Goal: Transaction & Acquisition: Purchase product/service

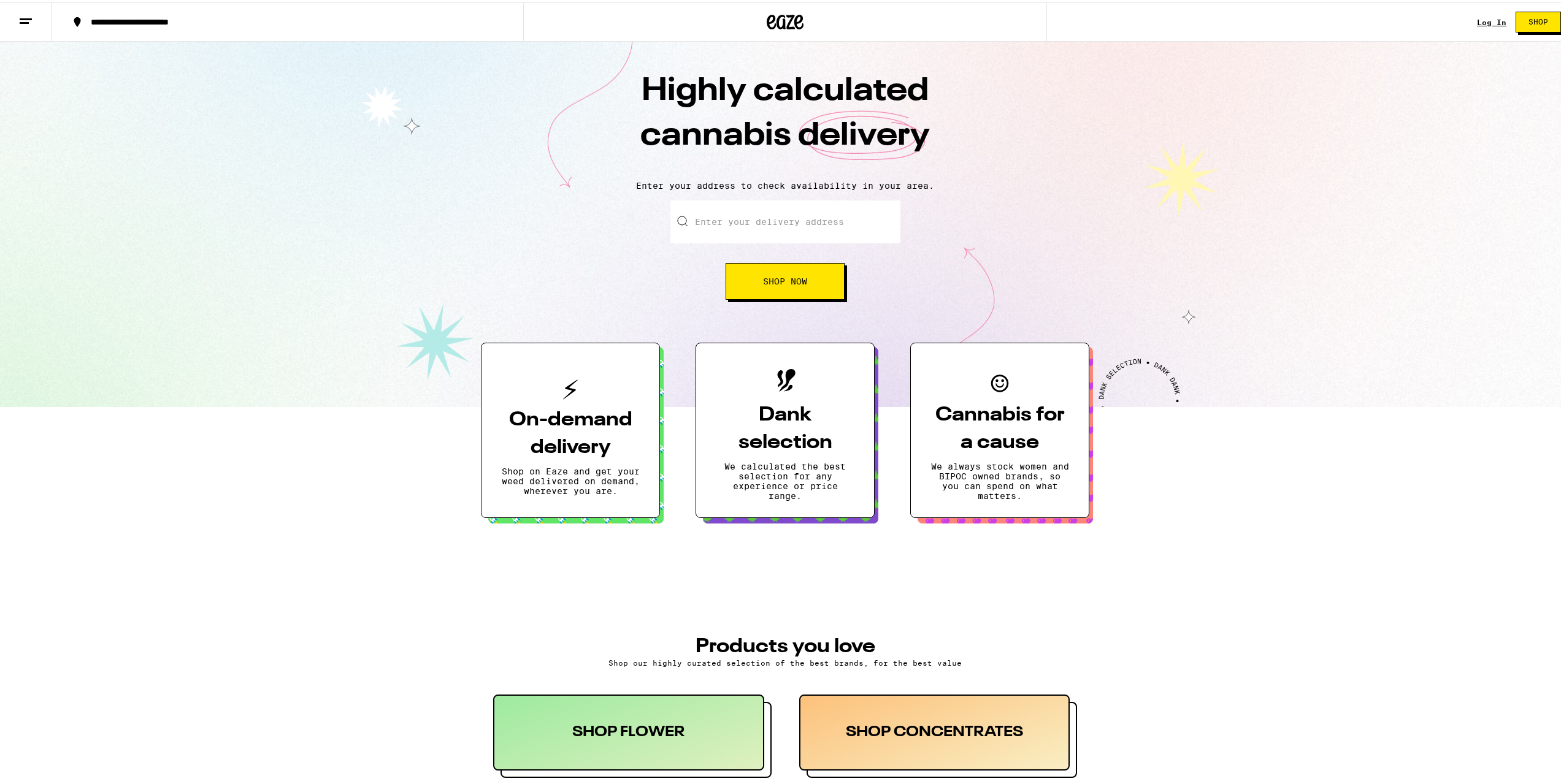
click at [1494, 19] on link "Log In" at bounding box center [1492, 19] width 29 height 8
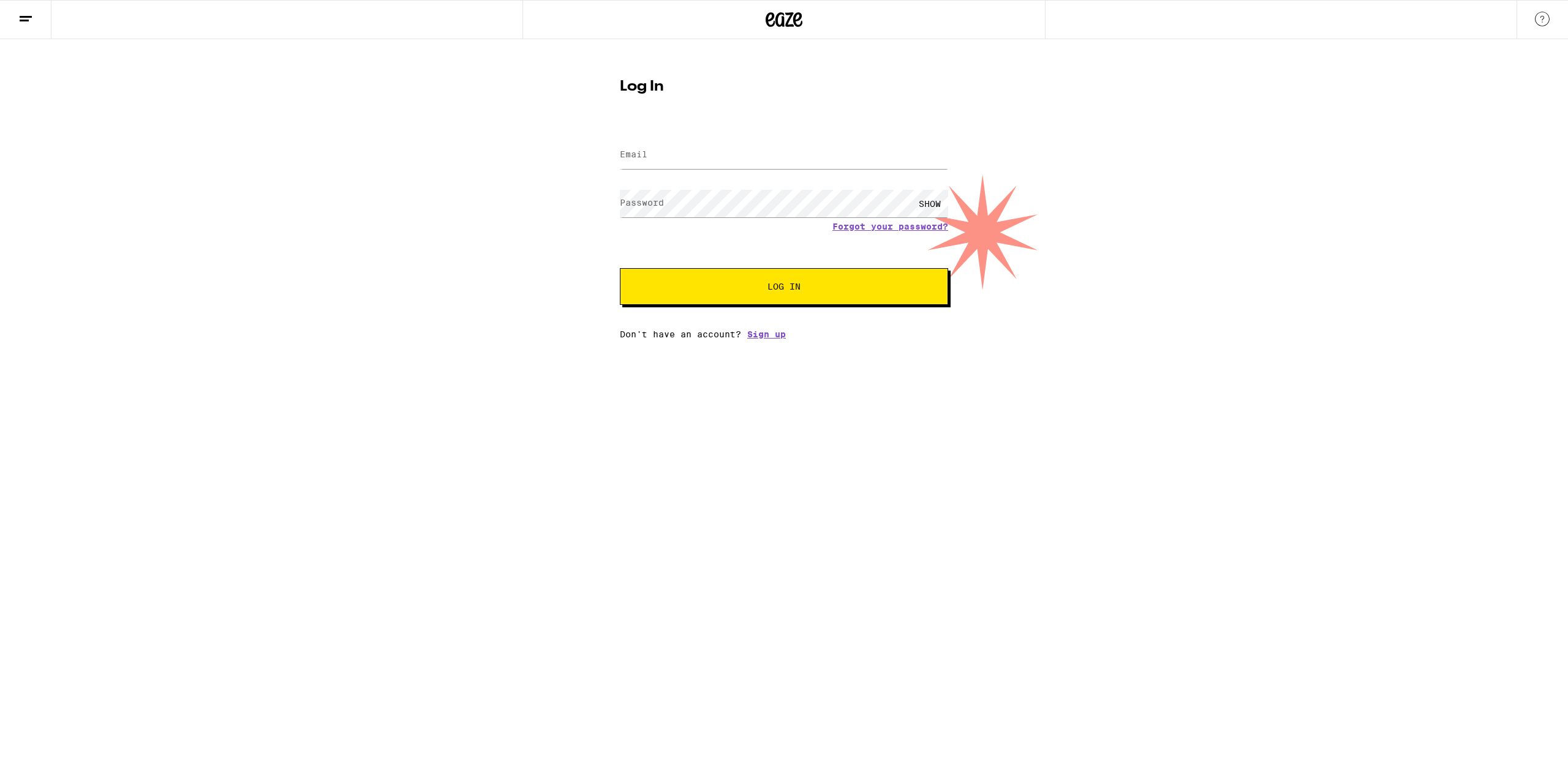
type input "blackflagrms13@gmail.com"
click at [750, 289] on span "Log In" at bounding box center [784, 286] width 229 height 9
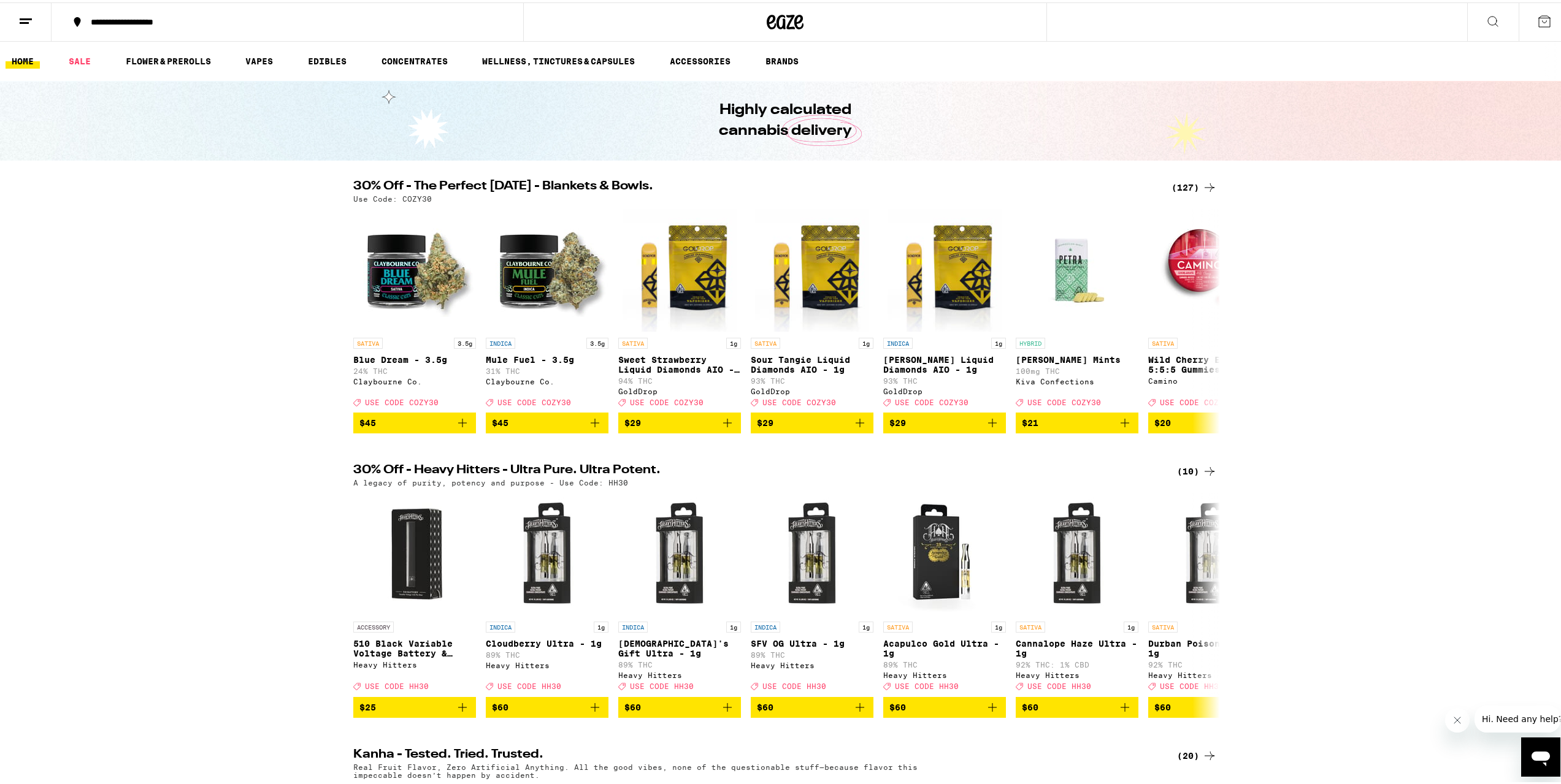
click at [1177, 184] on div "(127)" at bounding box center [1193, 185] width 45 height 15
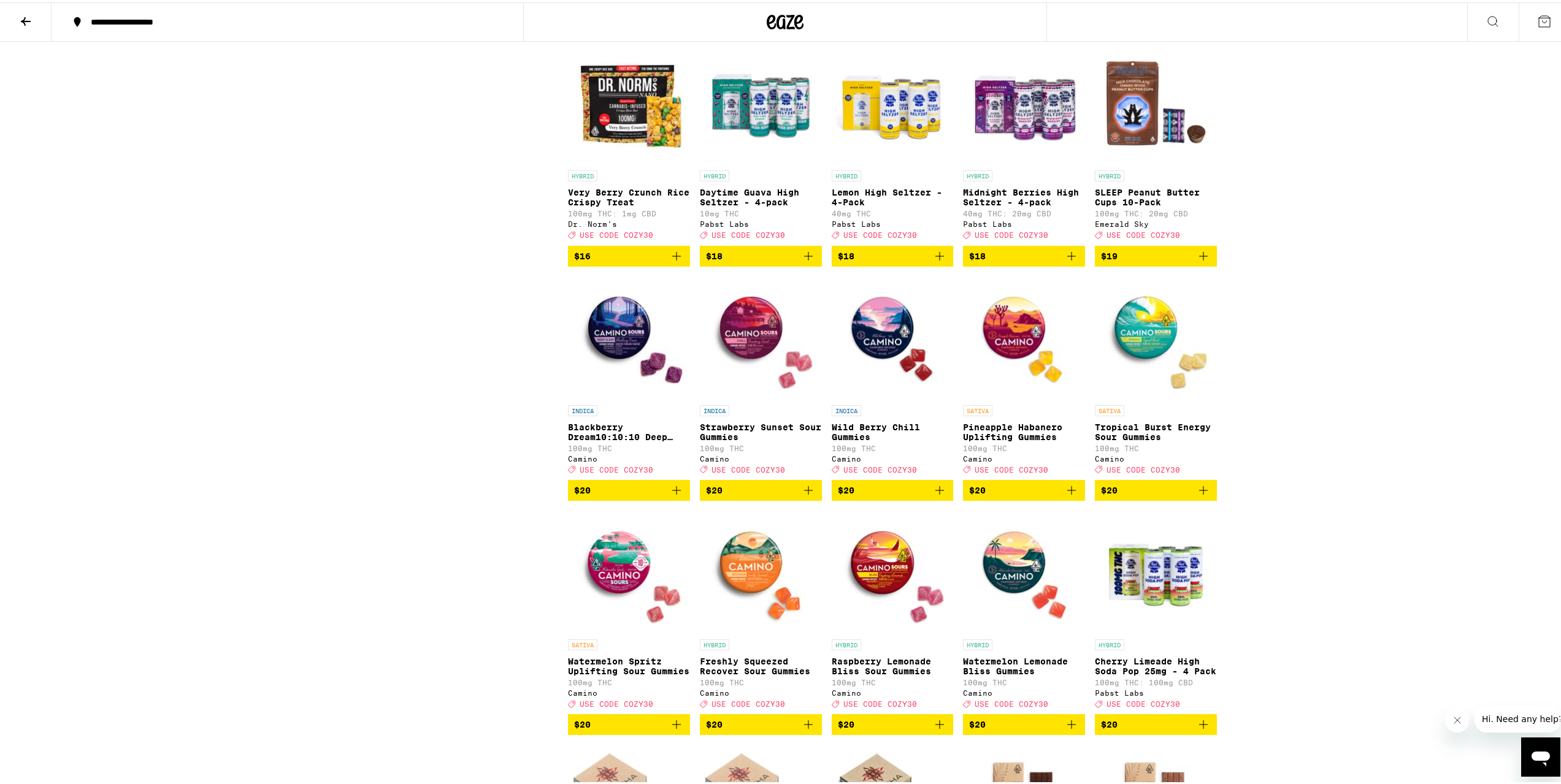
scroll to position [2330, 0]
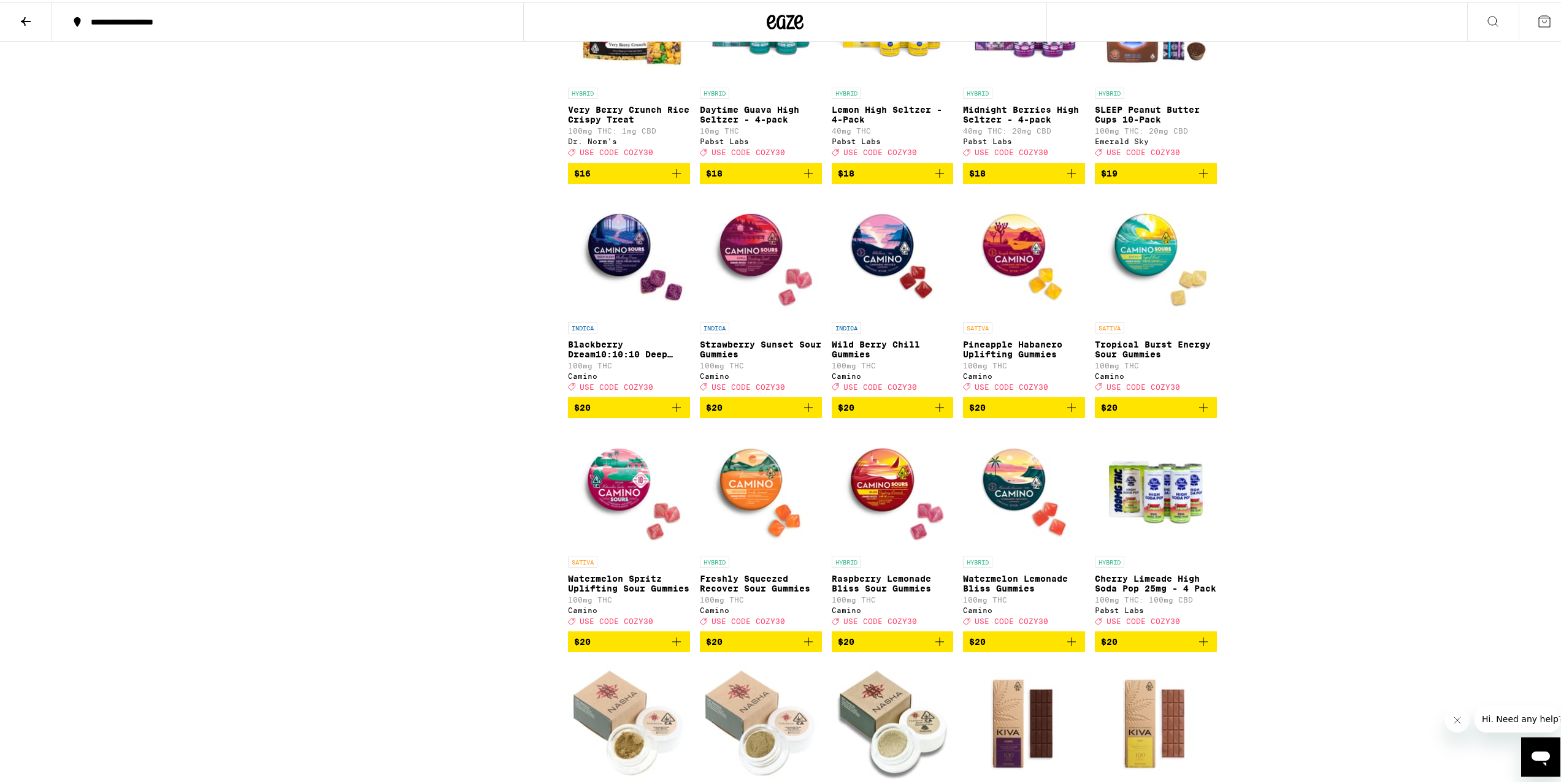
click at [749, 539] on img "Open page for Freshly Squeezed Recover Sour Gummies from Camino" at bounding box center [761, 487] width 122 height 123
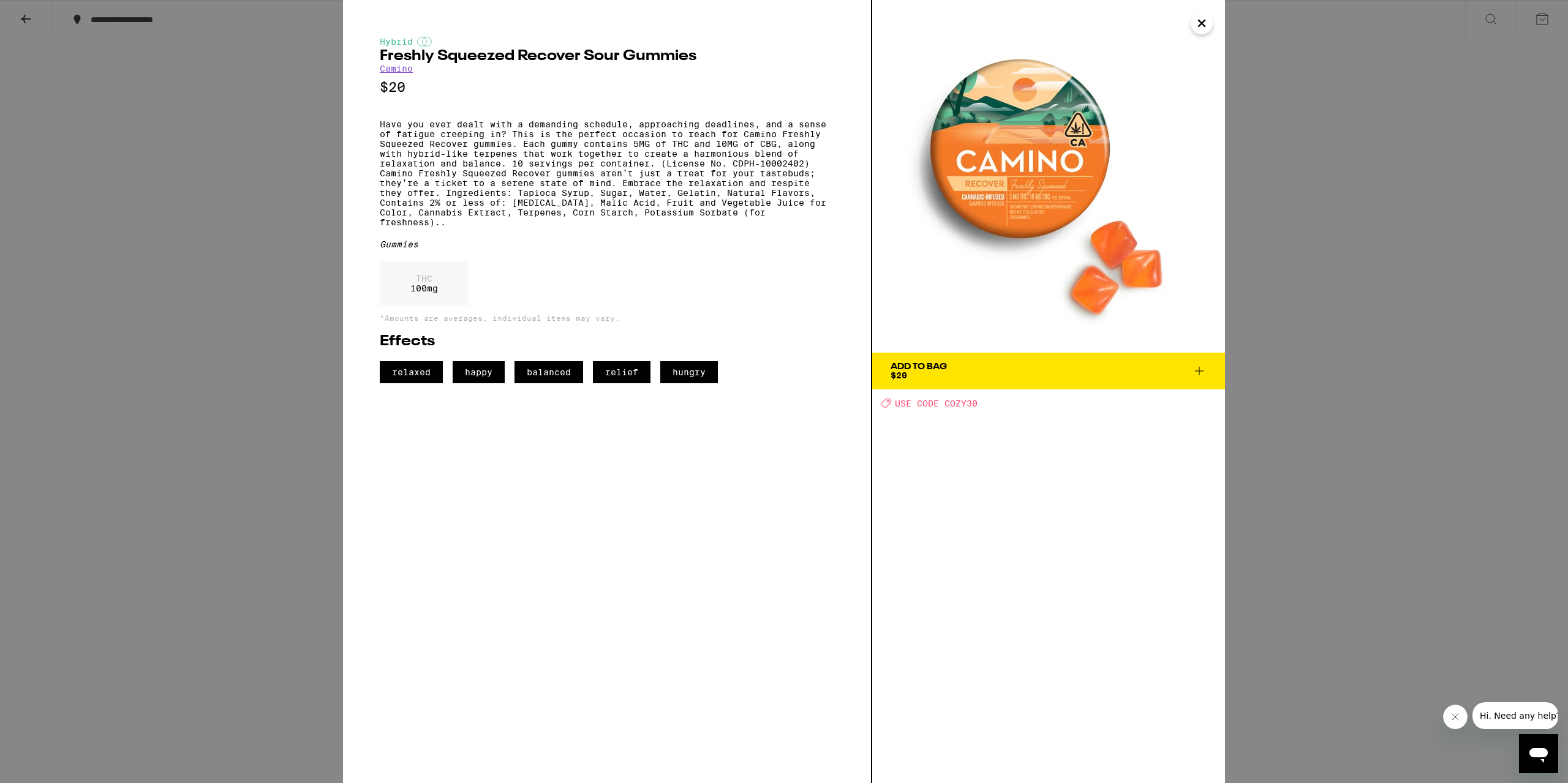
click at [1195, 372] on icon at bounding box center [1199, 371] width 15 height 15
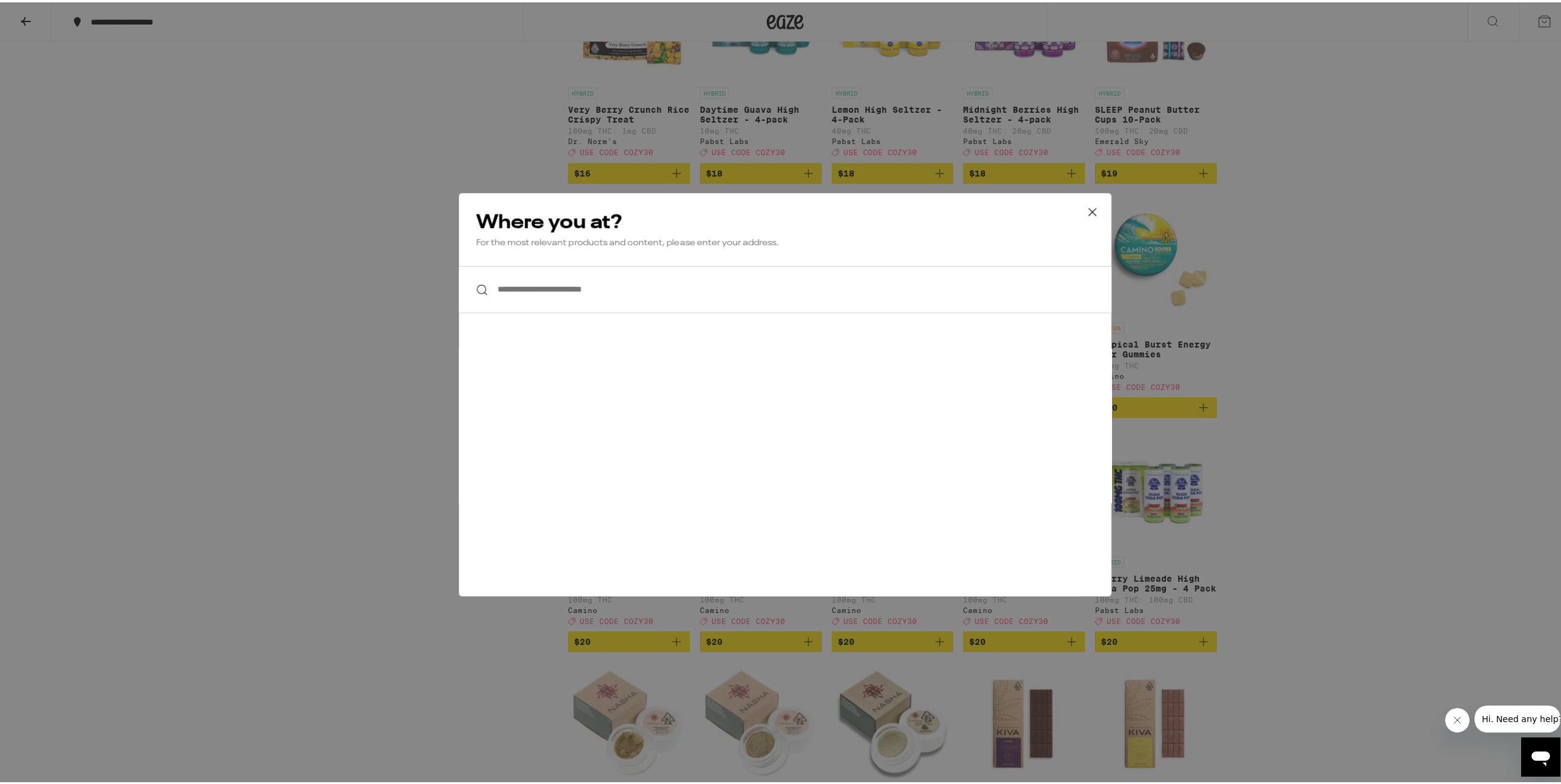
click at [1093, 211] on icon at bounding box center [1093, 210] width 19 height 19
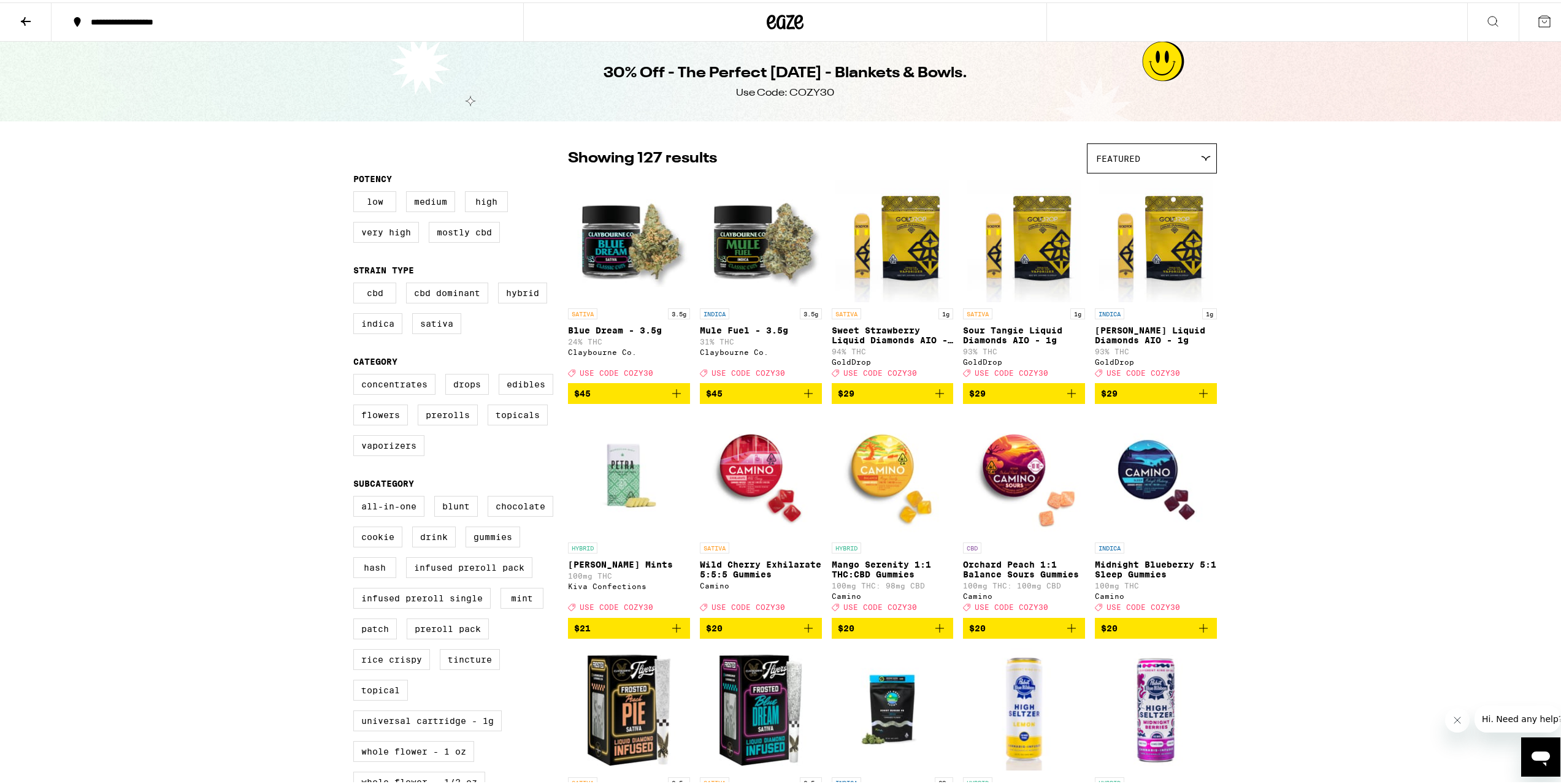
drag, startPoint x: 1330, startPoint y: 540, endPoint x: 1177, endPoint y: 279, distance: 302.5
click at [134, 22] on div "**********" at bounding box center [293, 19] width 418 height 9
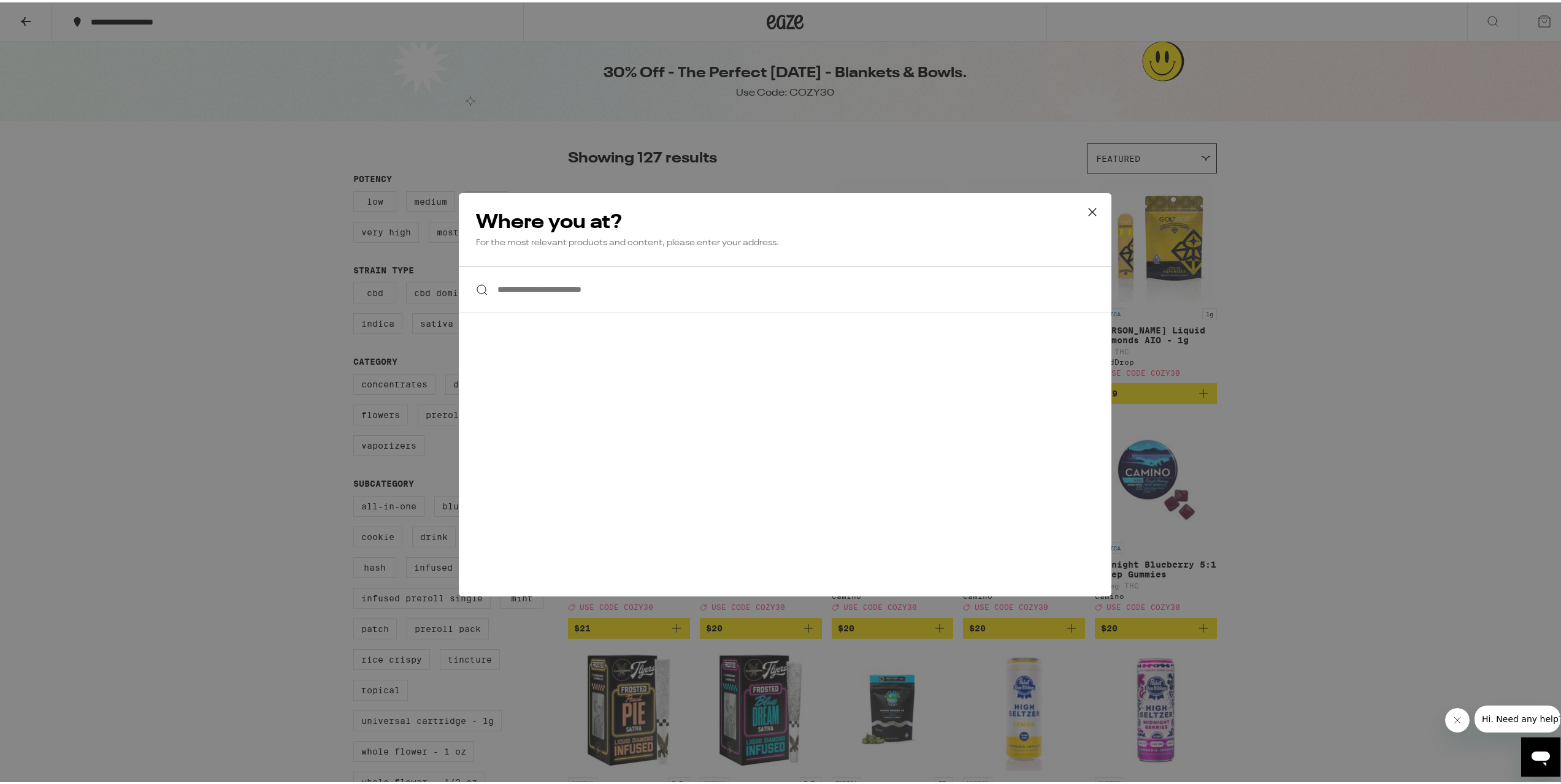
click at [1093, 207] on icon at bounding box center [1093, 210] width 19 height 19
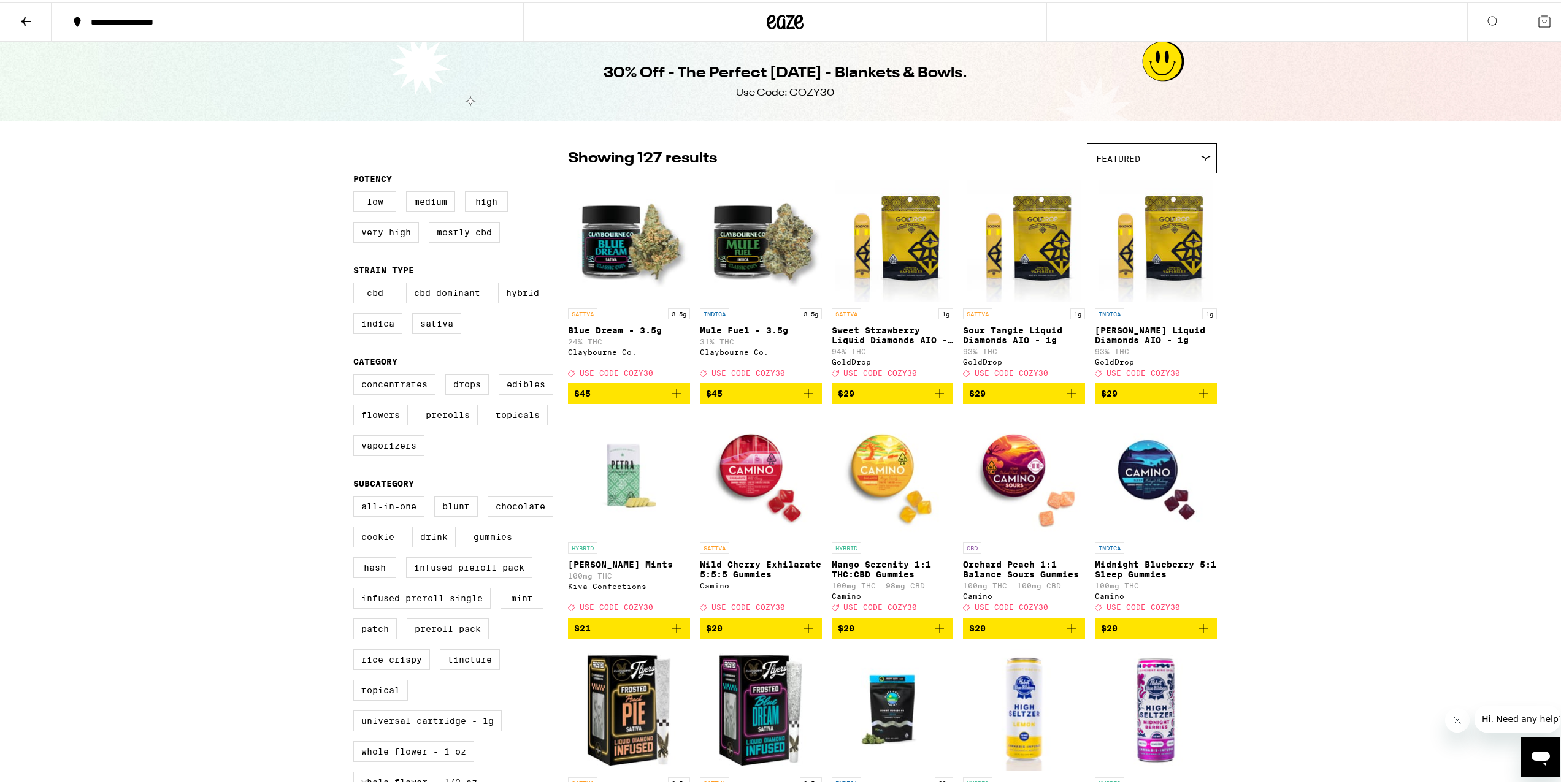
click at [23, 19] on icon at bounding box center [26, 19] width 15 height 15
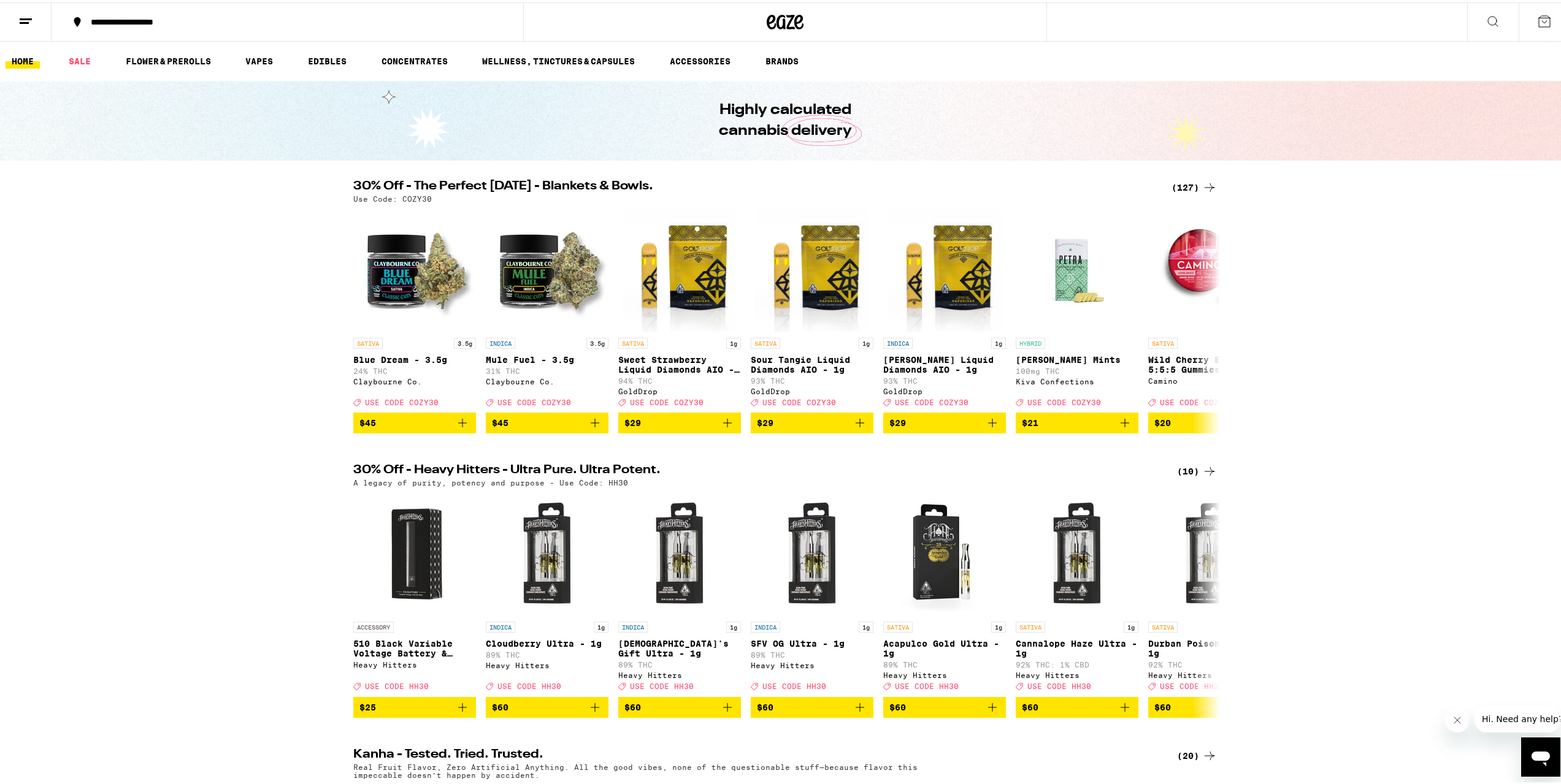
click at [1537, 18] on icon at bounding box center [1545, 19] width 15 height 15
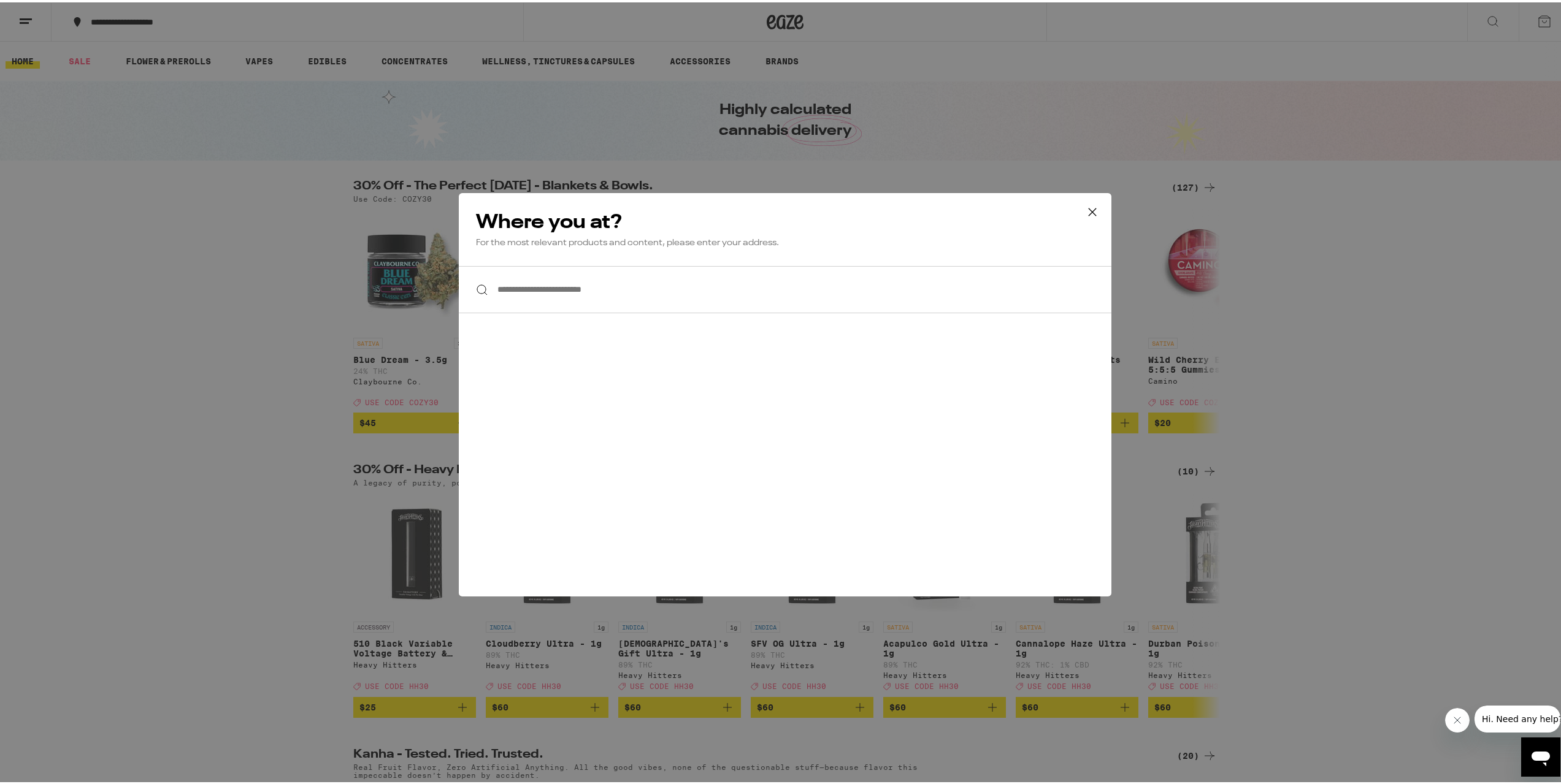
click at [1088, 214] on icon at bounding box center [1093, 210] width 19 height 19
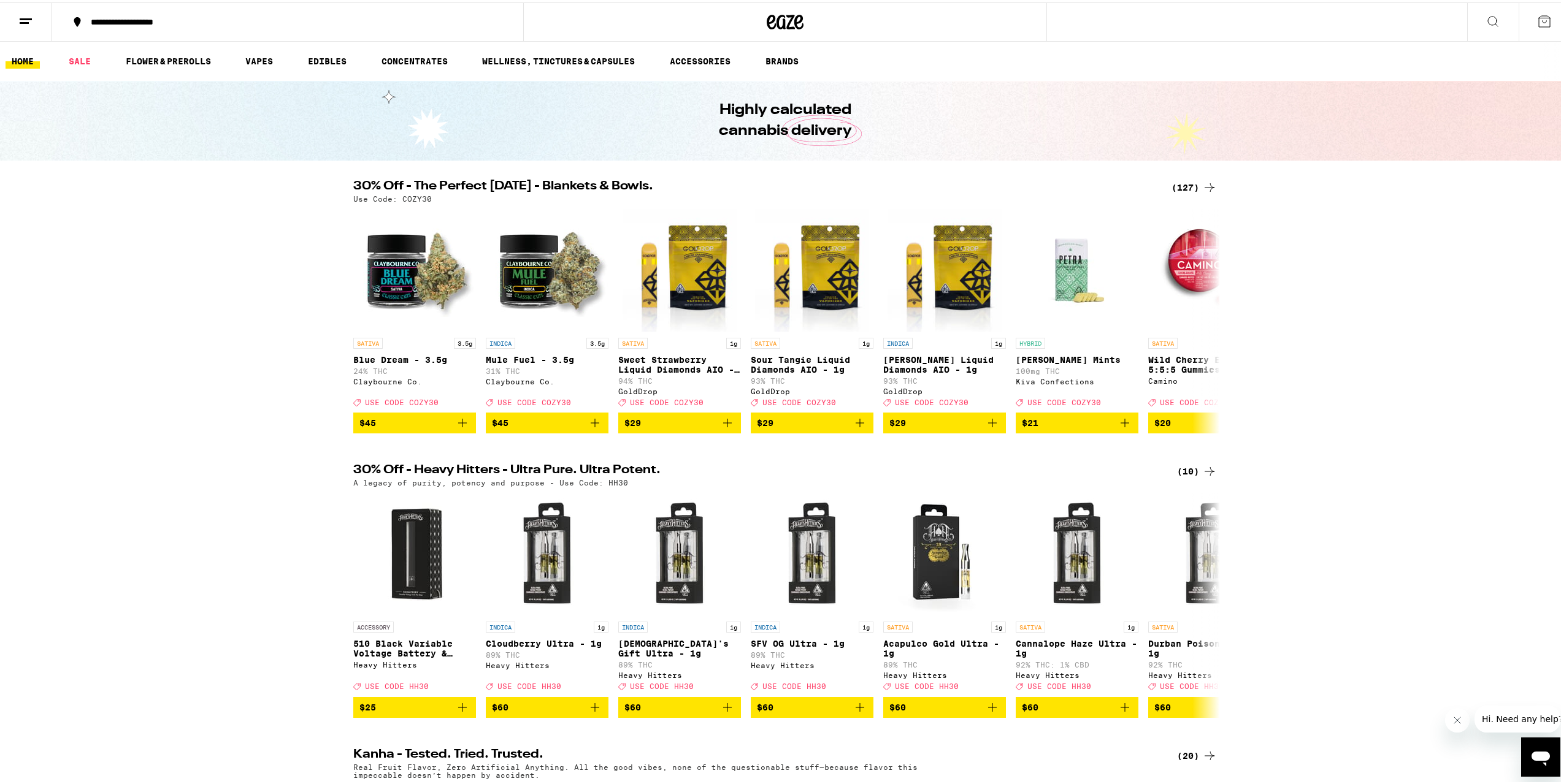
click at [767, 22] on icon at bounding box center [784, 19] width 36 height 22
click at [28, 22] on icon at bounding box center [26, 19] width 15 height 15
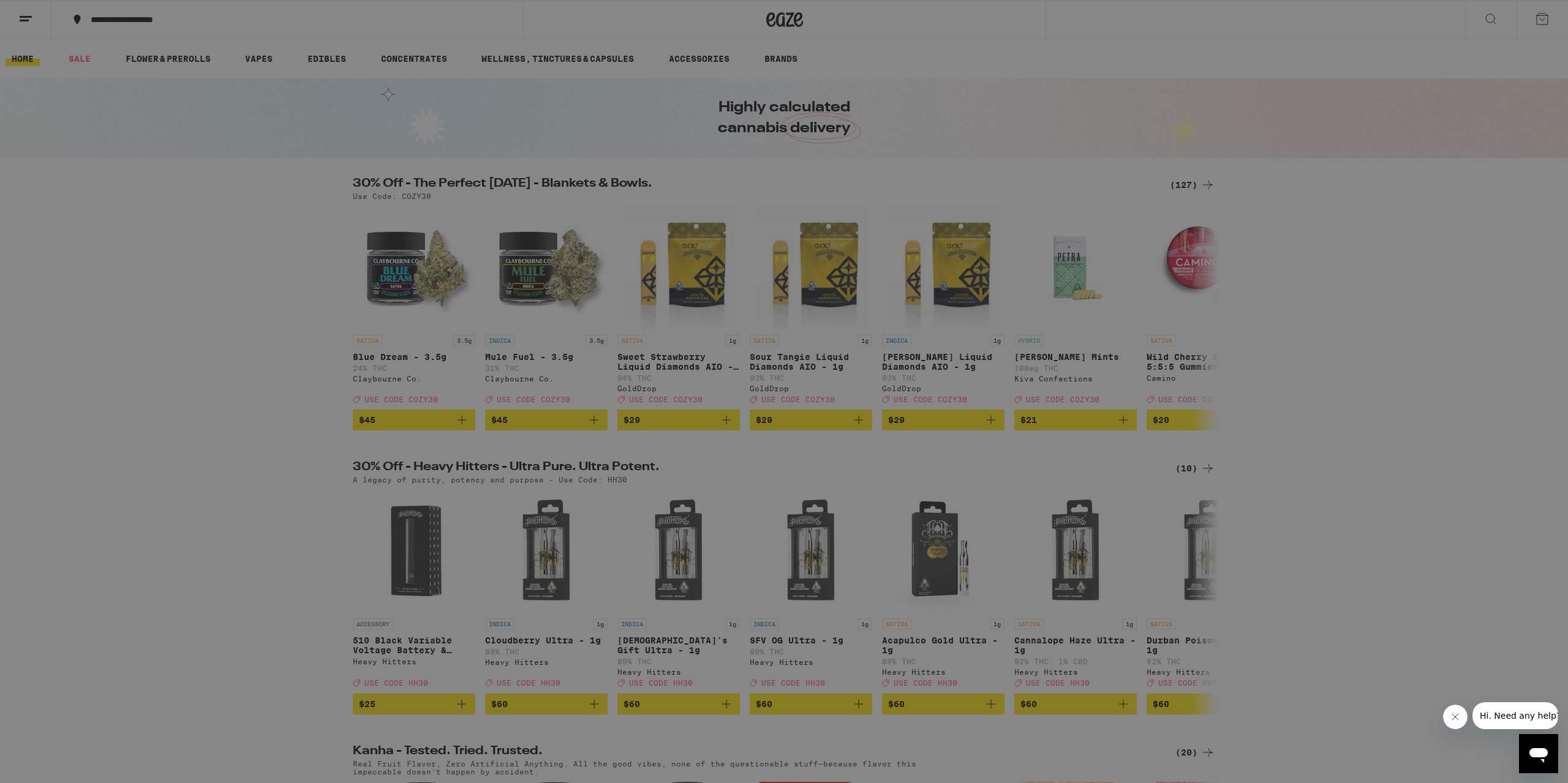
click at [91, 433] on link "Account" at bounding box center [169, 428] width 215 height 15
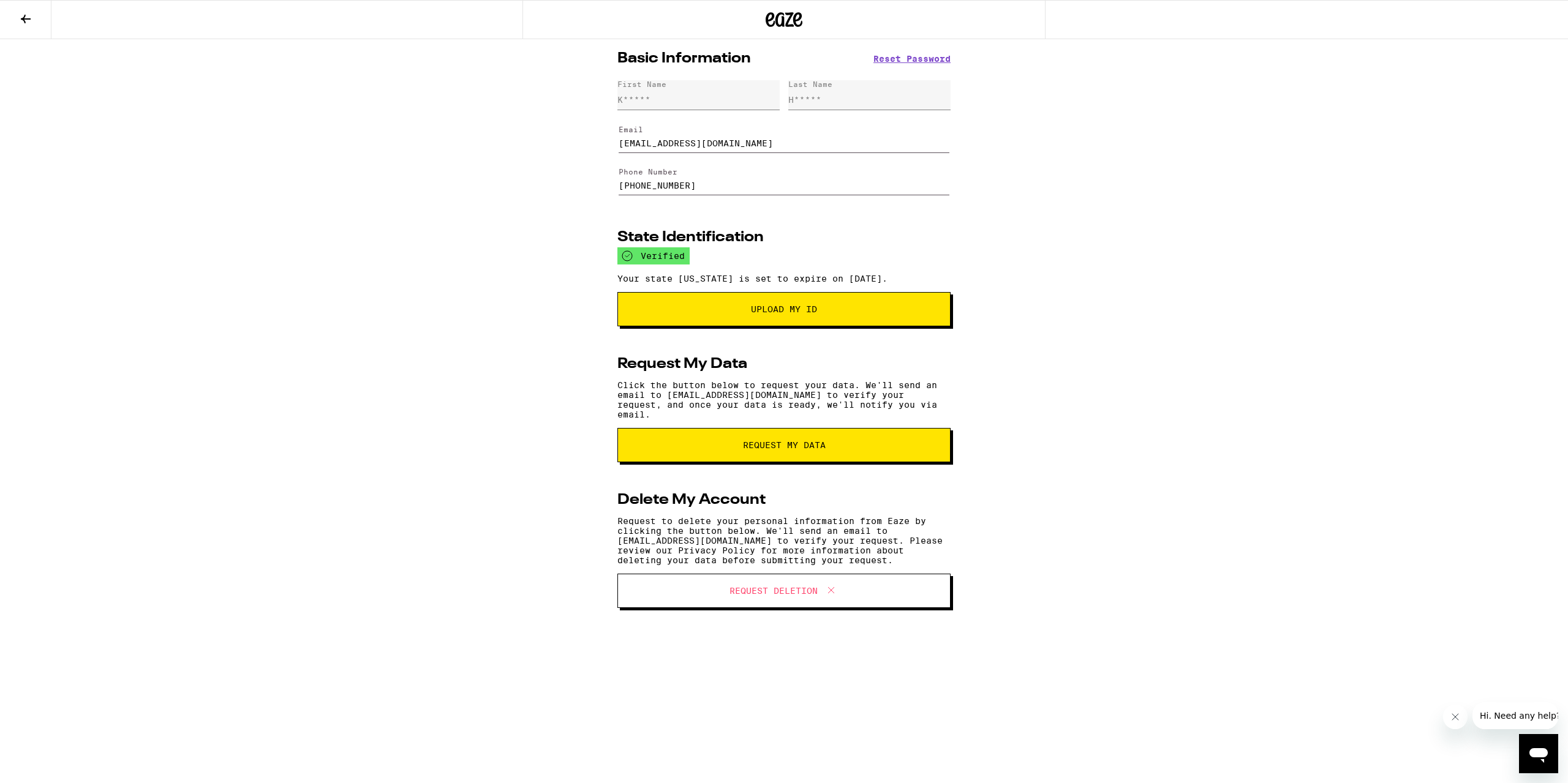
click at [21, 12] on icon at bounding box center [26, 19] width 15 height 15
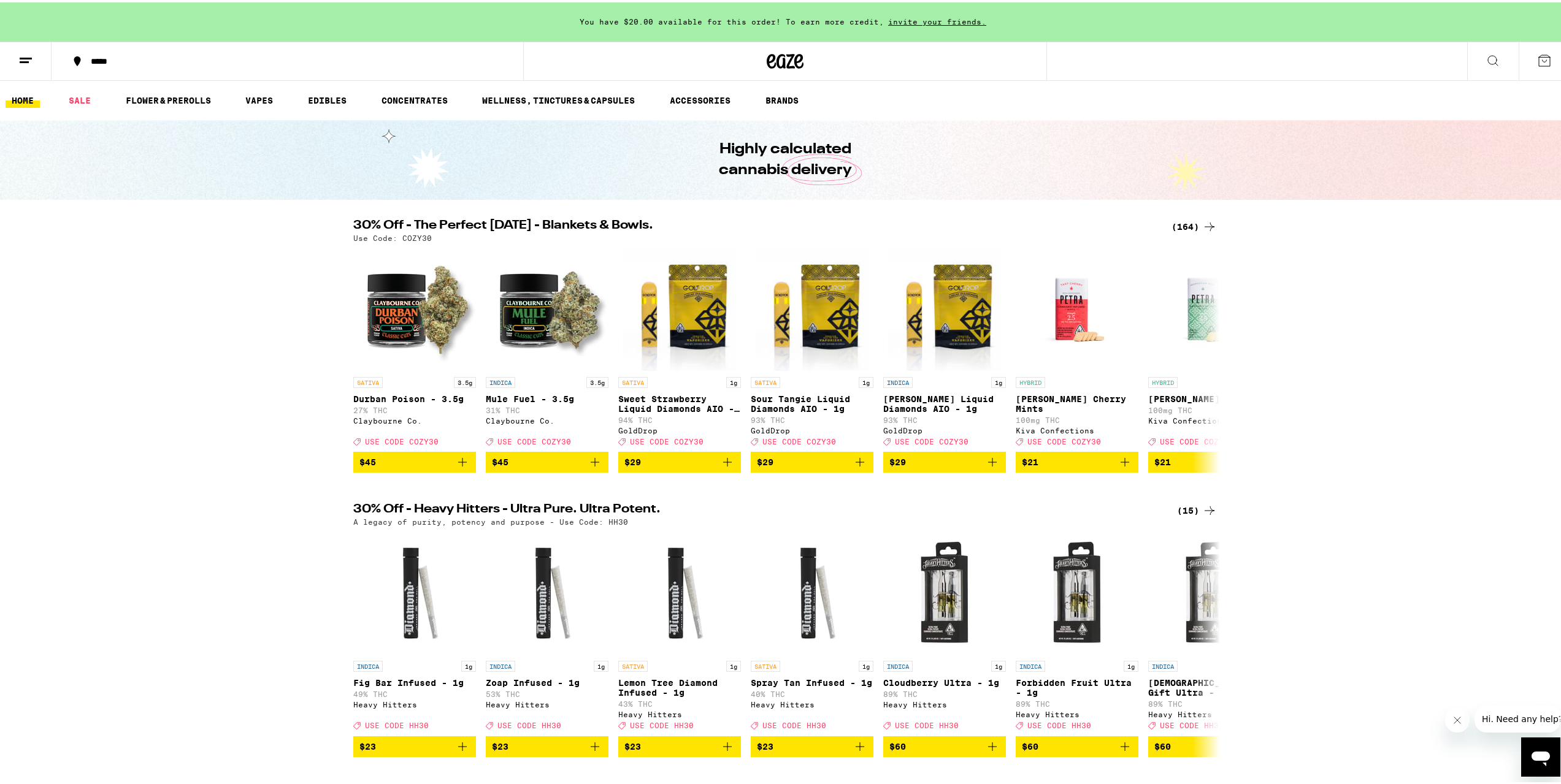
click at [1193, 226] on div "(164)" at bounding box center [1193, 224] width 45 height 15
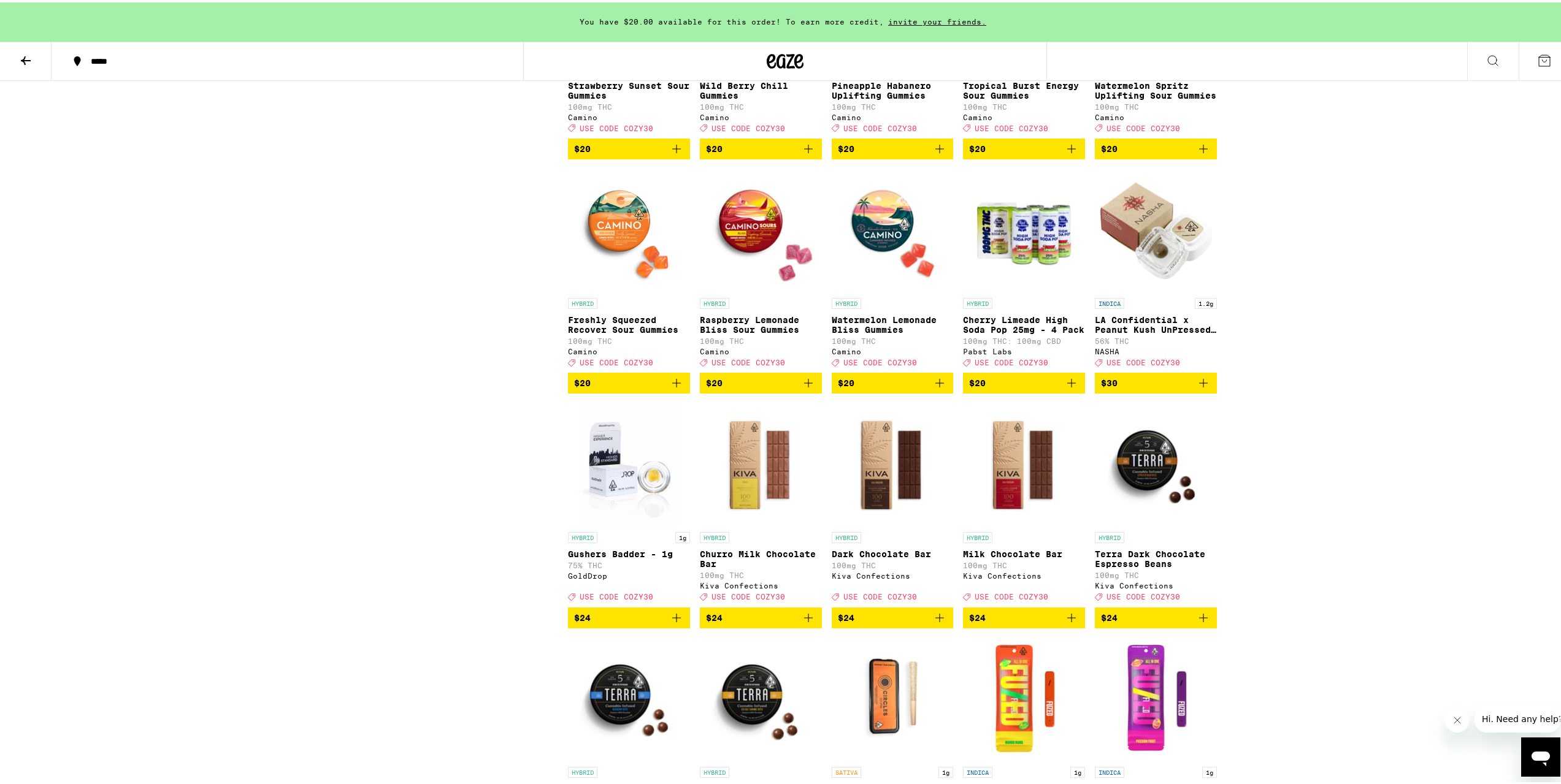
scroll to position [3533, 0]
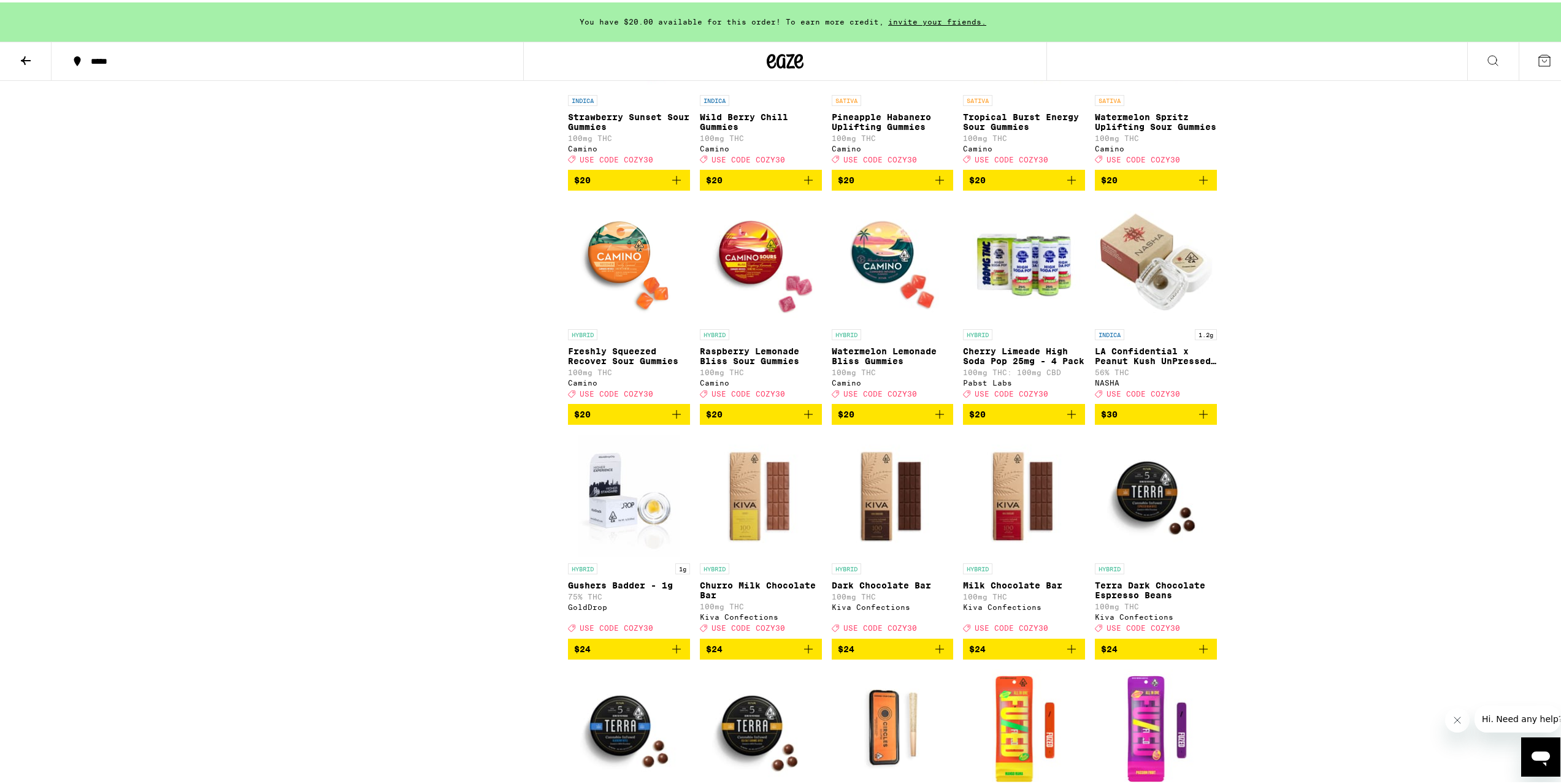
click at [890, 364] on p "Watermelon Lemonade Bliss Gummies" at bounding box center [892, 353] width 122 height 19
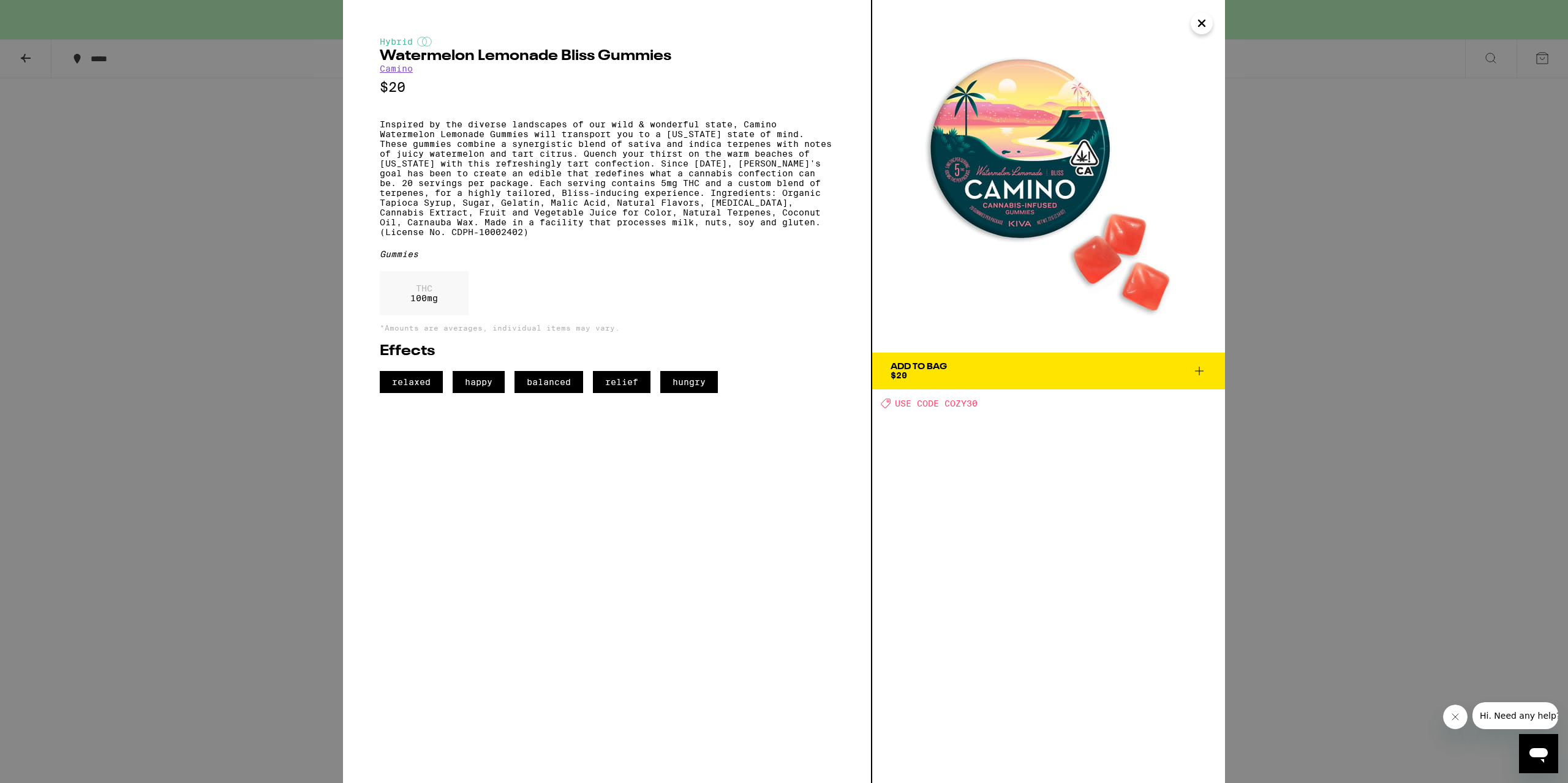
click at [178, 414] on div "Hybrid Watermelon Lemonade Bliss Gummies Camino $20 Inspired by the diverse lan…" at bounding box center [784, 391] width 1568 height 783
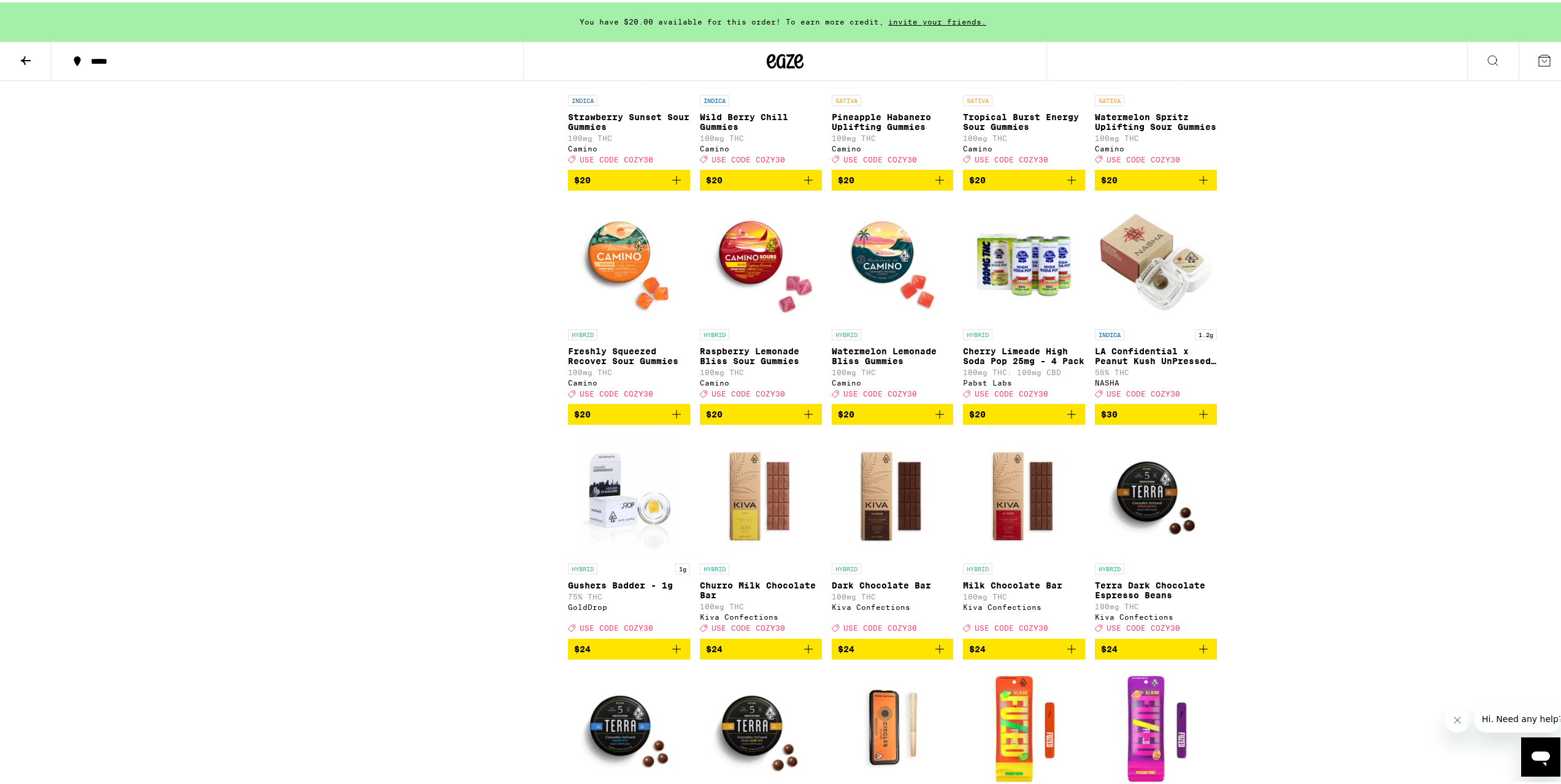
click at [743, 321] on img "Open page for Raspberry Lemonade Bliss Sour Gummies from Camino" at bounding box center [761, 259] width 122 height 123
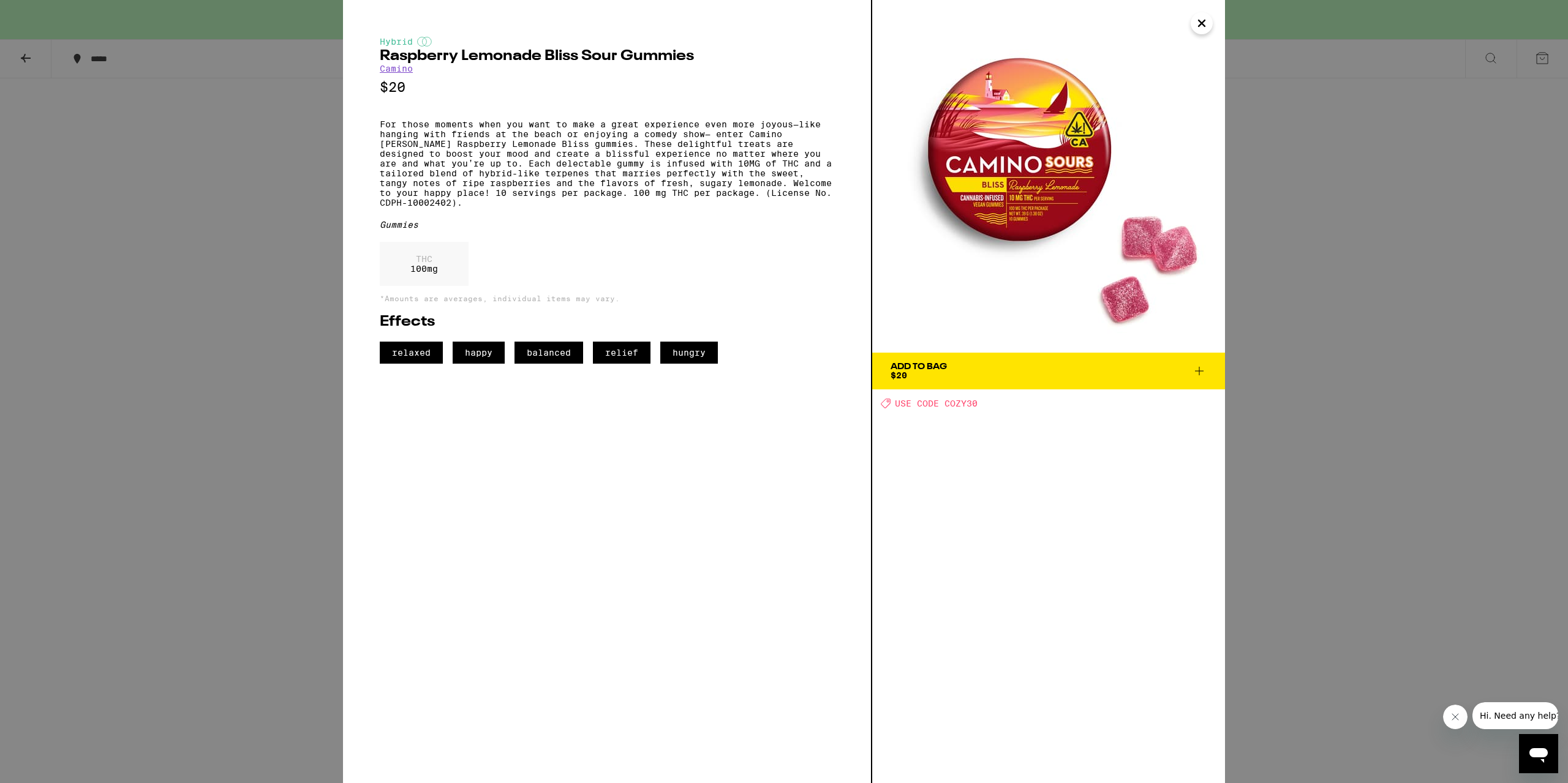
click at [134, 345] on div "Hybrid Raspberry Lemonade Bliss Sour Gummies Camino $20 For those moments when …" at bounding box center [784, 391] width 1568 height 783
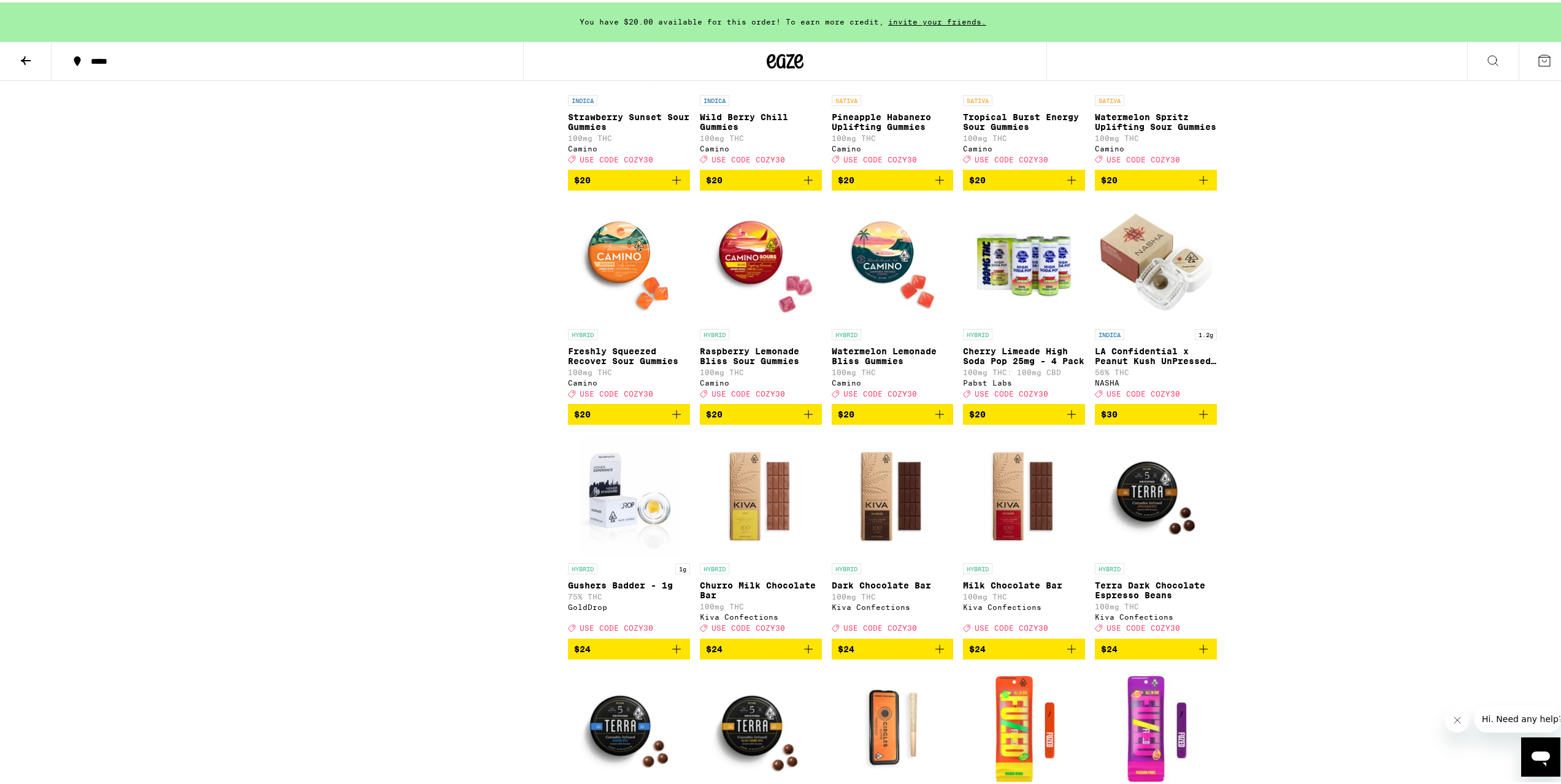
click at [630, 321] on img "Open page for Freshly Squeezed Recover Sour Gummies from Camino" at bounding box center [629, 259] width 122 height 123
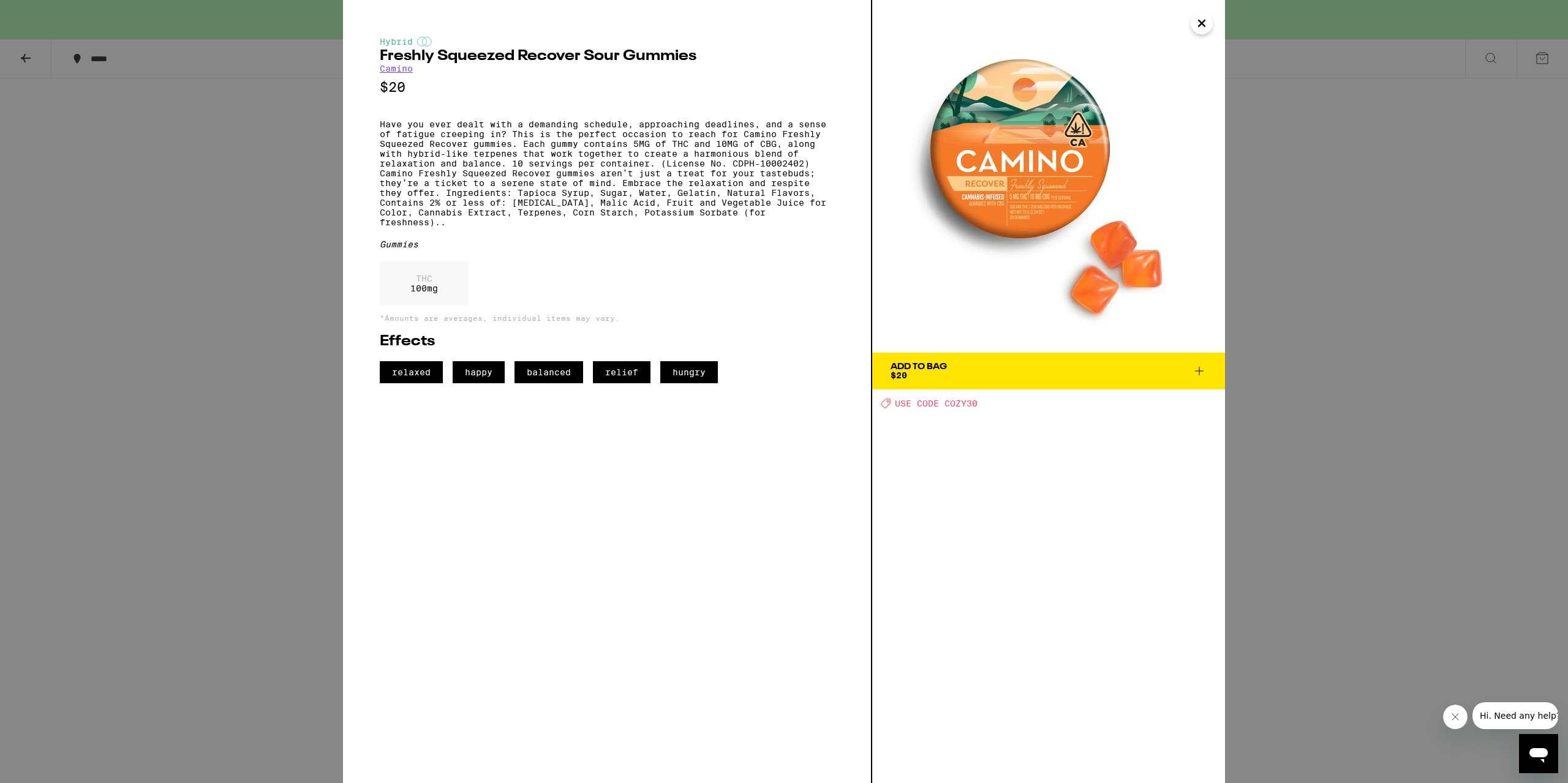
click at [1207, 371] on button "Add To Bag $20" at bounding box center [1049, 370] width 353 height 36
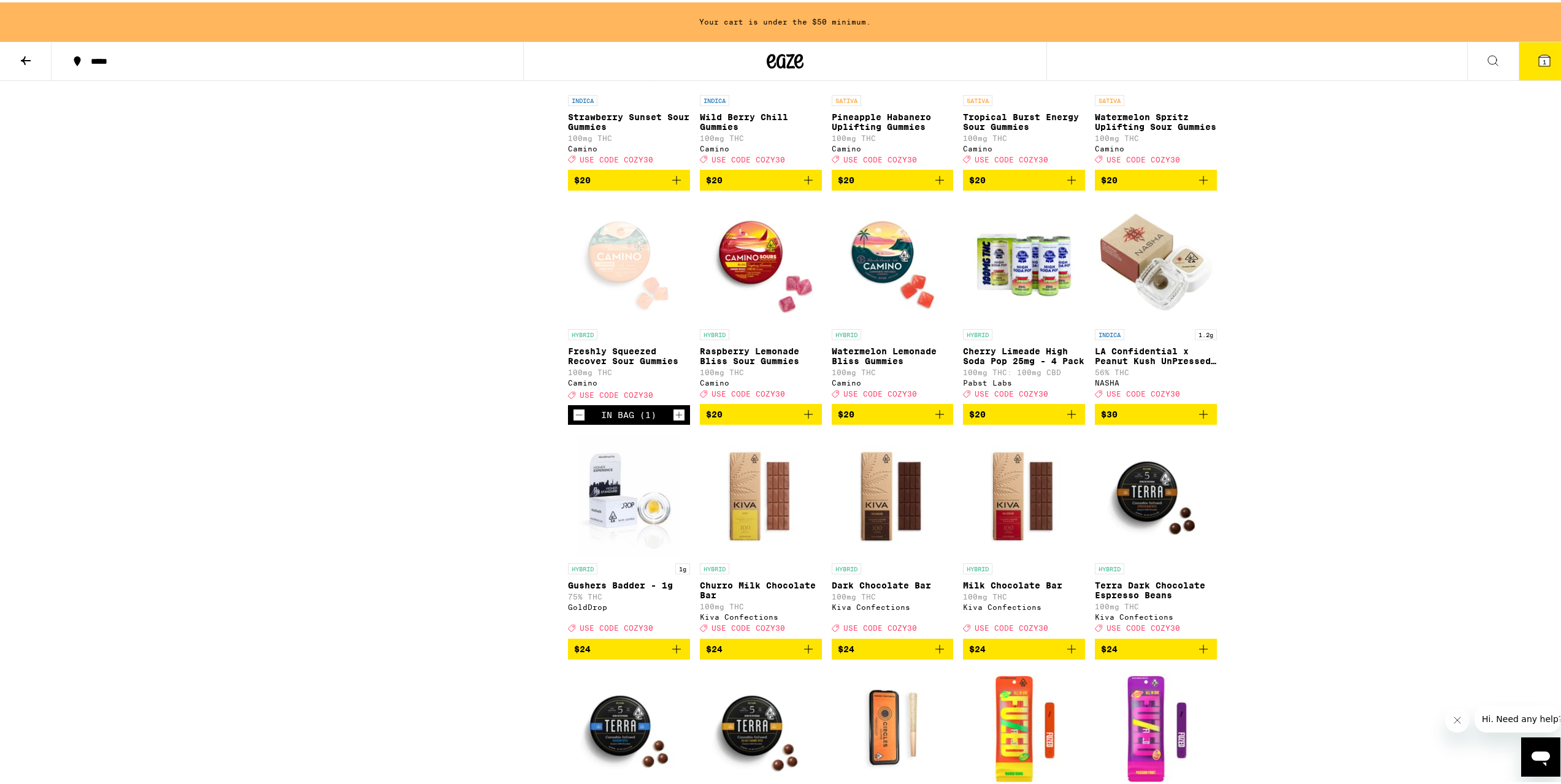
click at [674, 420] on icon "Increment" at bounding box center [679, 412] width 11 height 15
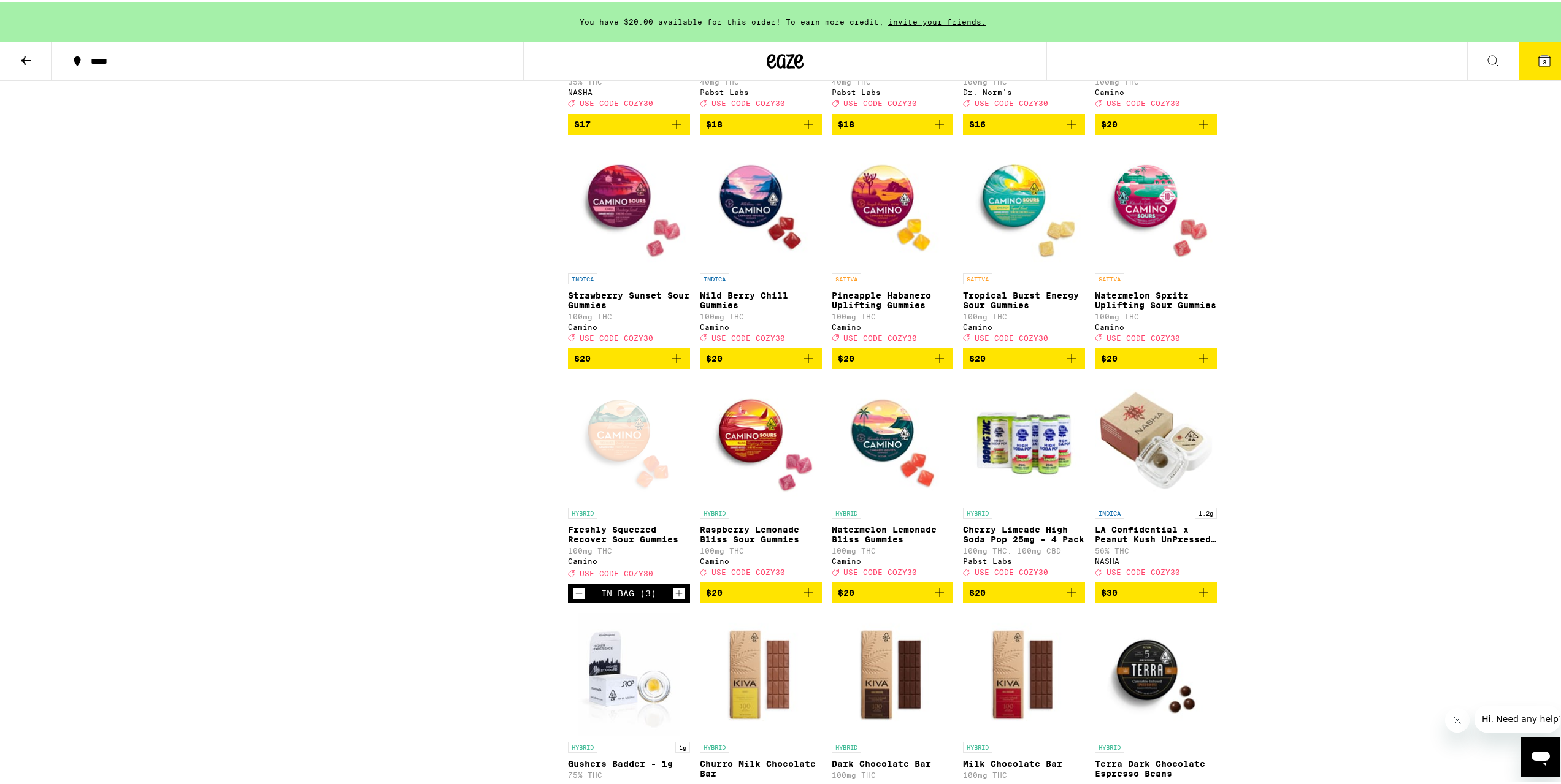
scroll to position [3350, 0]
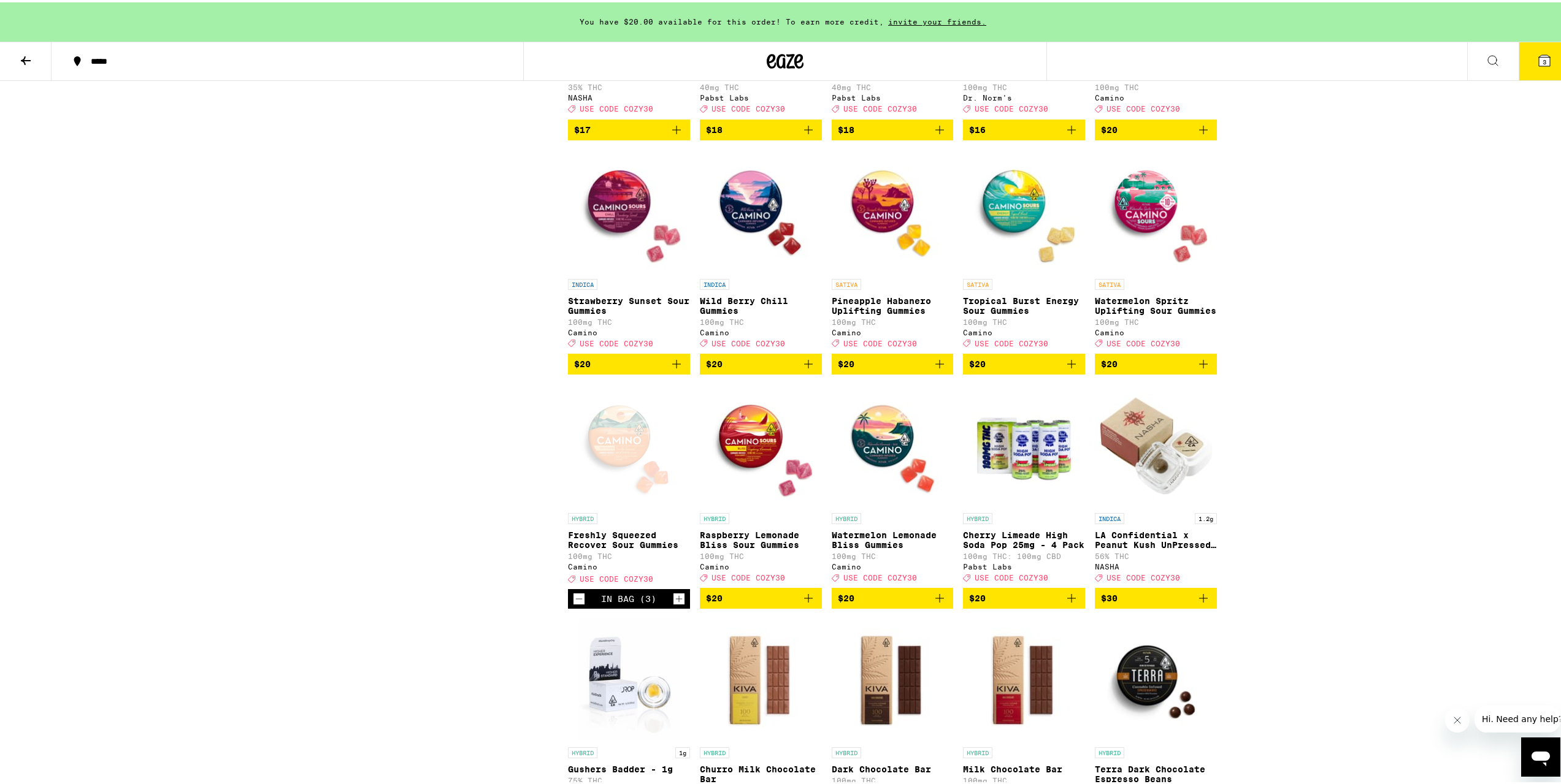
click at [1146, 313] on p "Watermelon Spritz Uplifting Sour Gummies" at bounding box center [1156, 303] width 122 height 19
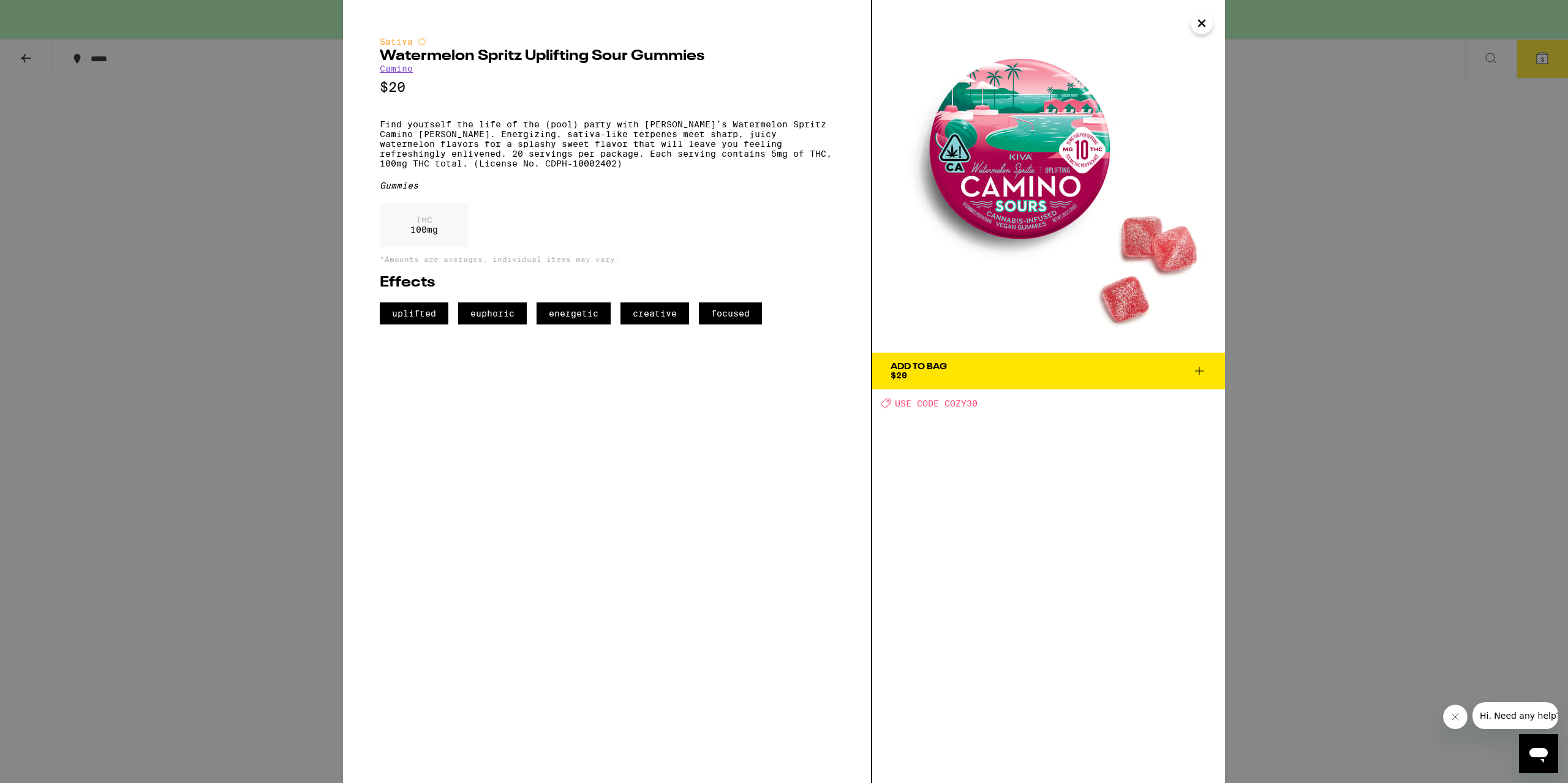
click at [196, 330] on div "Sativa Watermelon Spritz Uplifting Sour Gummies Camino $20 Find yourself the li…" at bounding box center [784, 391] width 1568 height 783
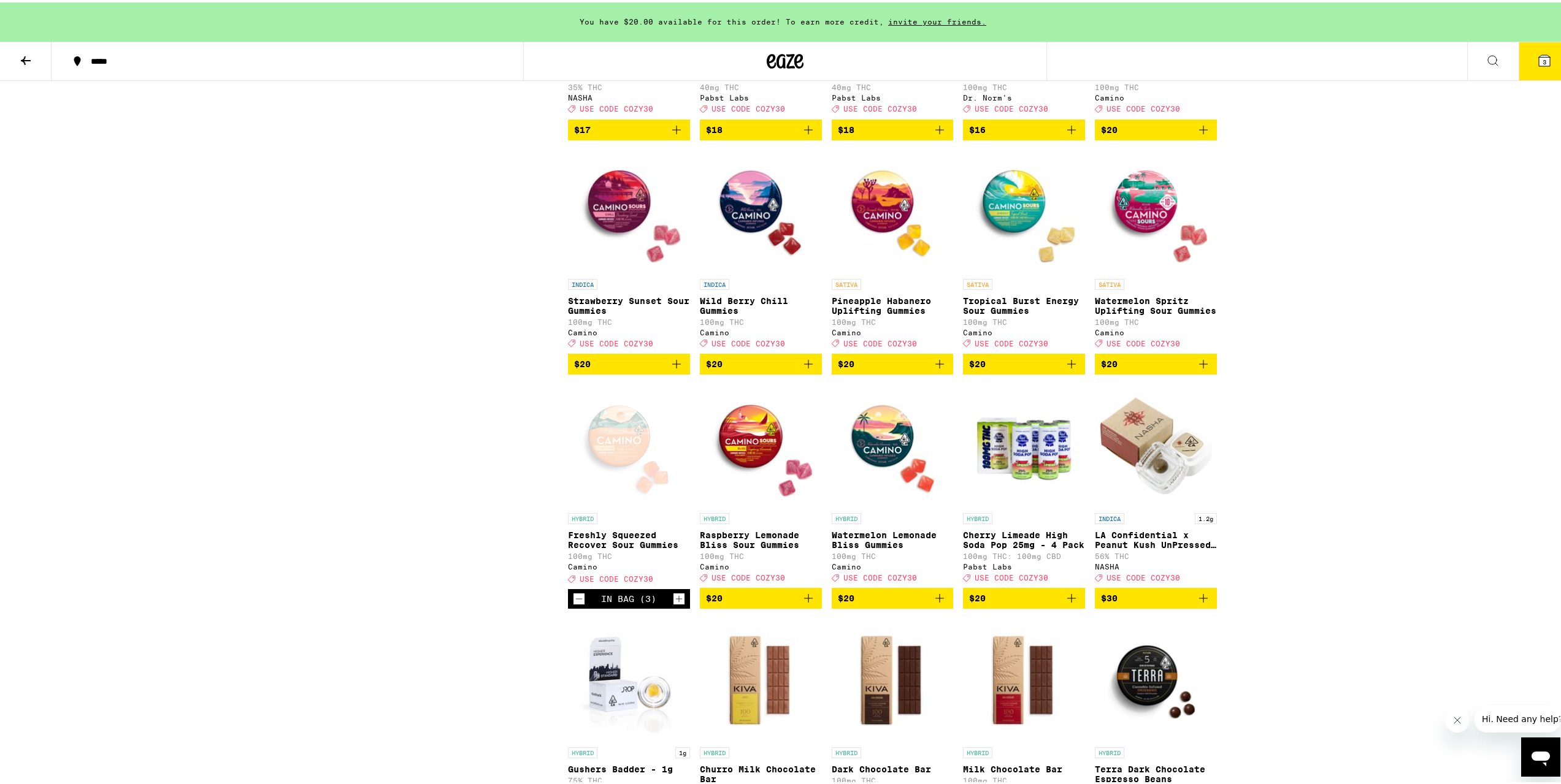
click at [1033, 332] on link "SATIVA Tropical Burst Energy Sour Gummies 100mg THC Camino Deal Created with Sk…" at bounding box center [1024, 249] width 122 height 204
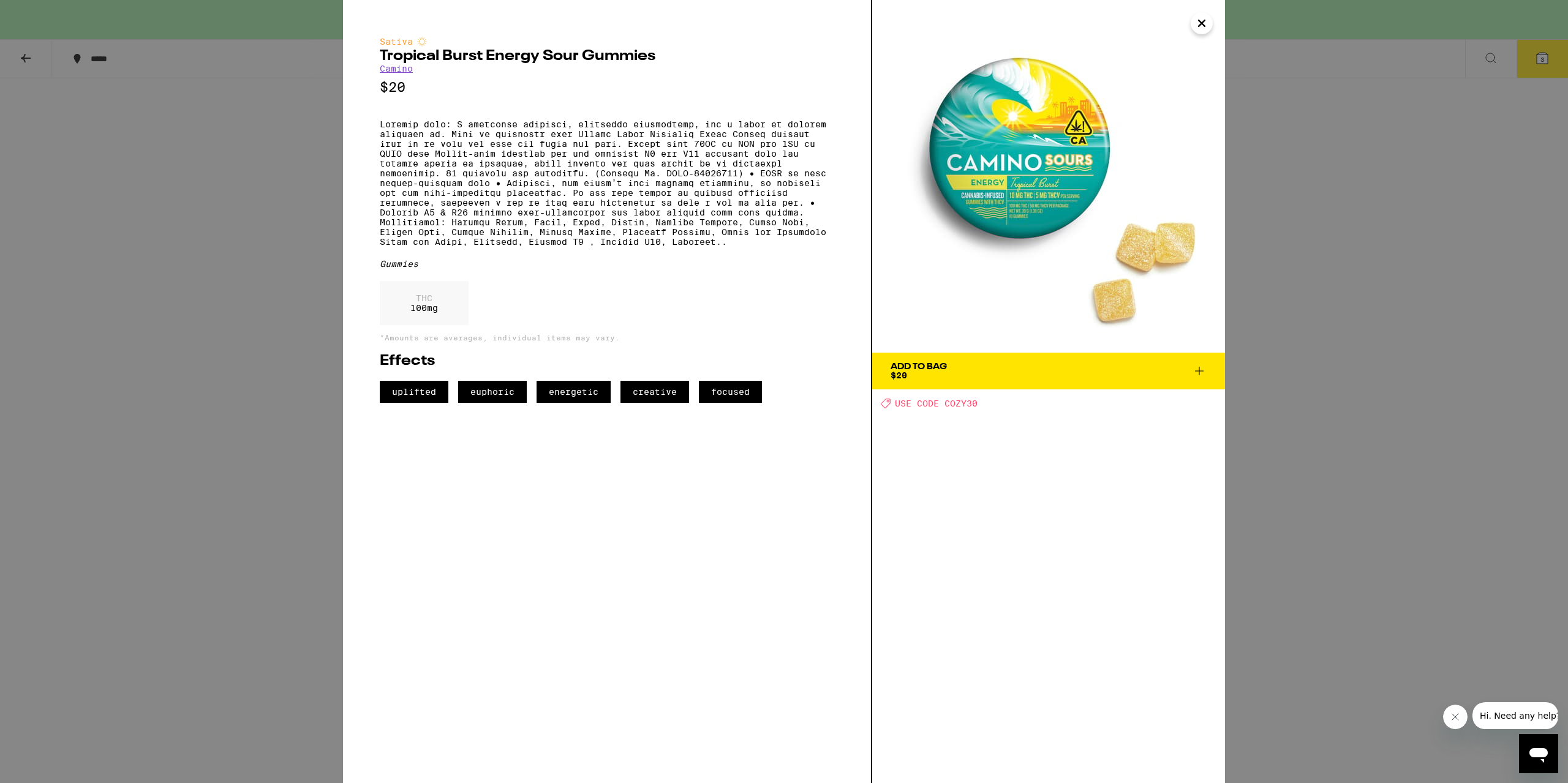
click at [263, 394] on div "Sativa Tropical Burst Energy Sour Gummies Camino $20 Gummies THC 100 mg *Amount…" at bounding box center [784, 391] width 1568 height 783
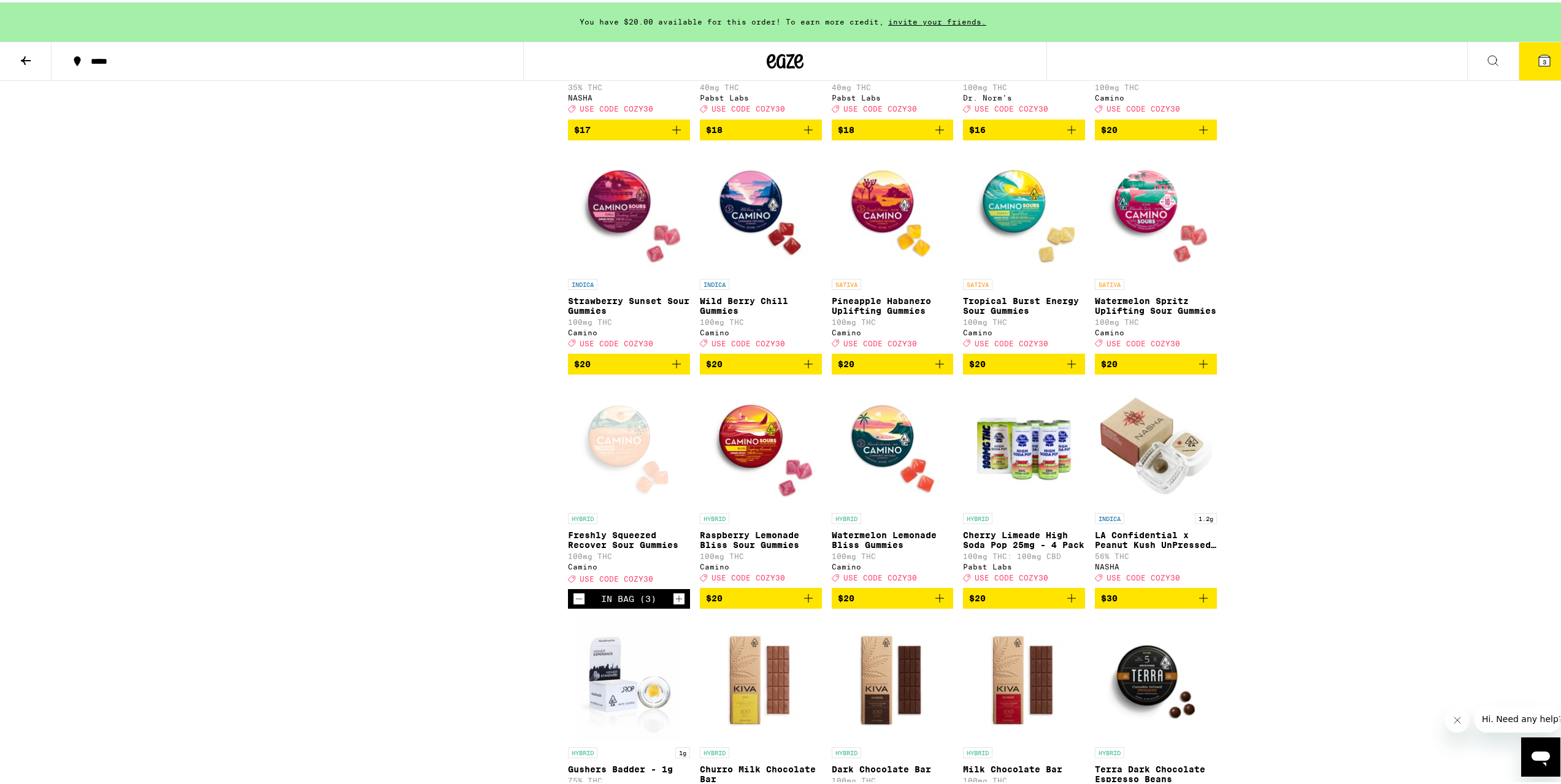
click at [900, 270] on img "Open page for Pineapple Habanero Uplifting Gummies from Camino" at bounding box center [892, 209] width 122 height 123
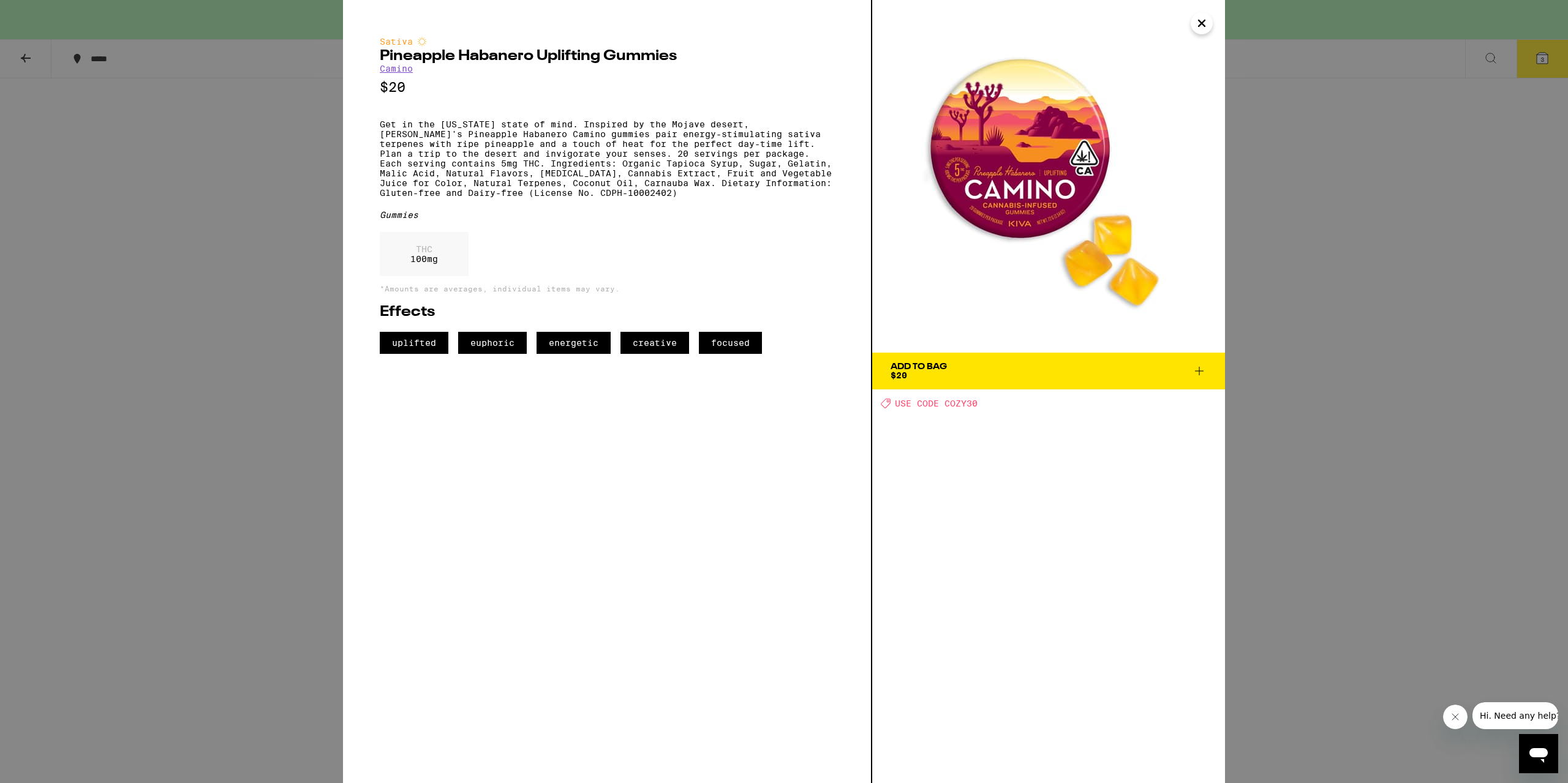
click at [266, 353] on div "Sativa Pineapple Habanero Uplifting Gummies Camino $20 Get in the California st…" at bounding box center [784, 391] width 1568 height 783
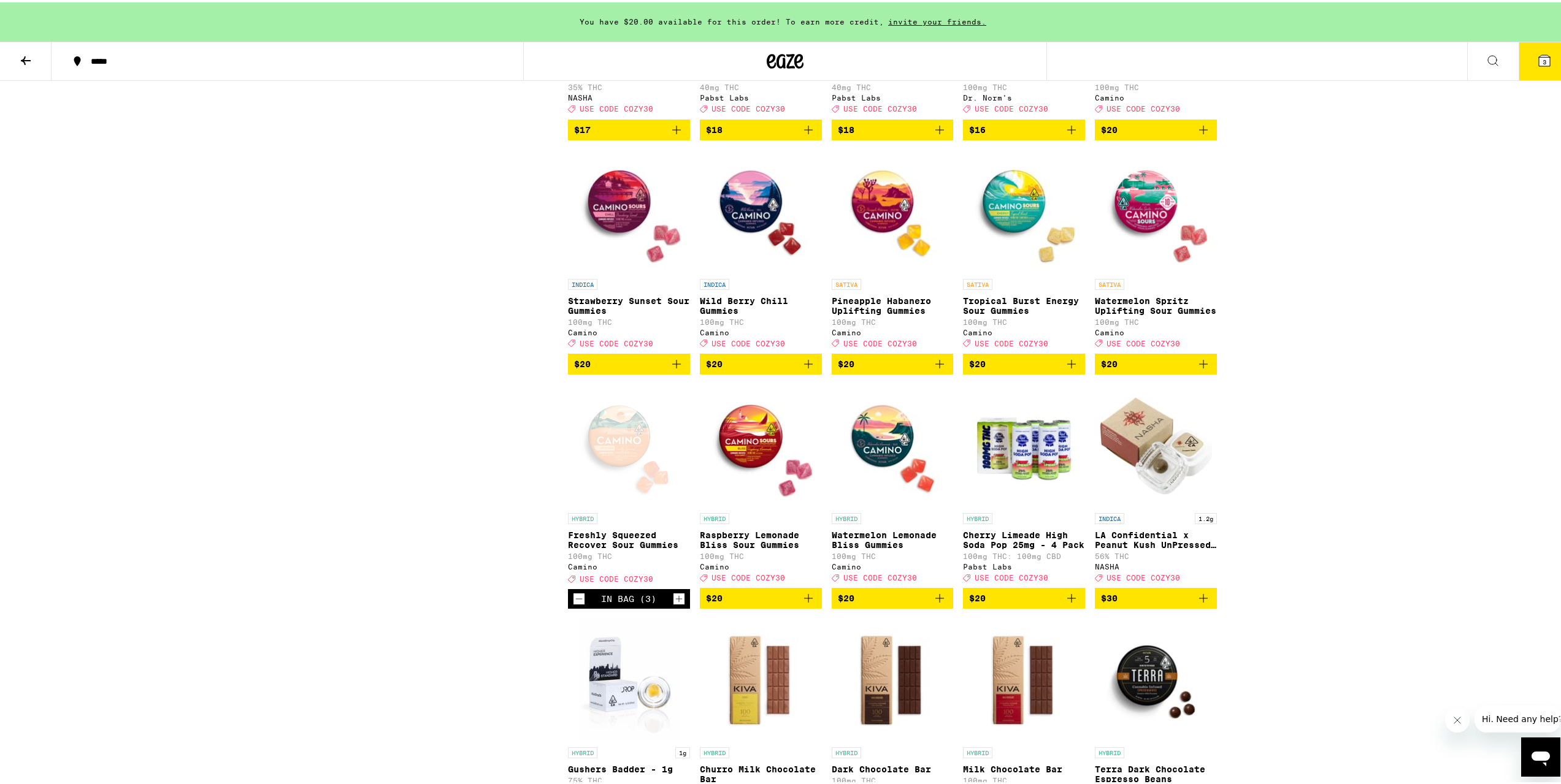
click at [764, 270] on img "Open page for Wild Berry Chill Gummies from Camino" at bounding box center [761, 209] width 122 height 123
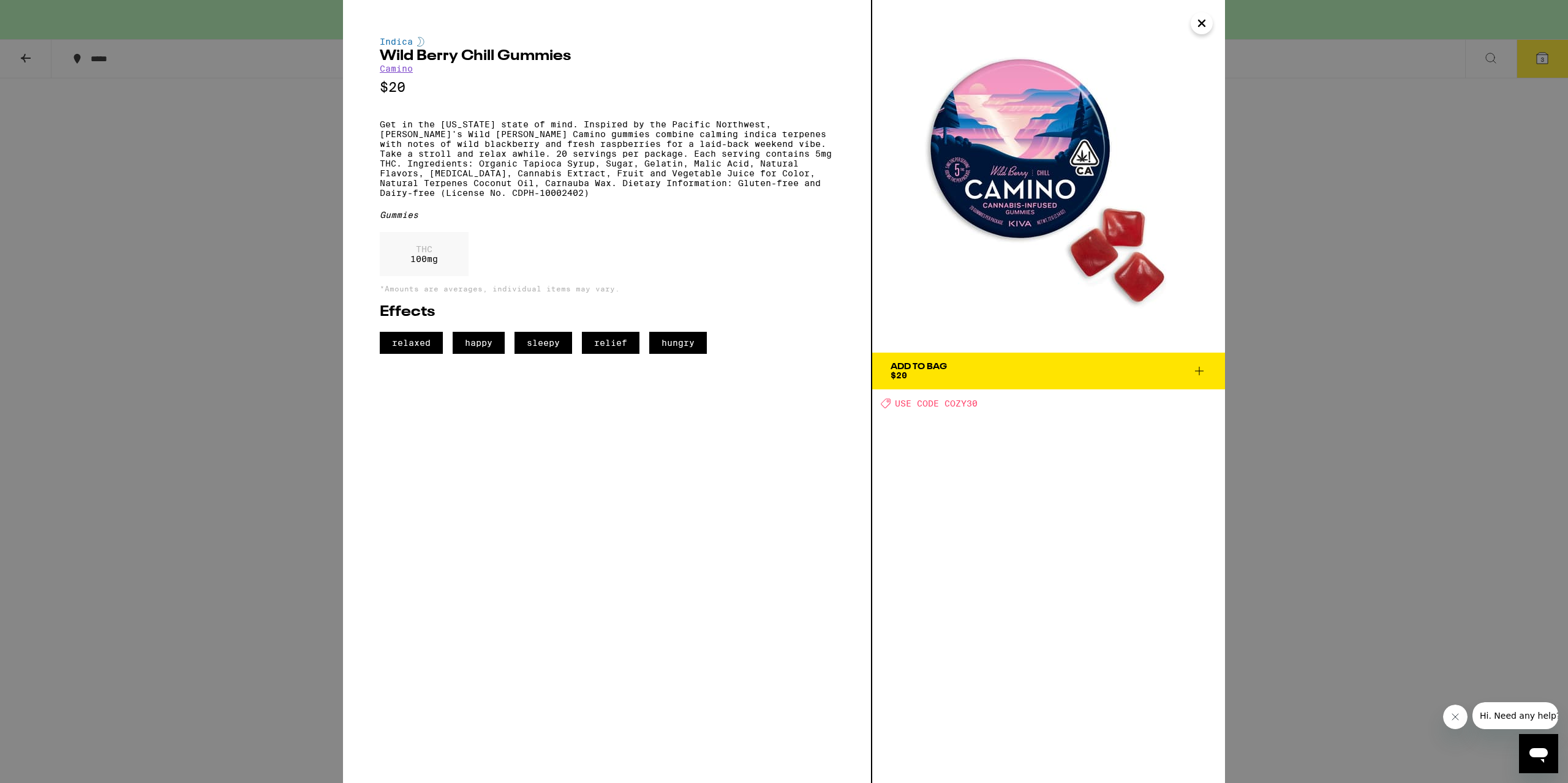
click at [252, 333] on div "Indica Wild Berry Chill Gummies Camino $20 Get in the California state of mind.…" at bounding box center [784, 391] width 1568 height 783
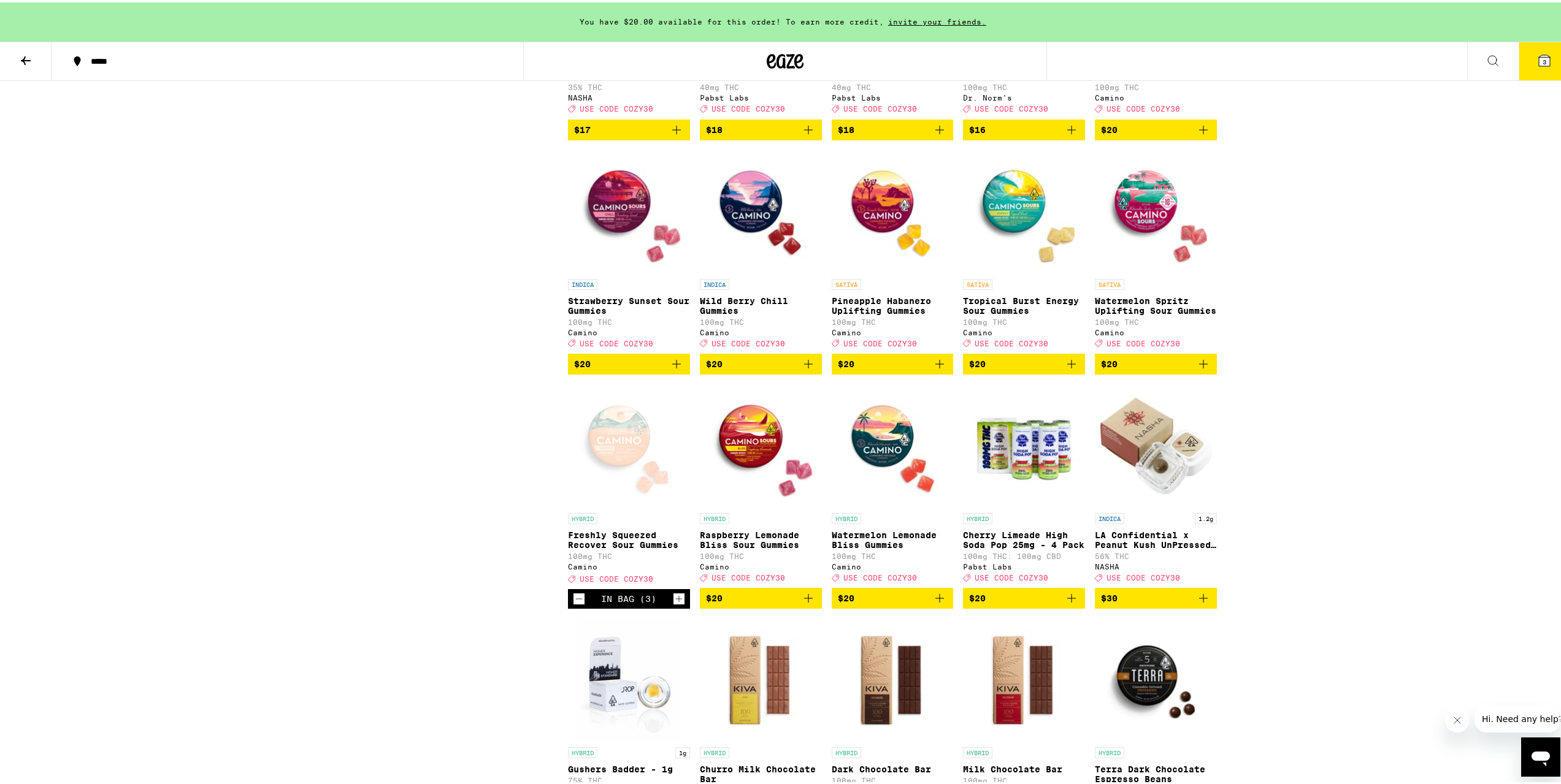
click at [625, 270] on img "Open page for Strawberry Sunset Sour Gummies from Camino" at bounding box center [629, 209] width 122 height 123
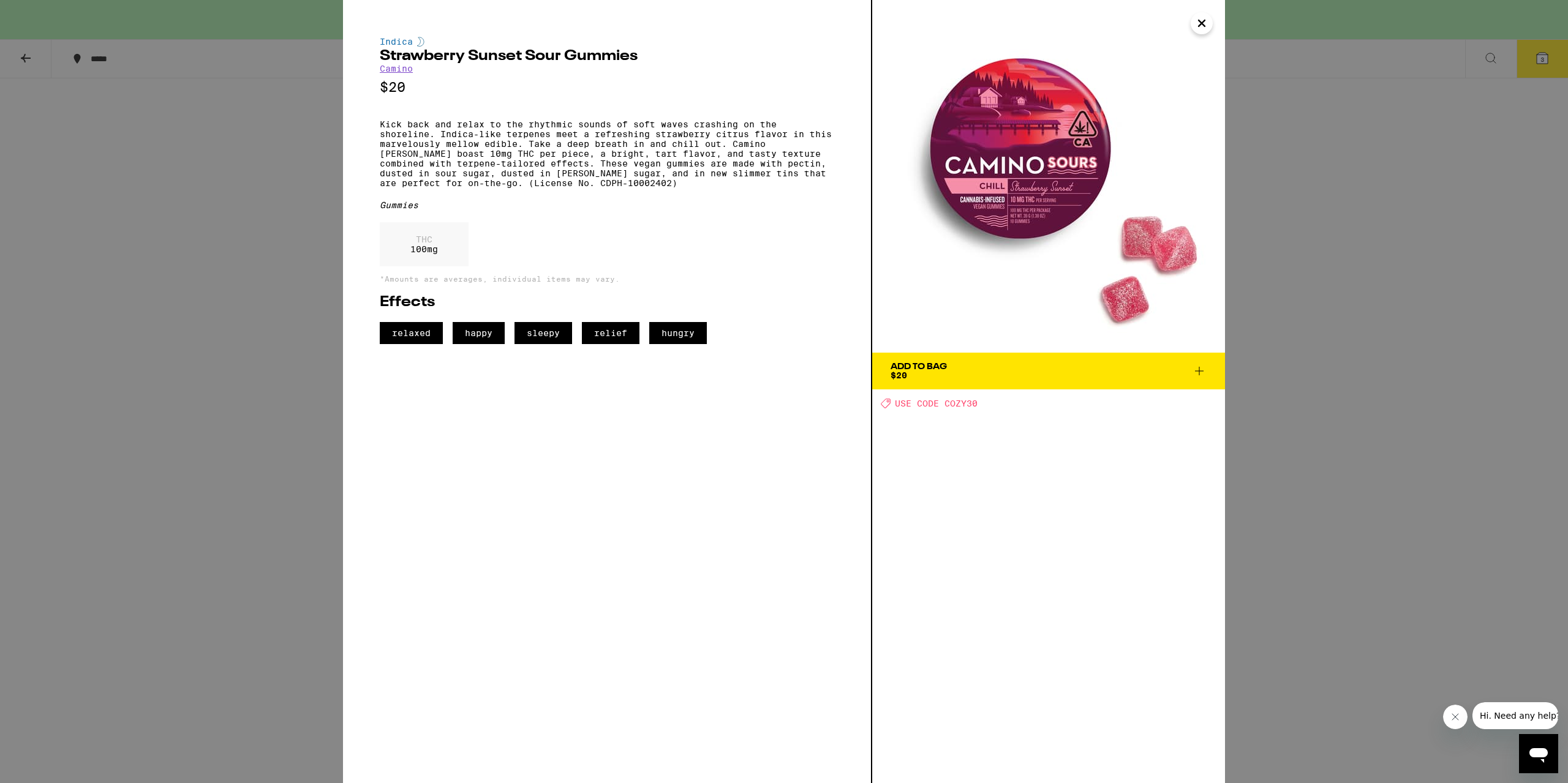
click at [211, 343] on div "Indica Strawberry Sunset Sour Gummies Camino $20 Kick back and relax to the rhy…" at bounding box center [784, 391] width 1568 height 783
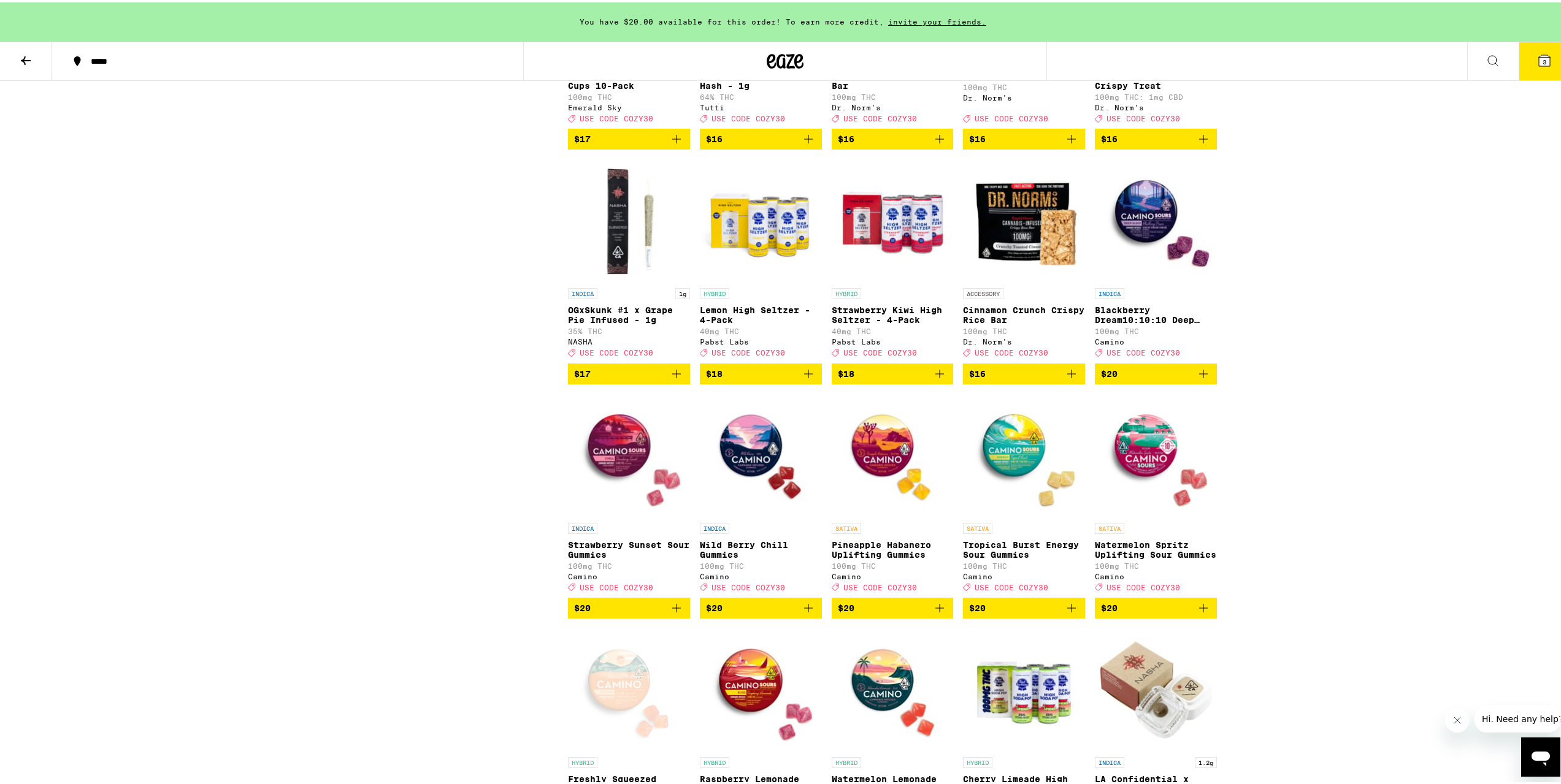
scroll to position [3105, 0]
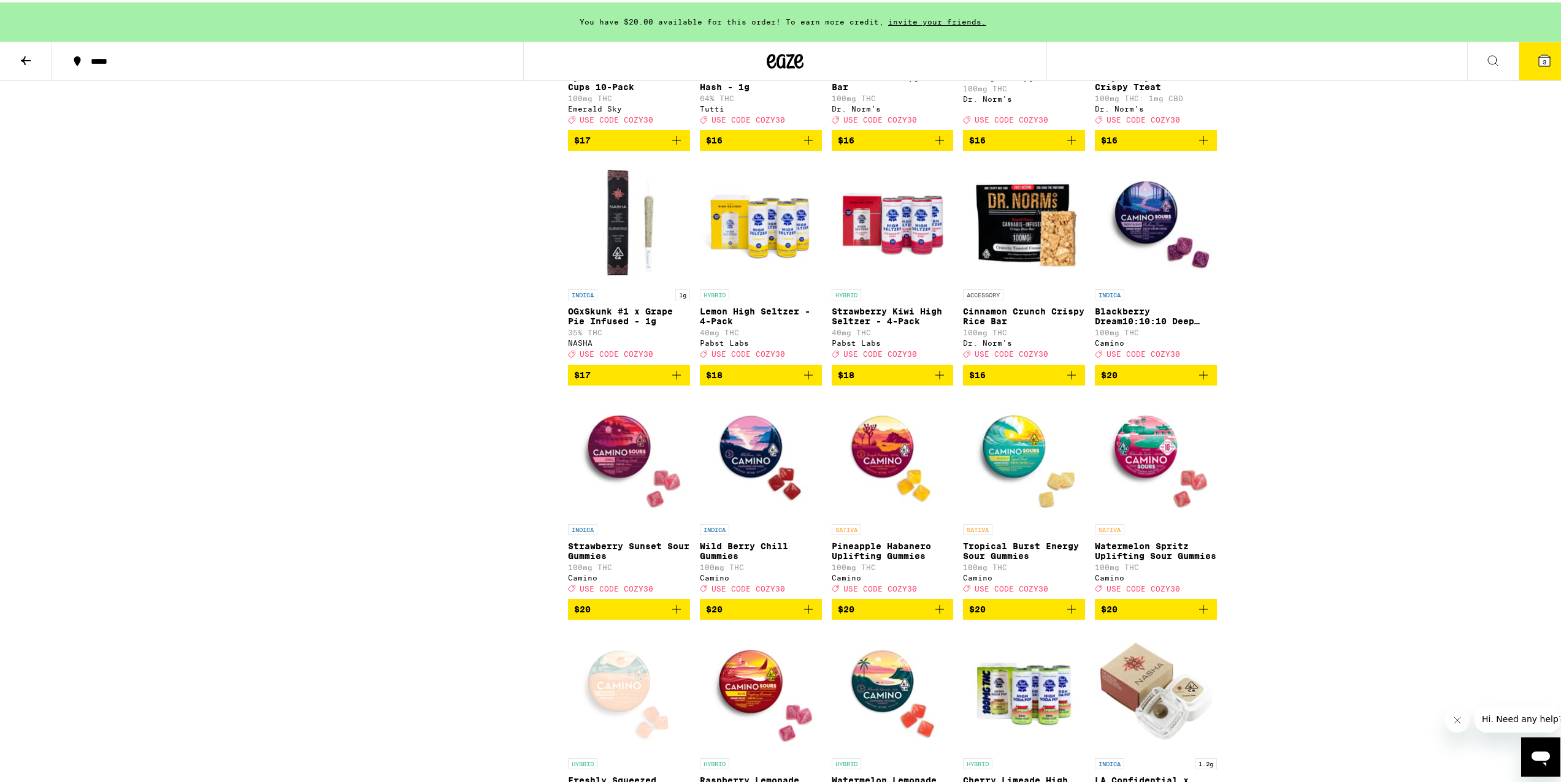
click at [1156, 281] on img "Open page for Blackberry Dream10:10:10 Deep Sleep Gummies from Camino" at bounding box center [1156, 219] width 122 height 123
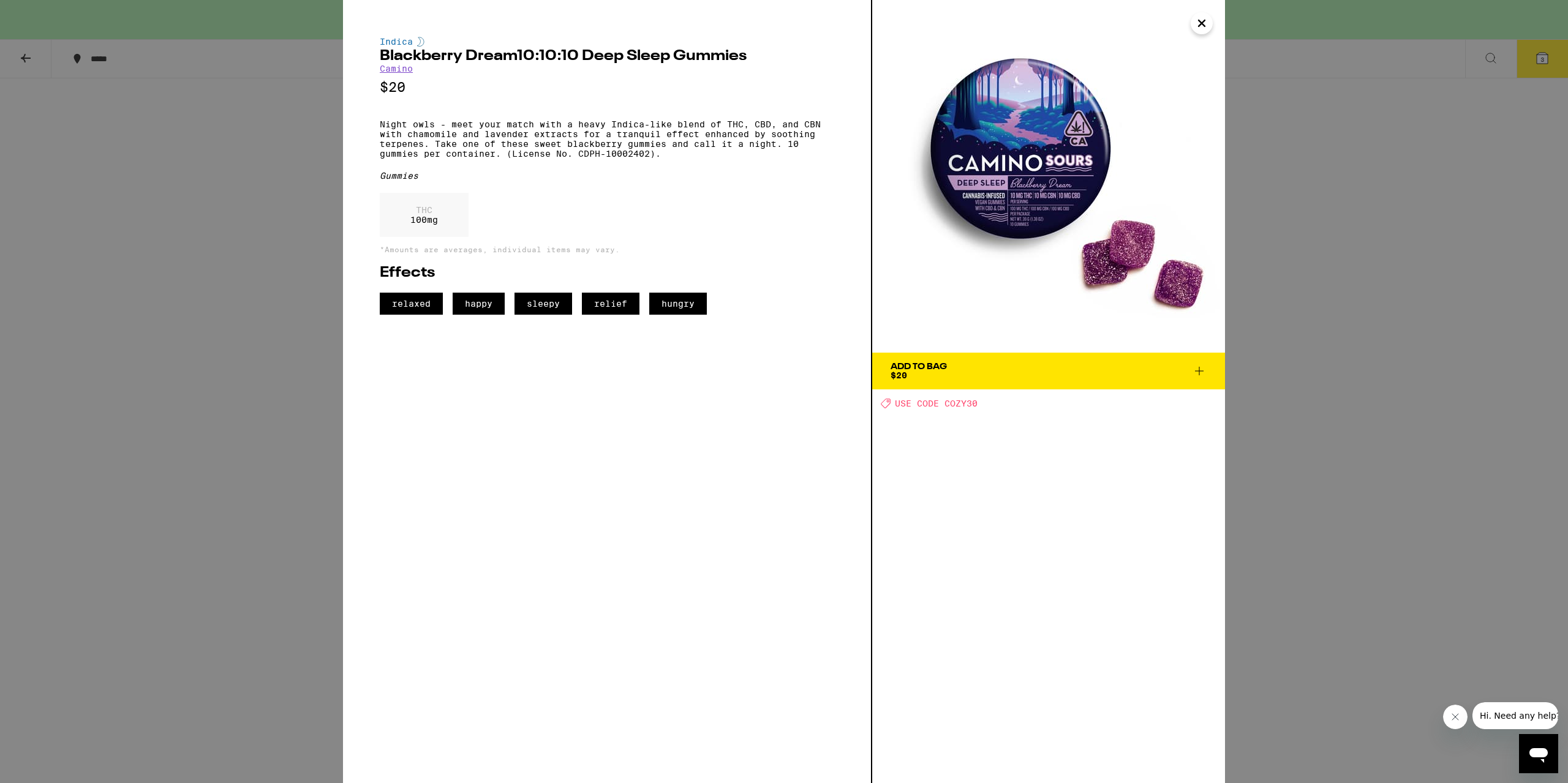
click at [209, 314] on div "Indica Blackberry Dream10:10:10 Deep Sleep Gummies Camino $20 Night owls - meet…" at bounding box center [784, 391] width 1568 height 783
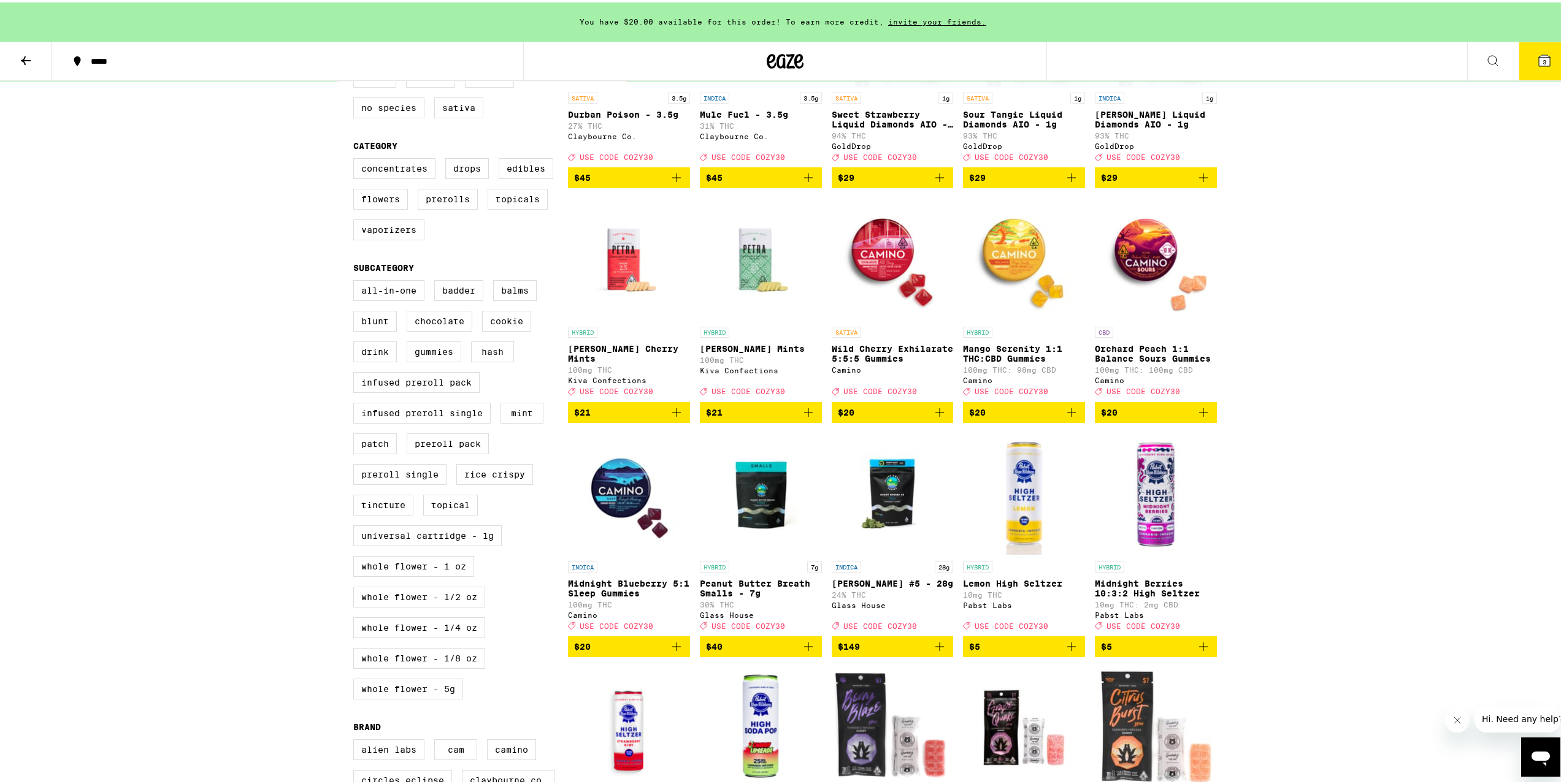
scroll to position [223, 0]
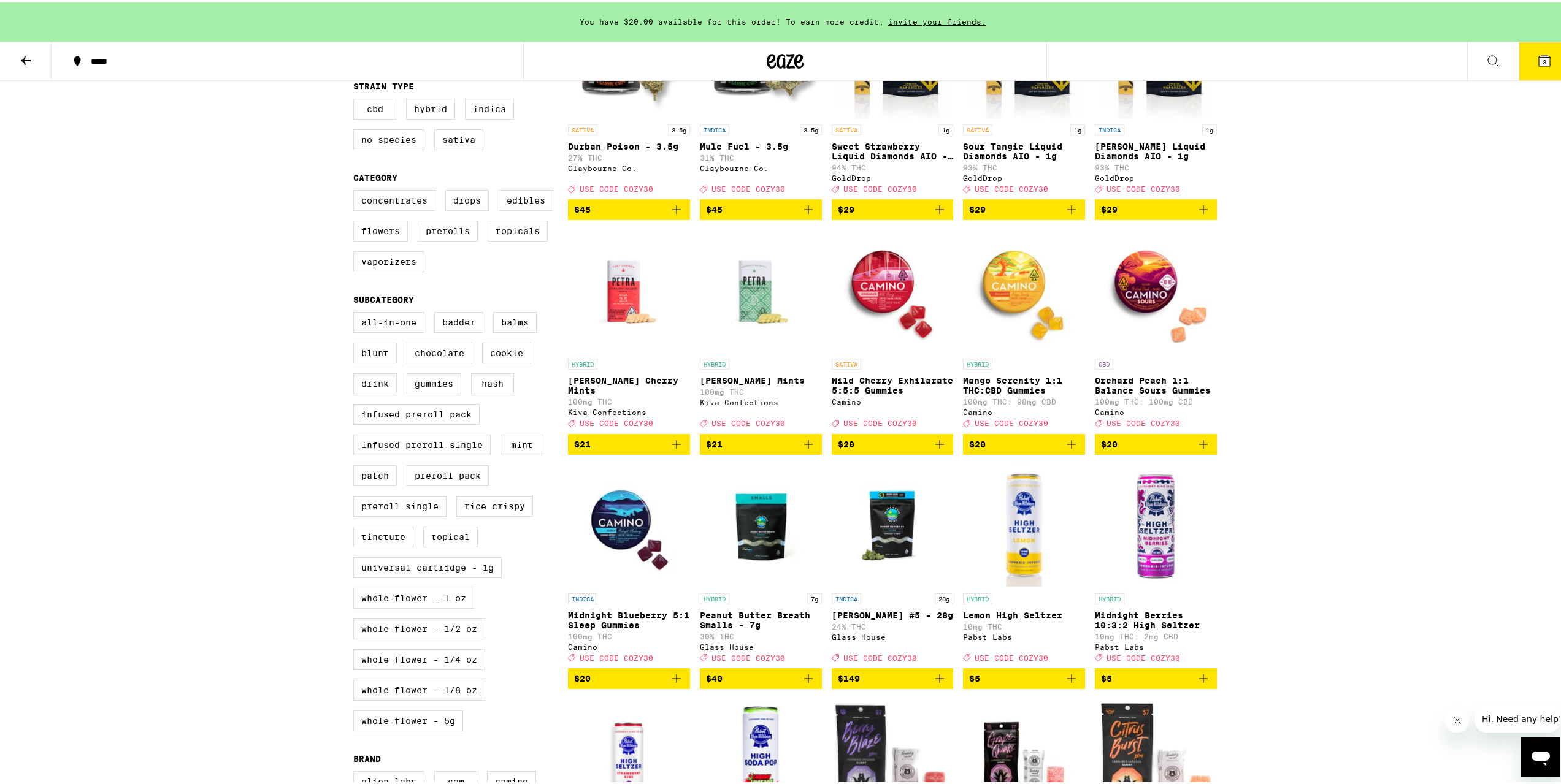
click at [1173, 389] on p "Orchard Peach 1:1 Balance Sours Gummies" at bounding box center [1156, 382] width 122 height 19
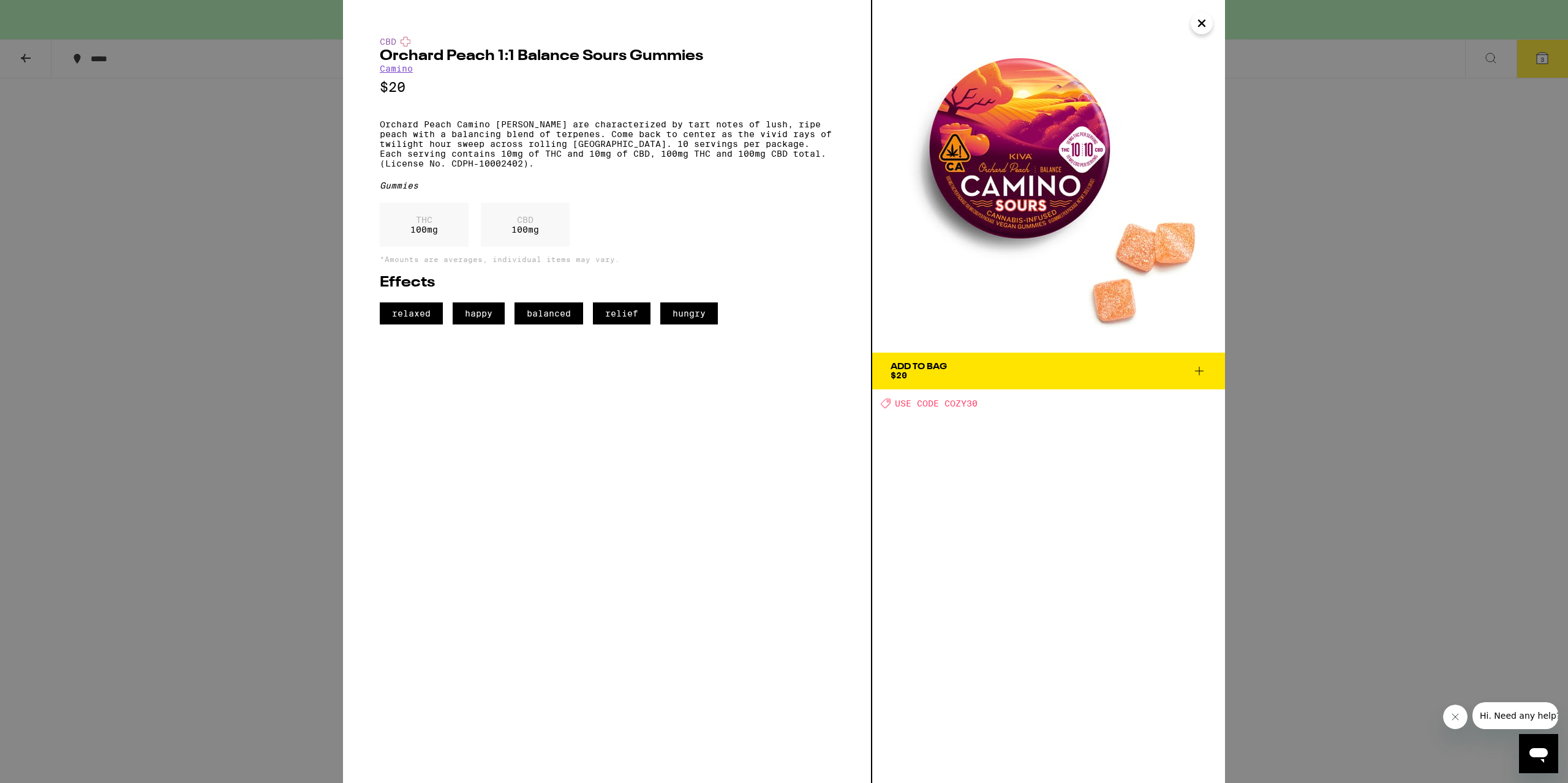
click at [216, 430] on div "CBD Orchard Peach 1:1 Balance Sours Gummies Camino $20 Orchard Peach Camino Sou…" at bounding box center [784, 391] width 1568 height 783
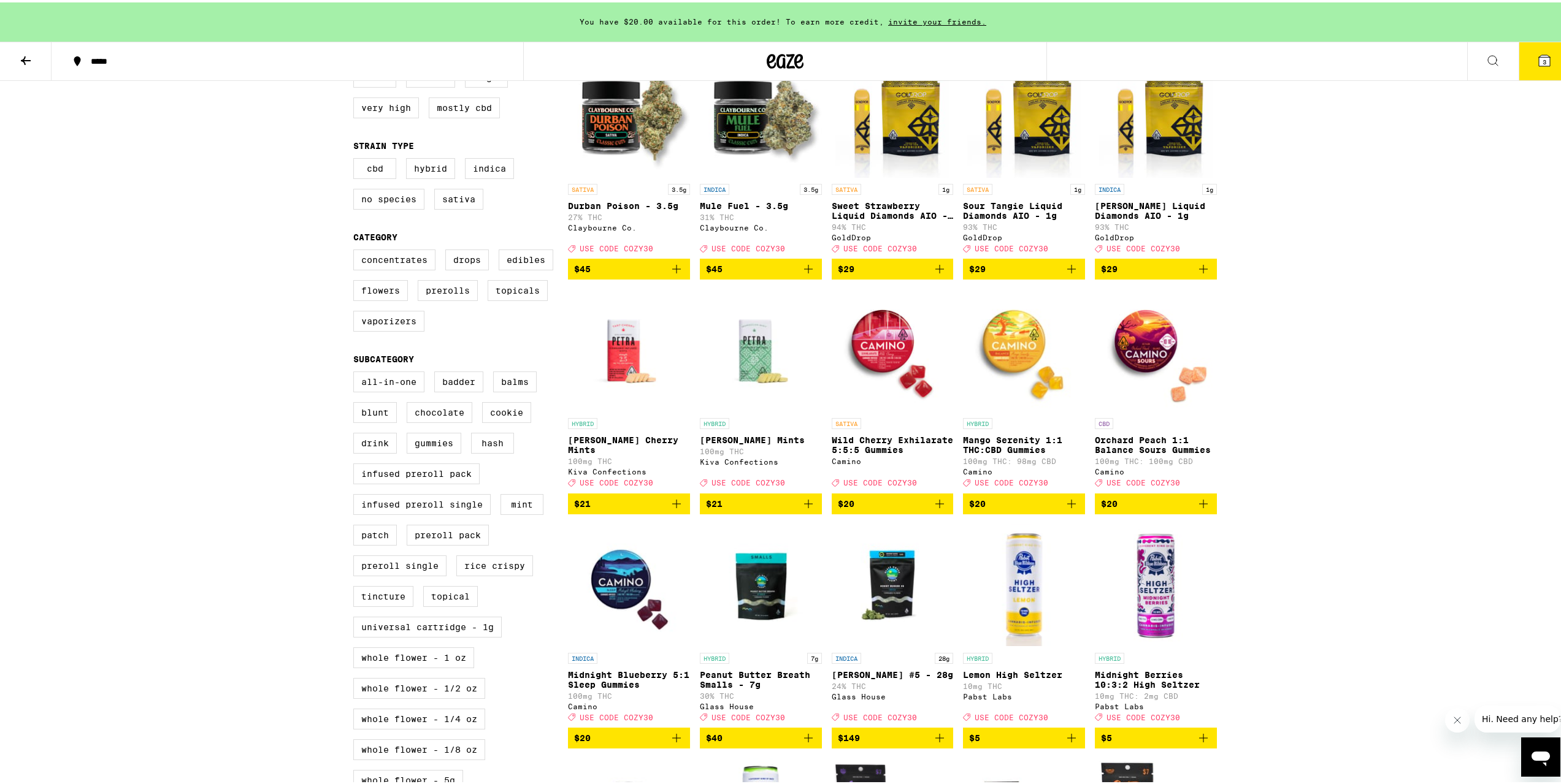
scroll to position [162, 0]
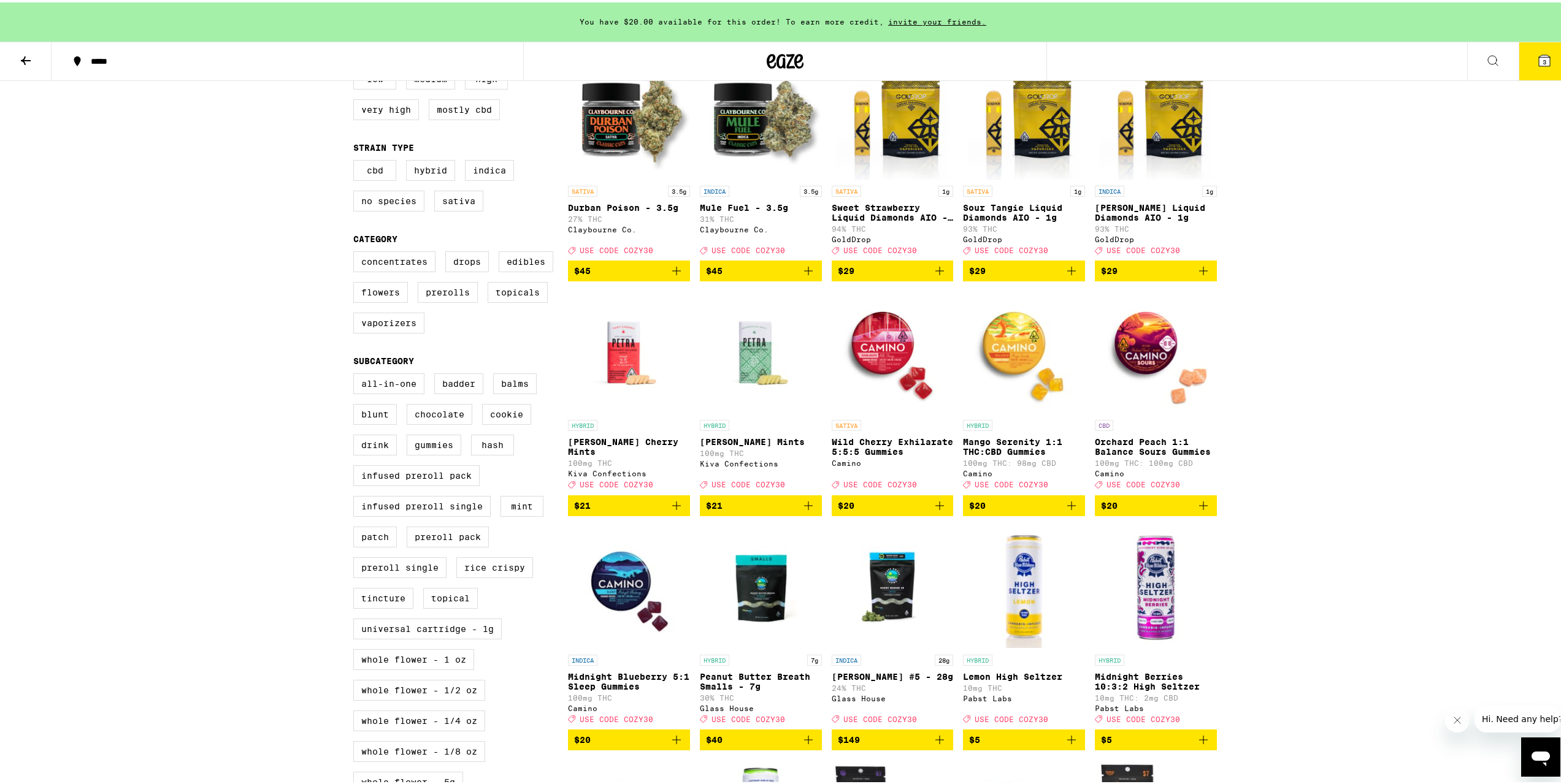
click at [895, 455] on p "Wild Cherry Exhilarate 5:5:5 Gummies" at bounding box center [892, 444] width 122 height 19
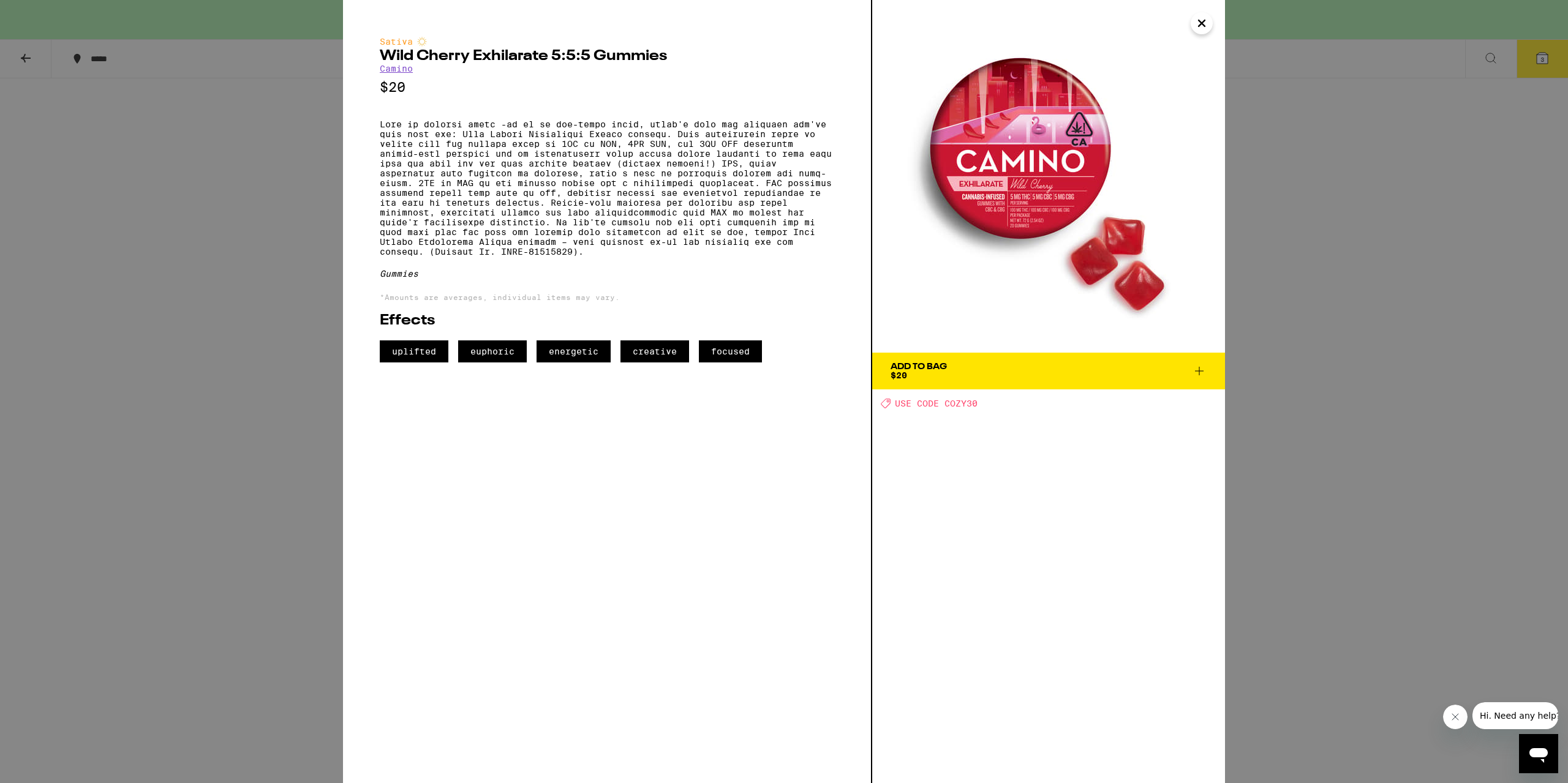
click at [283, 394] on div "Sativa Wild Cherry Exhilarate 5:5:5 Gummies Camino $20 Gummies *Amounts are ave…" at bounding box center [784, 391] width 1568 height 783
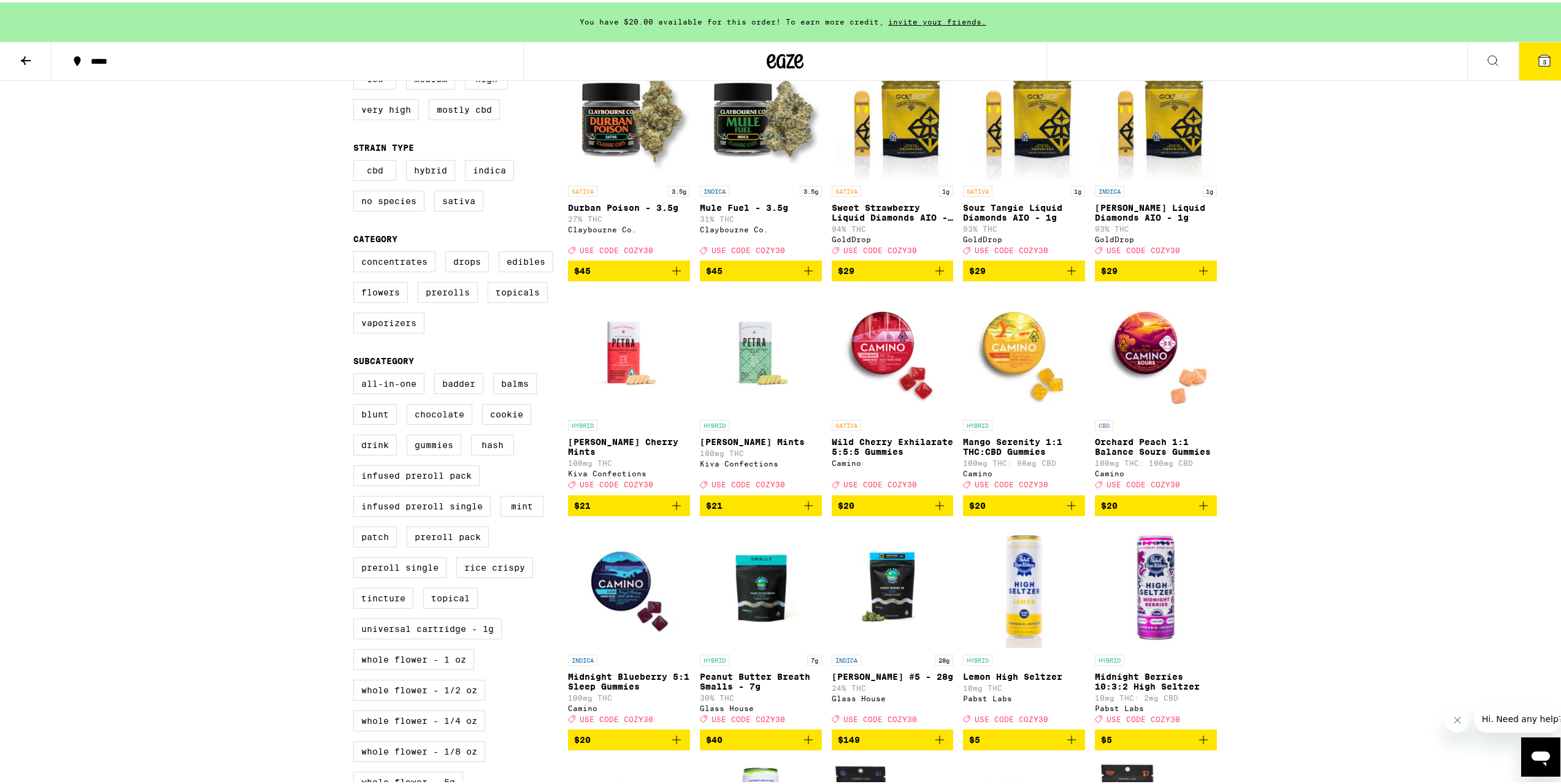
click at [990, 455] on p "Mango Serenity 1:1 THC:CBD Gummies" at bounding box center [1024, 444] width 122 height 19
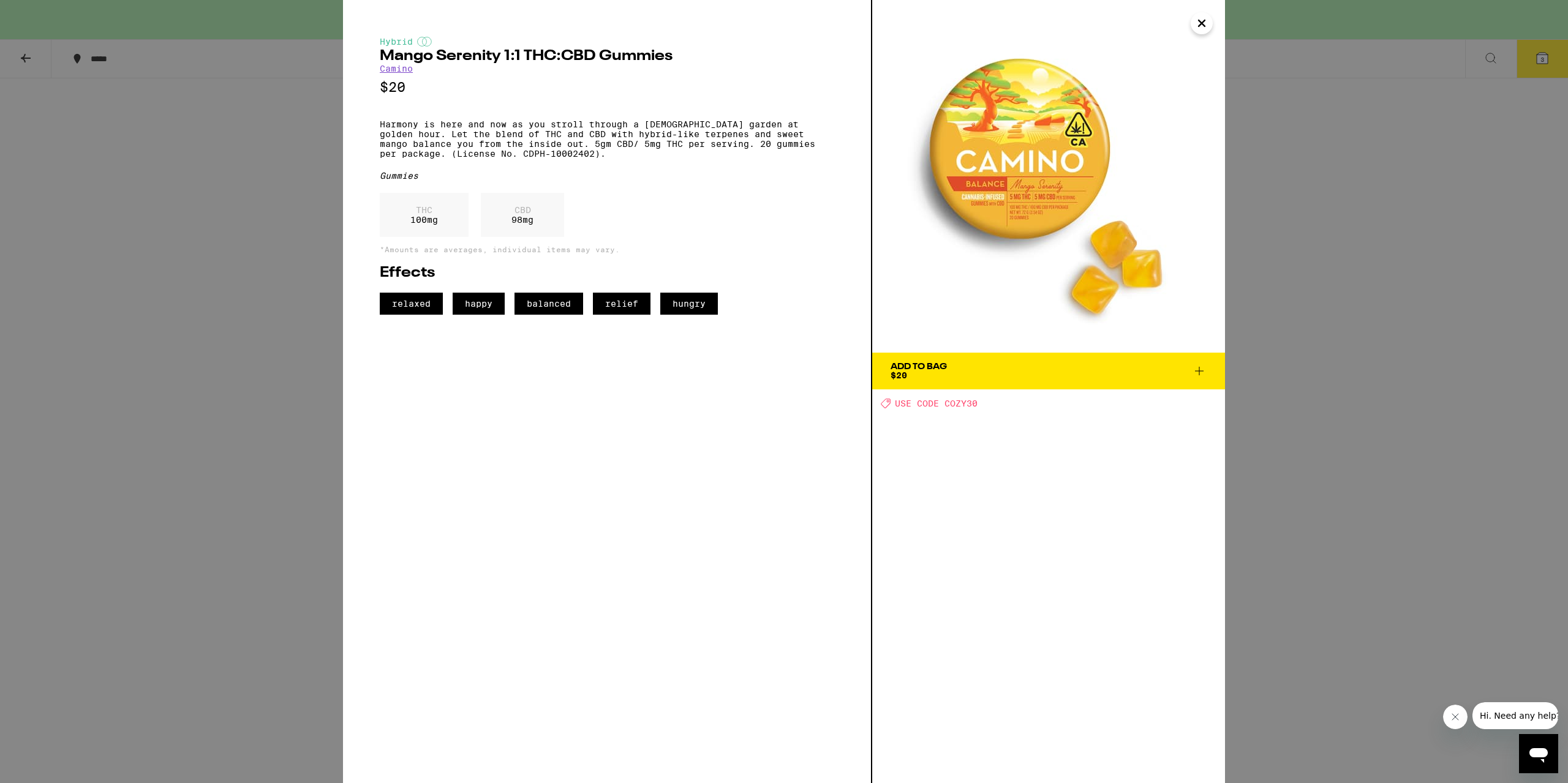
click at [228, 423] on div "Hybrid Mango Serenity 1:1 THC:CBD Gummies Camino $20 Harmony is here and now as…" at bounding box center [784, 391] width 1568 height 783
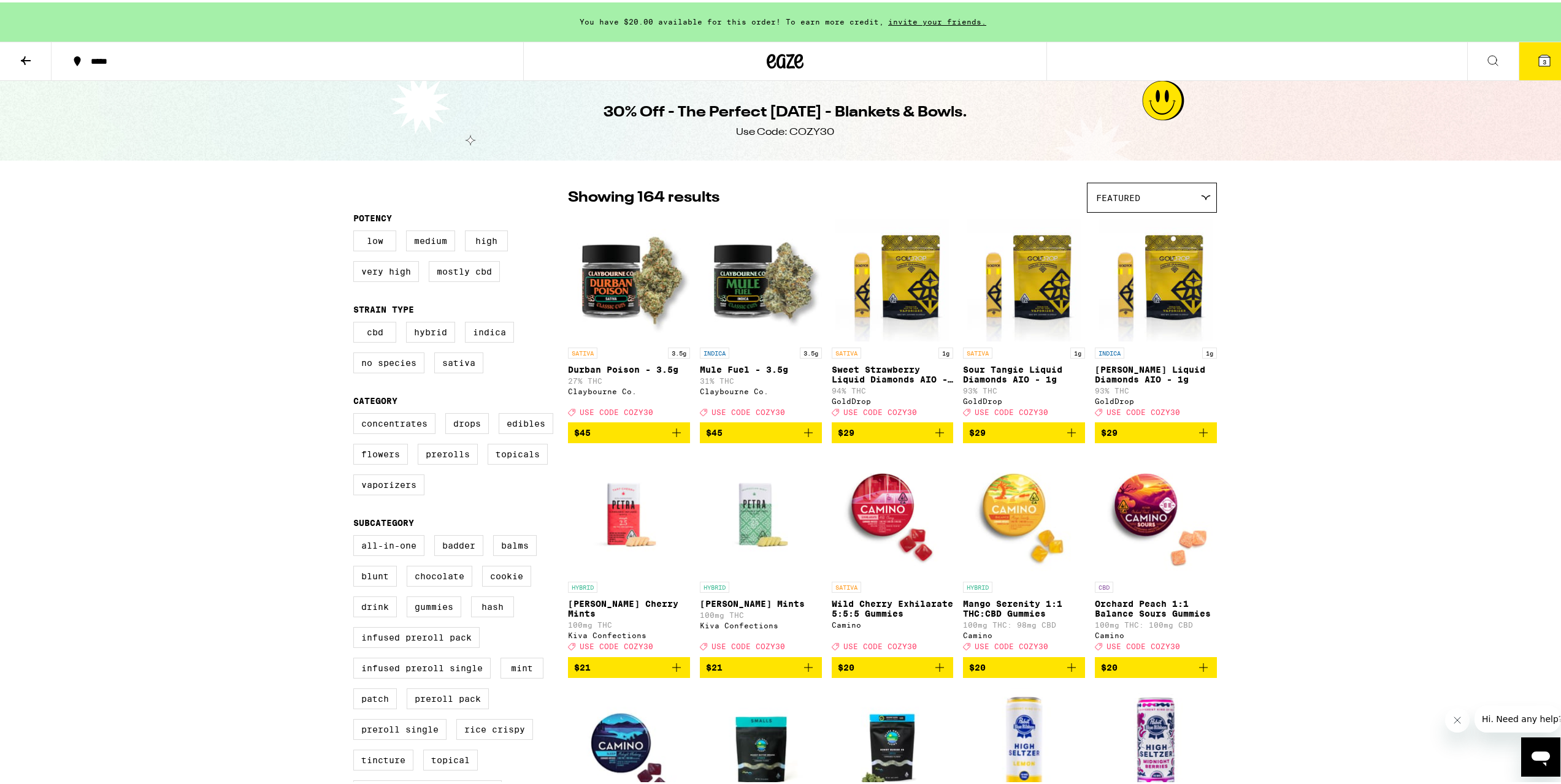
click at [781, 58] on icon at bounding box center [784, 59] width 36 height 22
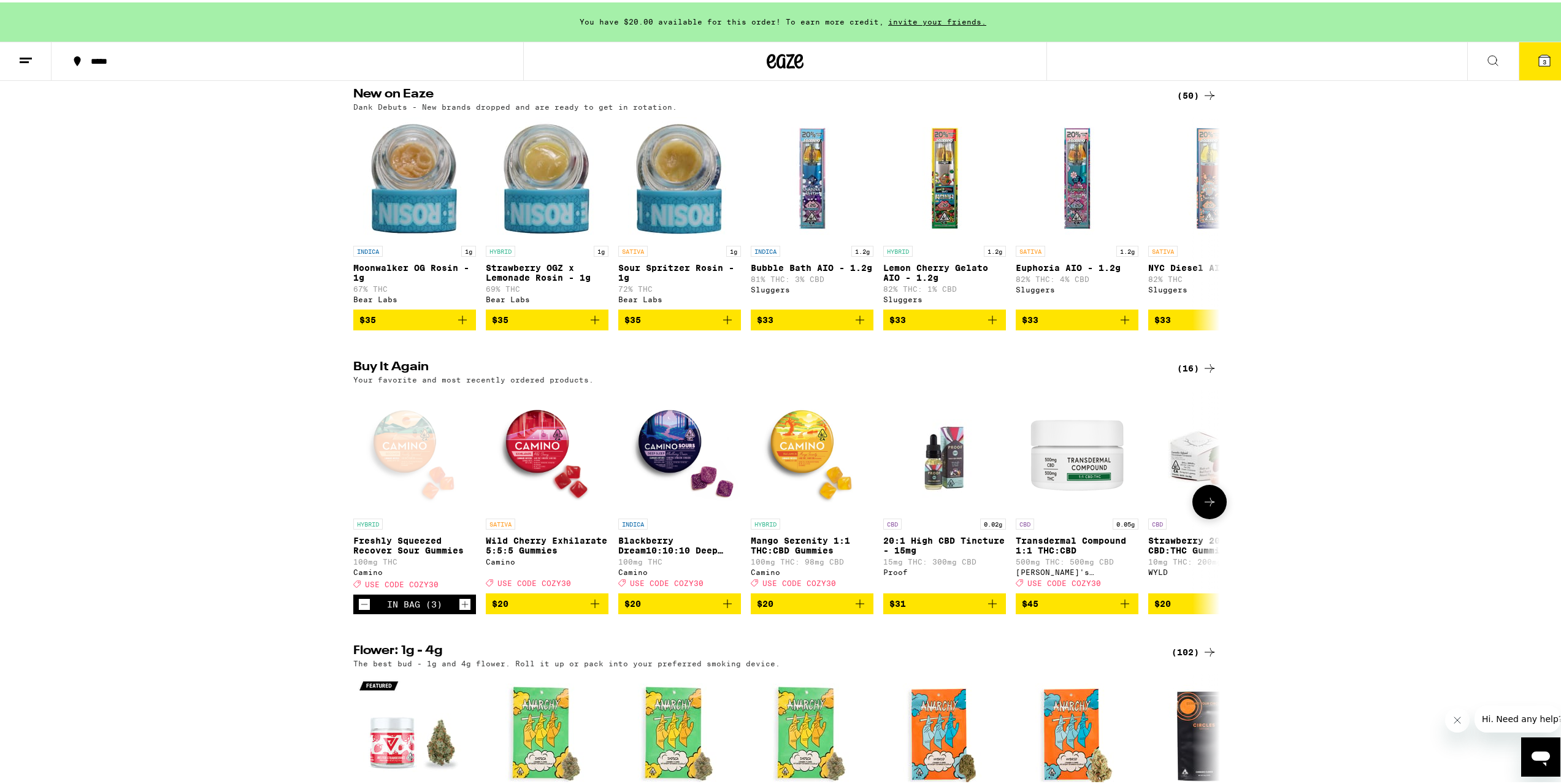
scroll to position [981, 0]
click at [1194, 373] on div "(16)" at bounding box center [1197, 365] width 40 height 15
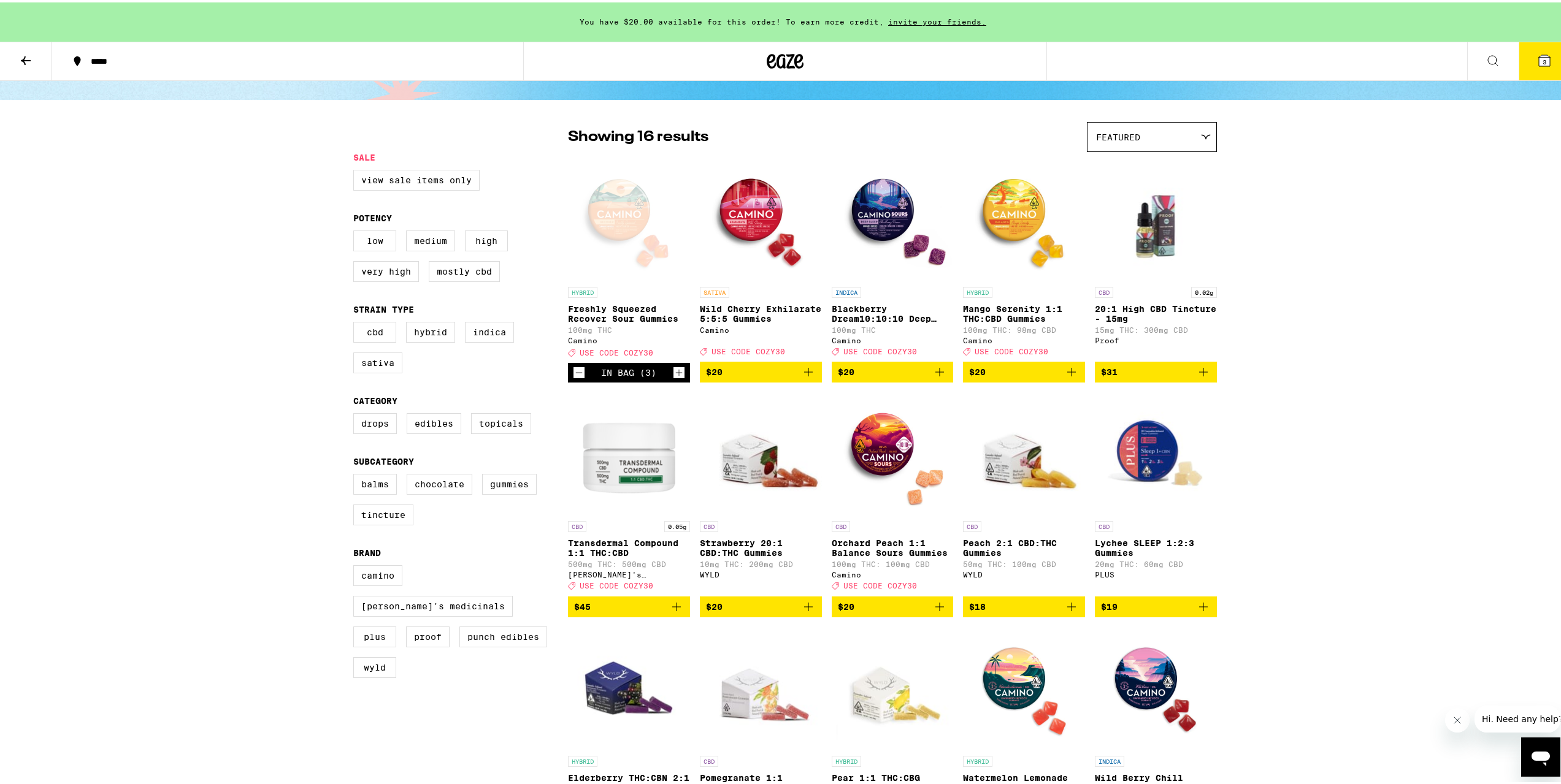
scroll to position [61, 0]
click at [1491, 54] on button at bounding box center [1493, 59] width 51 height 39
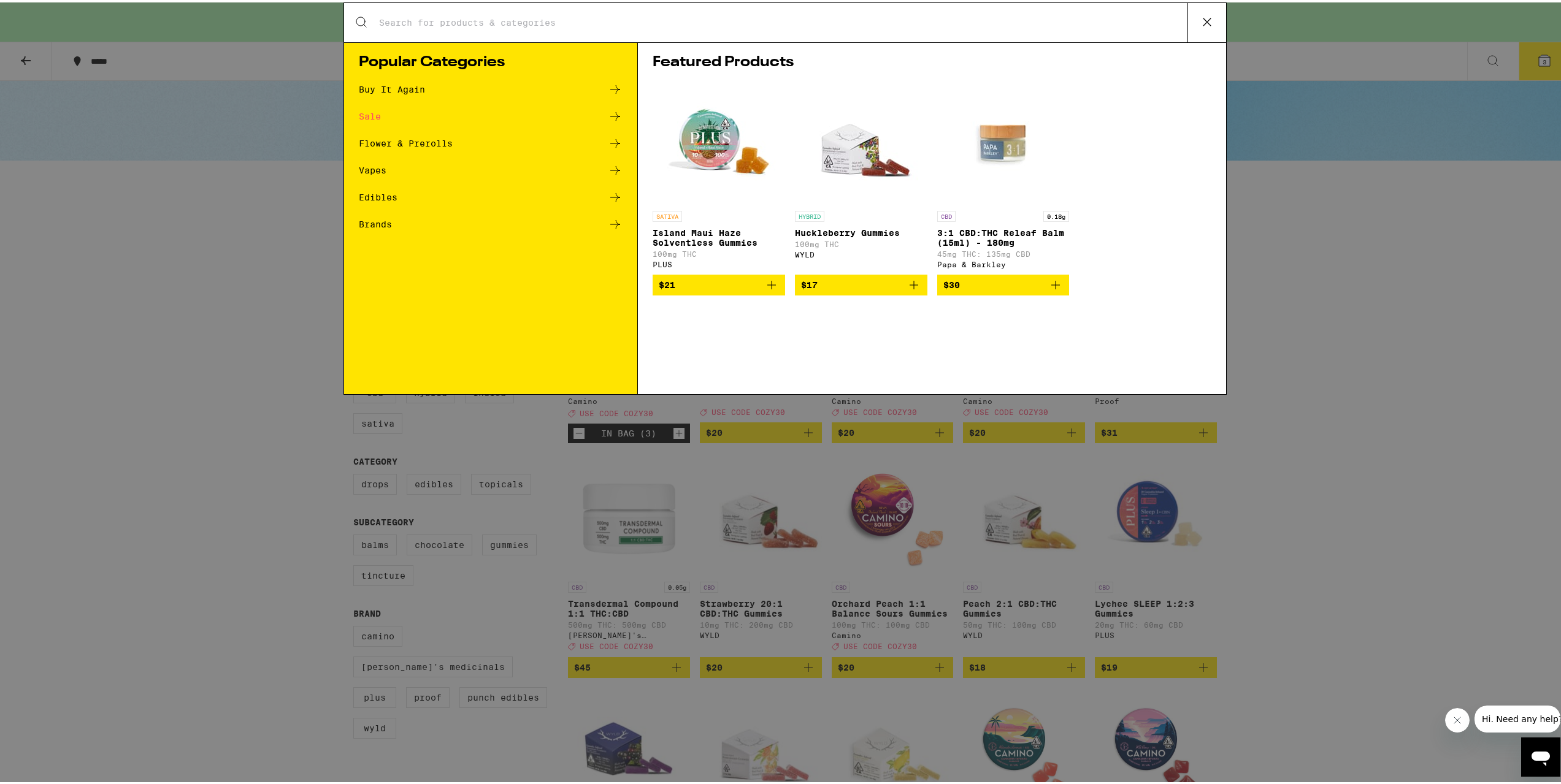
scroll to position [0, 0]
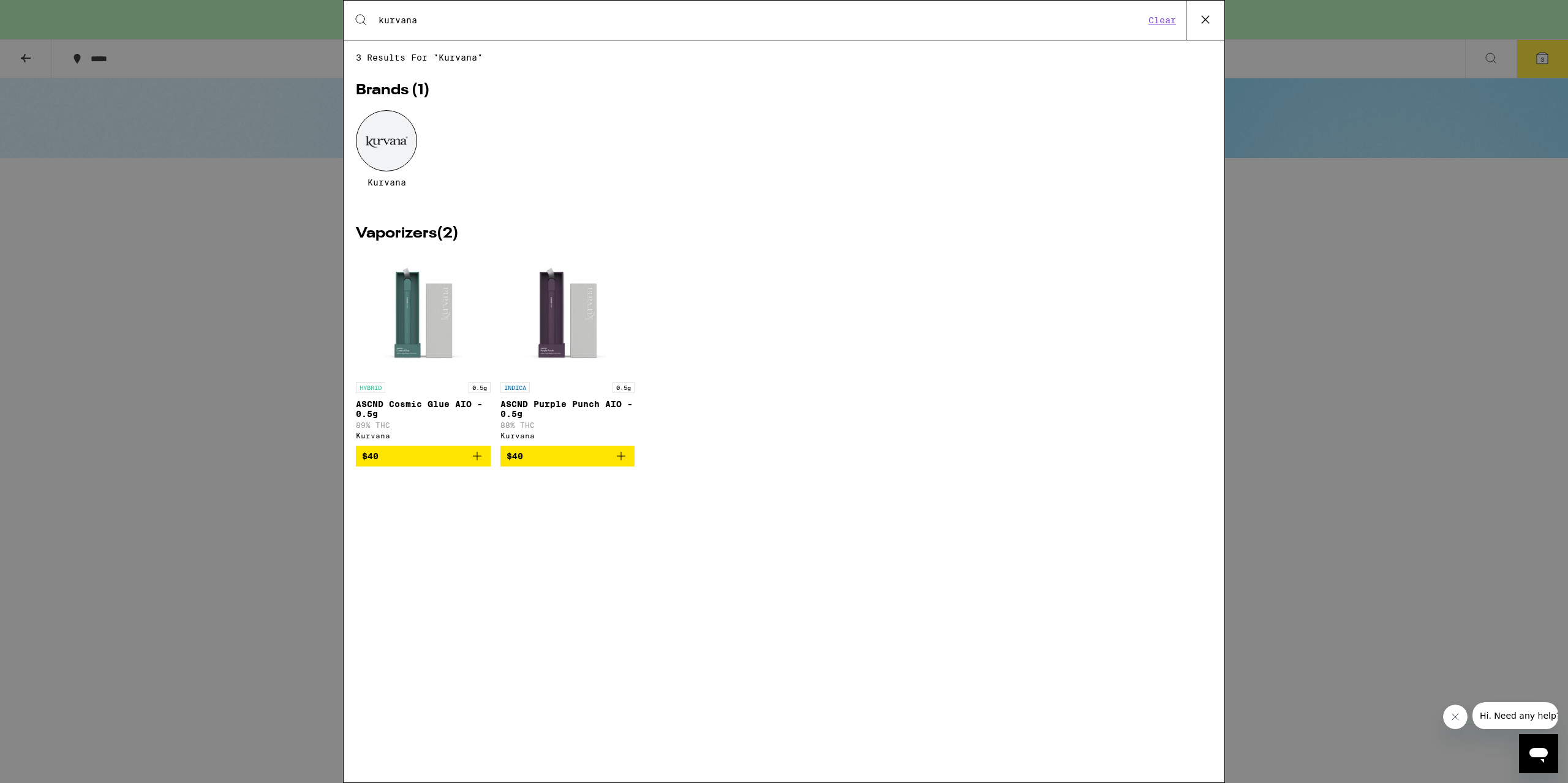
type input "kurvana"
click at [382, 180] on span "Kurvana" at bounding box center [387, 183] width 39 height 10
click at [398, 117] on div at bounding box center [386, 141] width 61 height 61
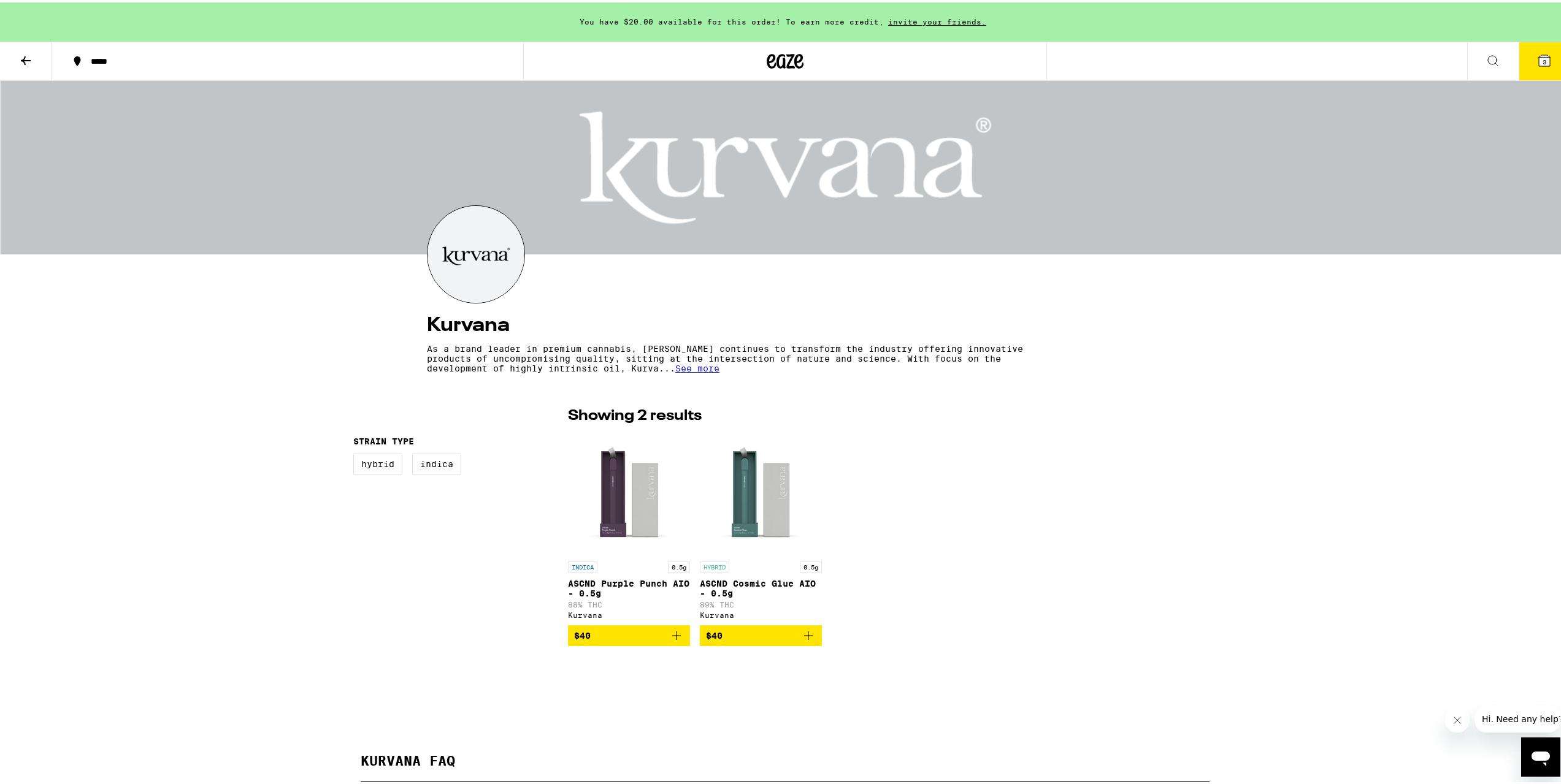
click at [775, 51] on icon at bounding box center [784, 59] width 36 height 22
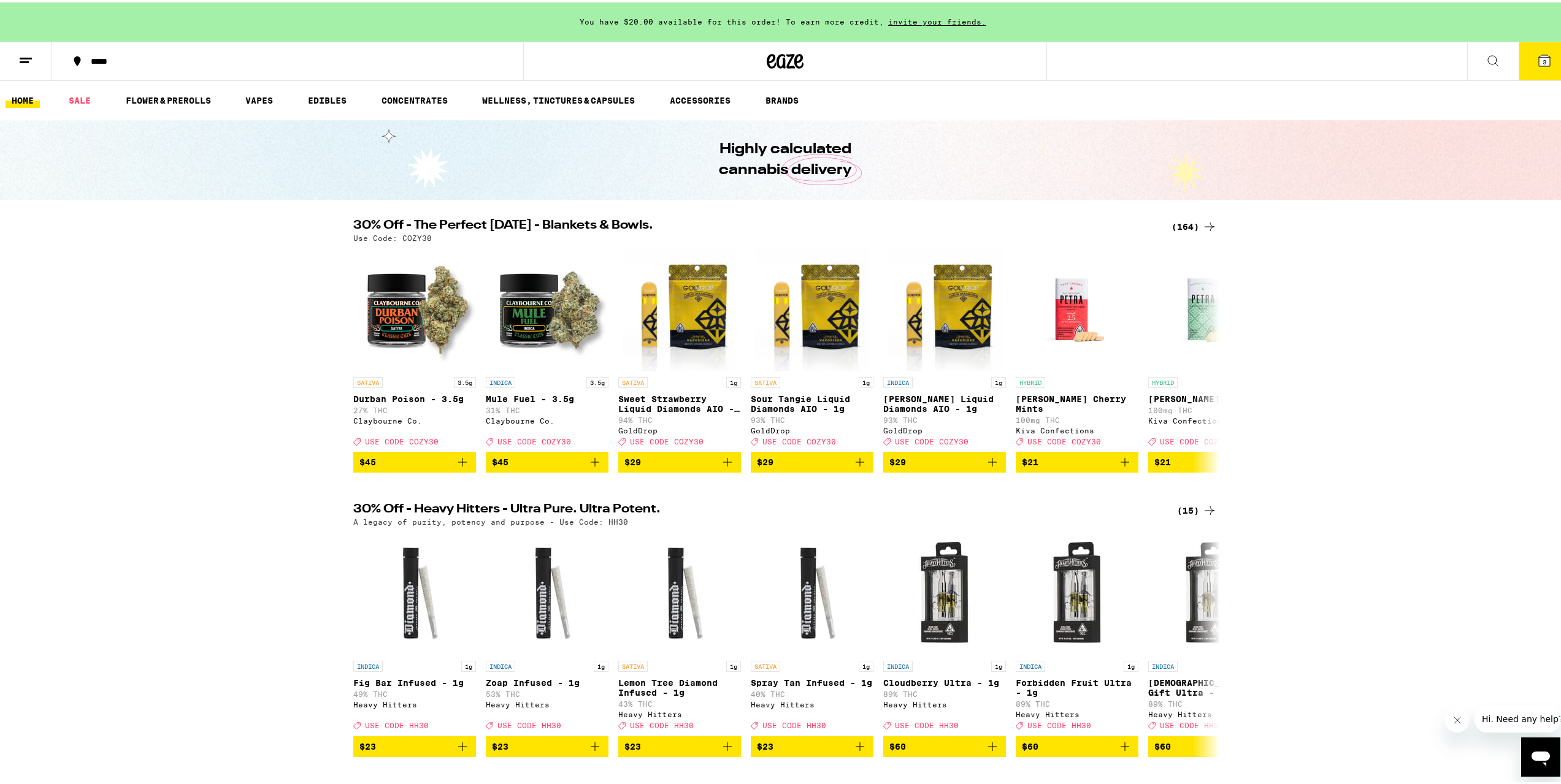
click at [1540, 26] on div "You have $20.00 available for this order! To earn more credit, invite your frie…" at bounding box center [785, 19] width 1570 height 39
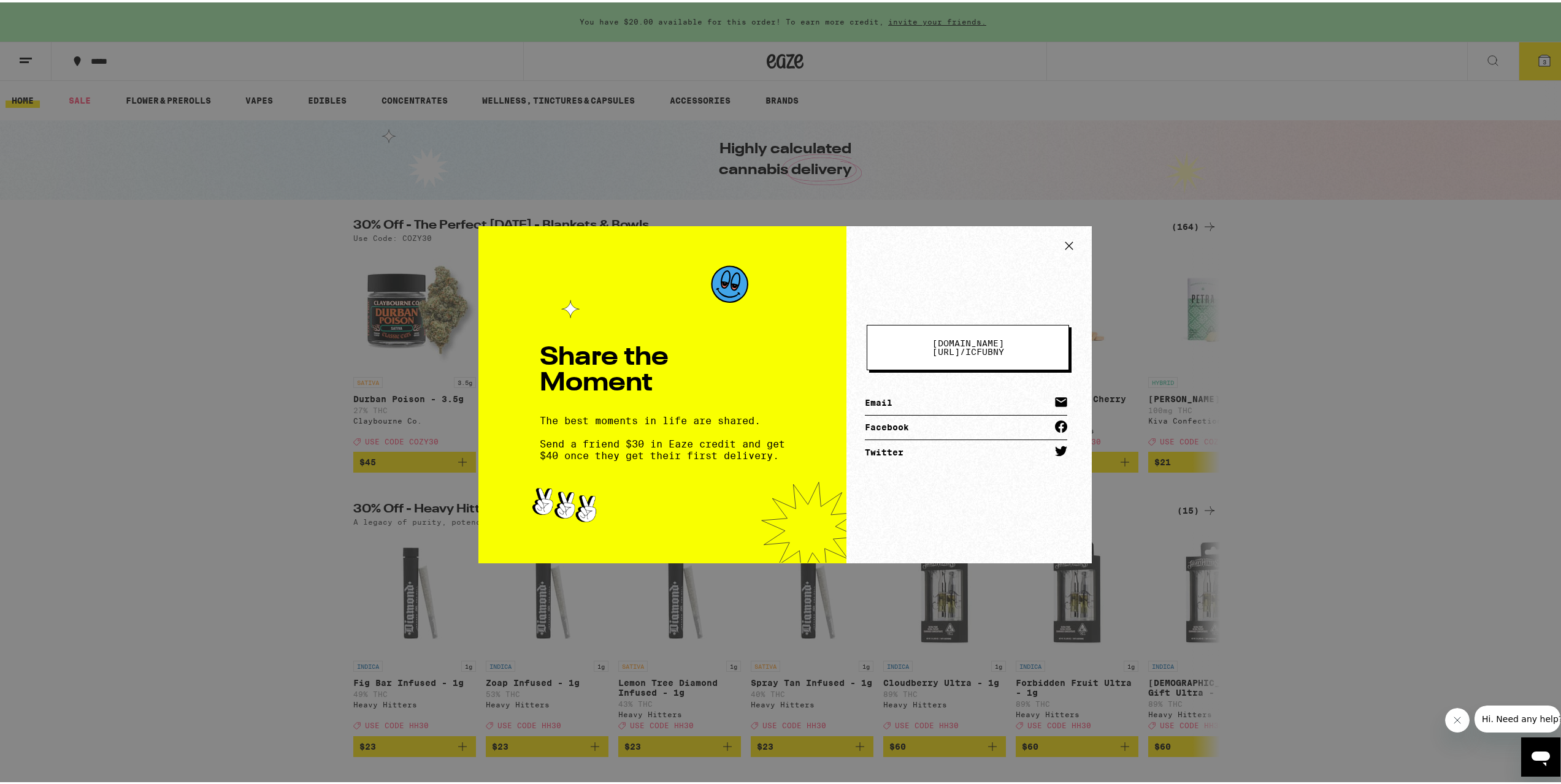
click at [1065, 244] on icon at bounding box center [1069, 243] width 7 height 7
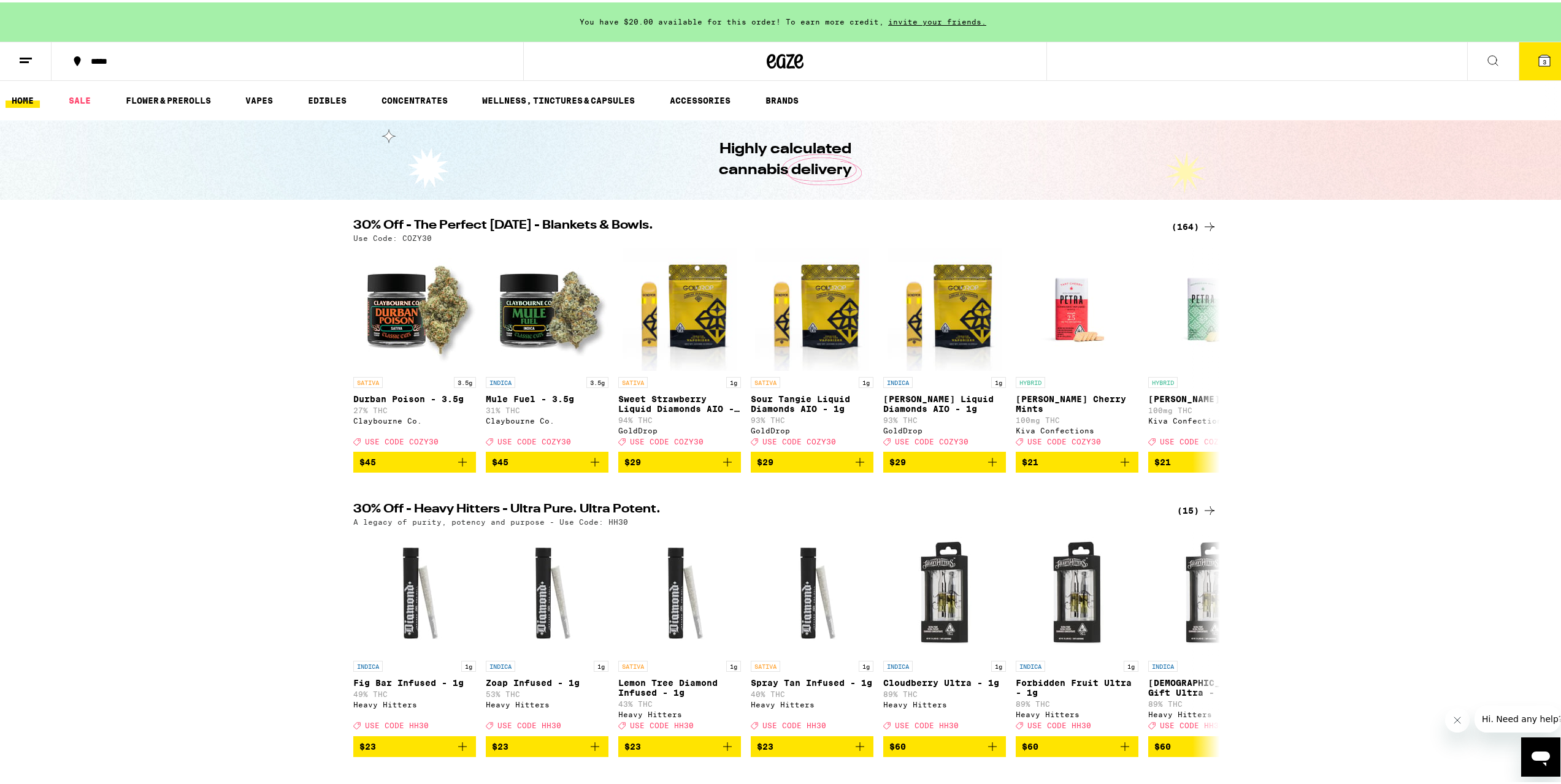
click at [1525, 56] on button "3" at bounding box center [1545, 59] width 51 height 38
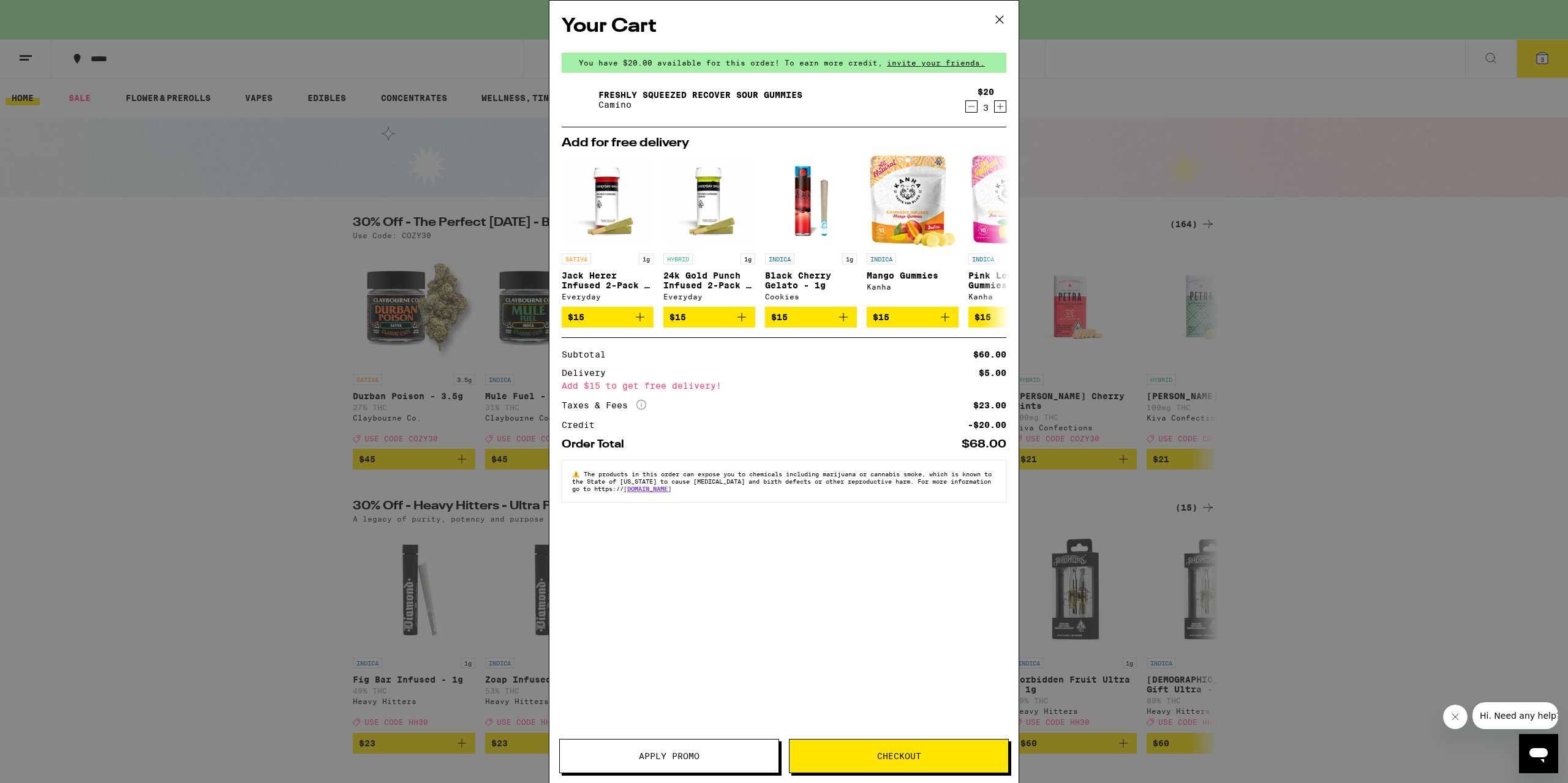
click at [684, 756] on span "Apply Promo" at bounding box center [669, 756] width 61 height 9
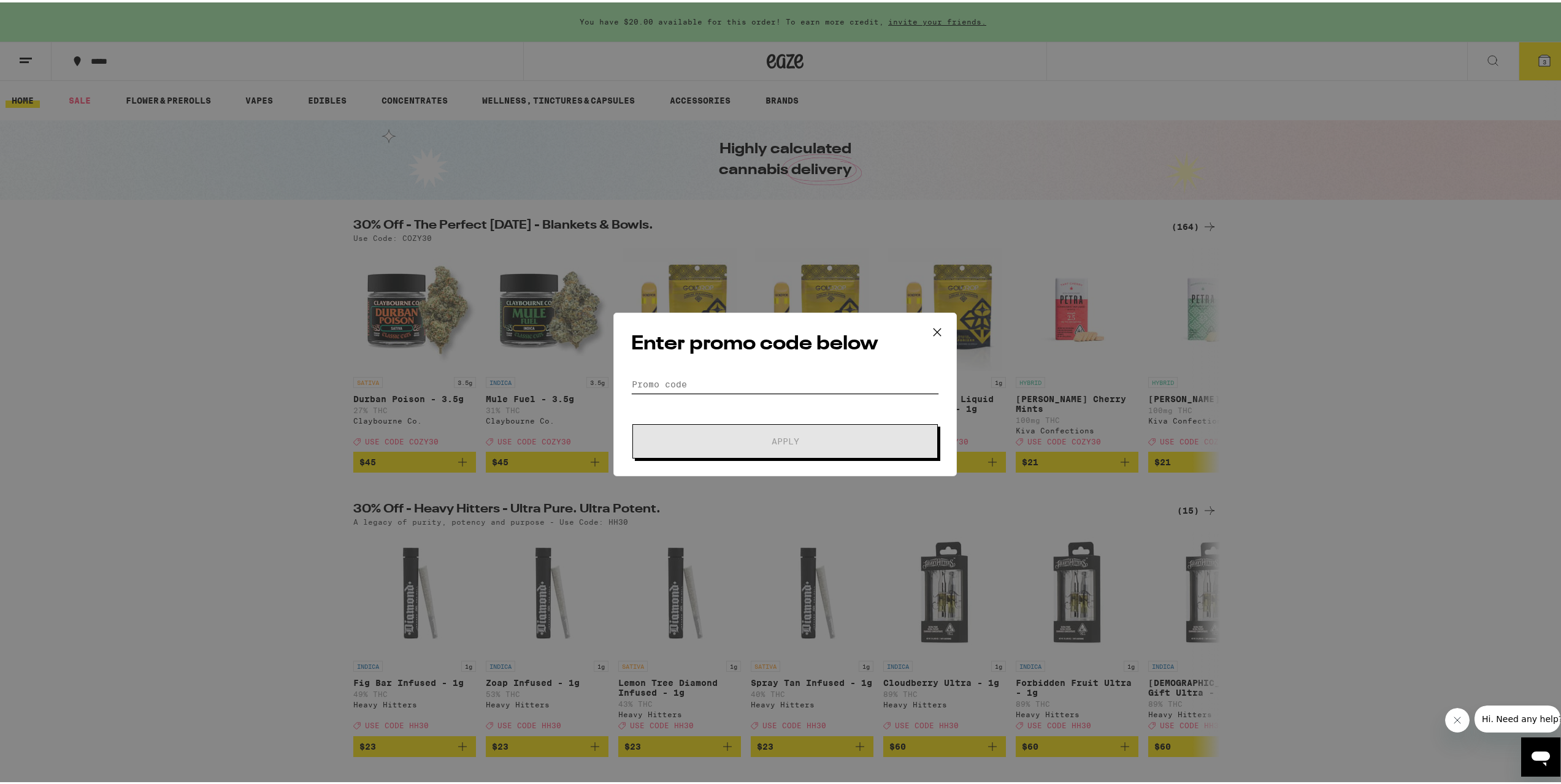
click at [711, 386] on input "Promo Code" at bounding box center [785, 382] width 308 height 19
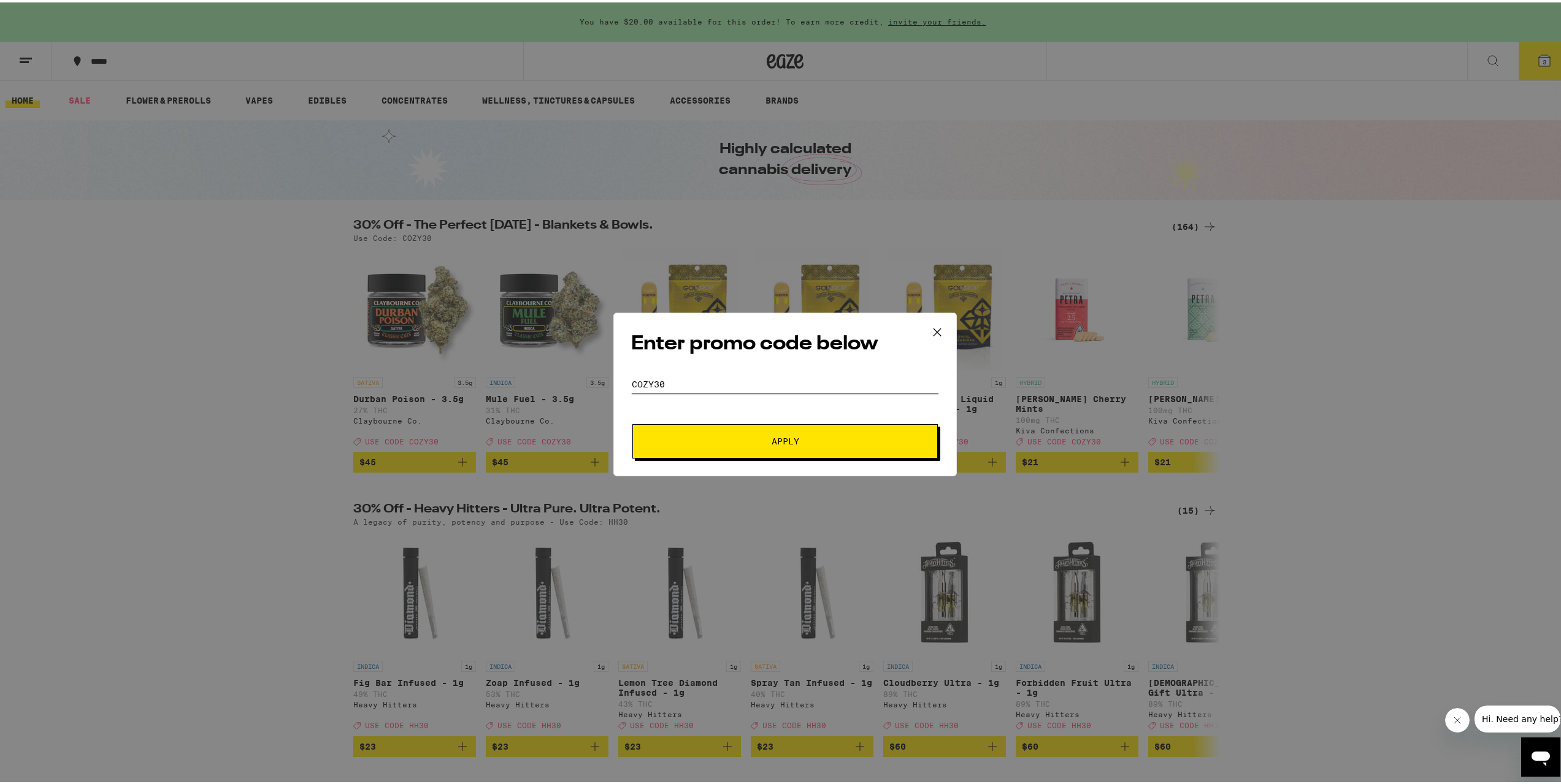
type input "cozy30"
click at [759, 435] on span "Apply" at bounding box center [785, 439] width 221 height 9
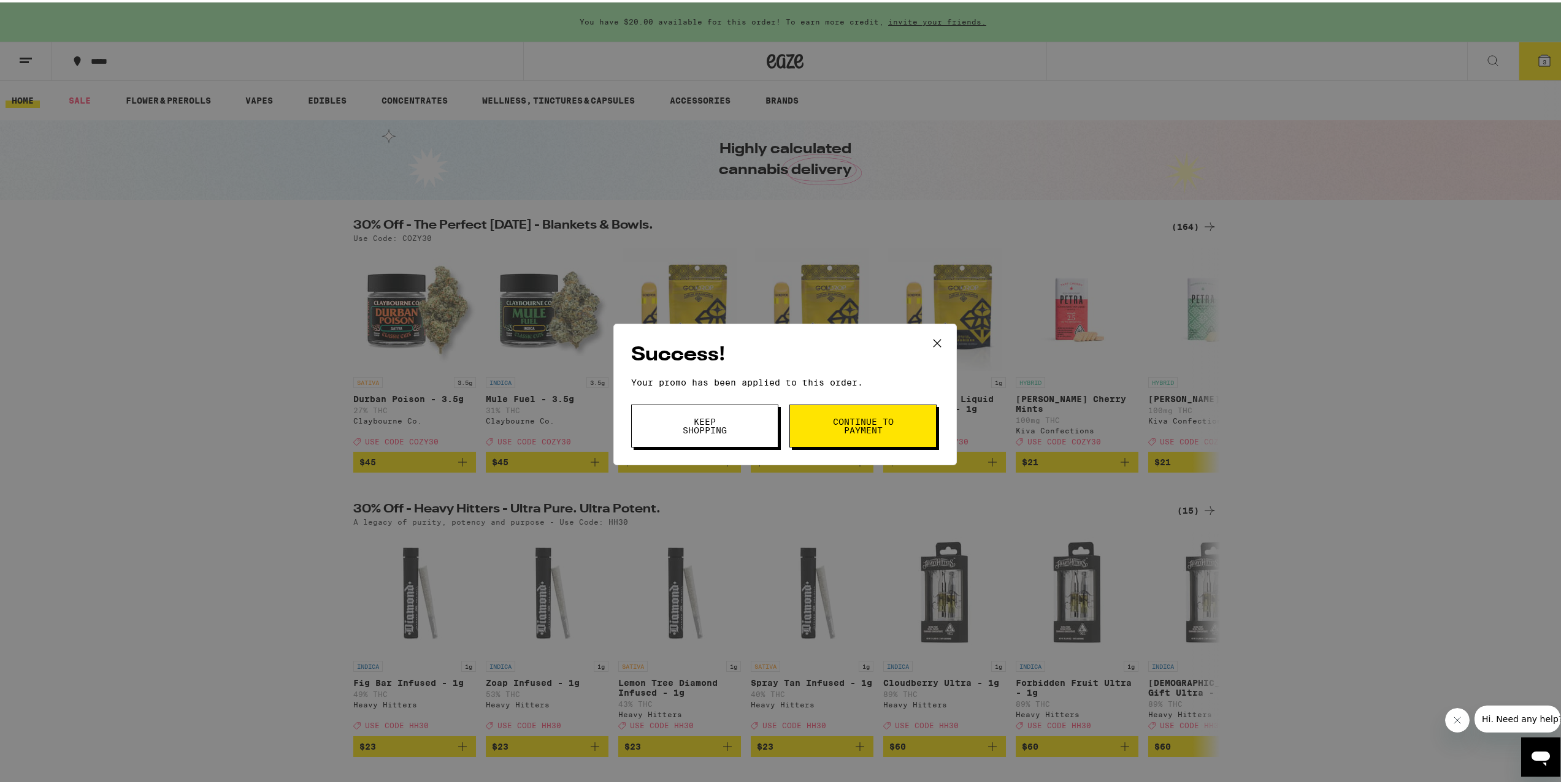
click at [696, 423] on span "Keep Shopping" at bounding box center [704, 424] width 62 height 17
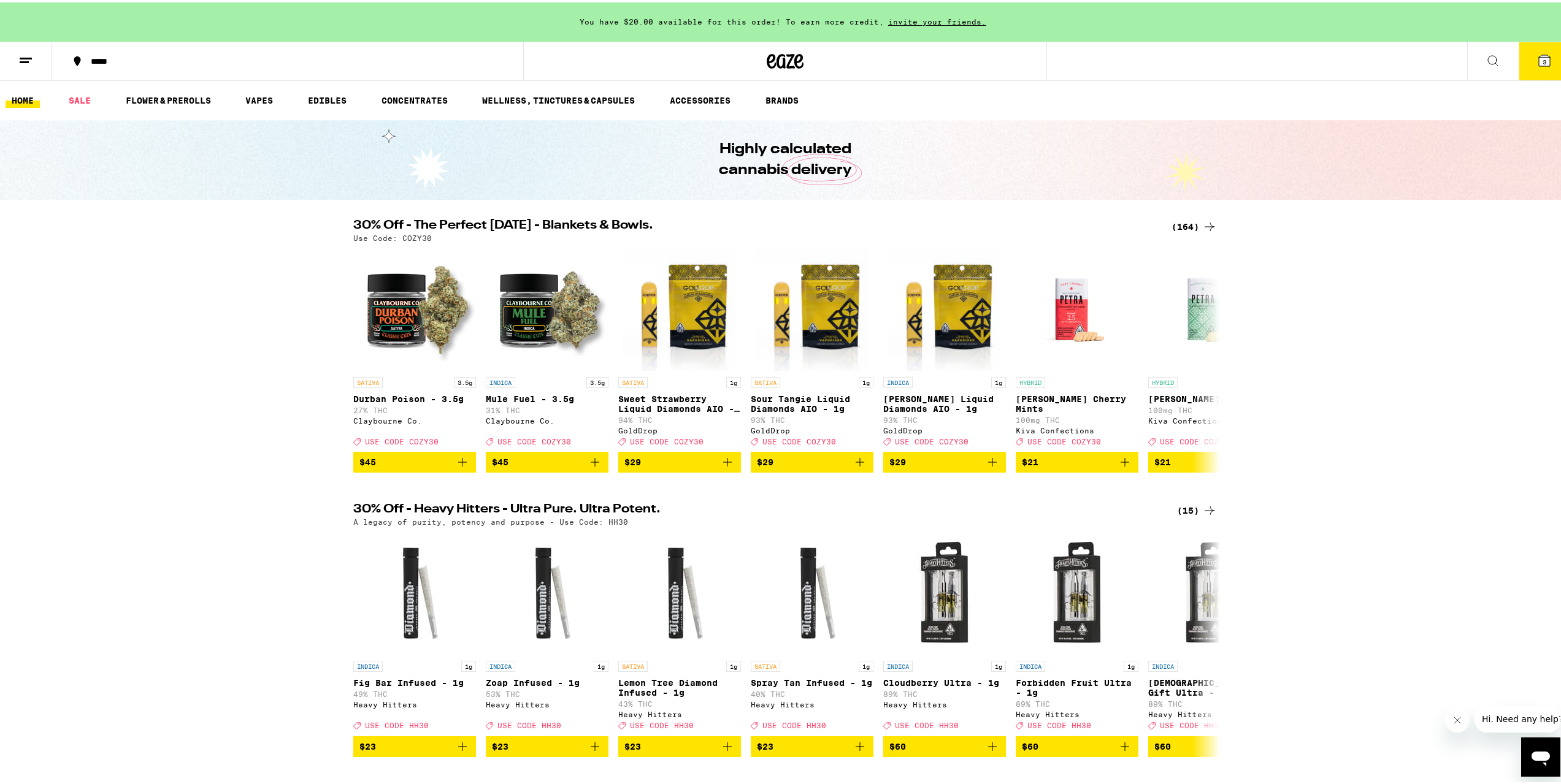
click at [1552, 46] on button "3" at bounding box center [1545, 59] width 51 height 38
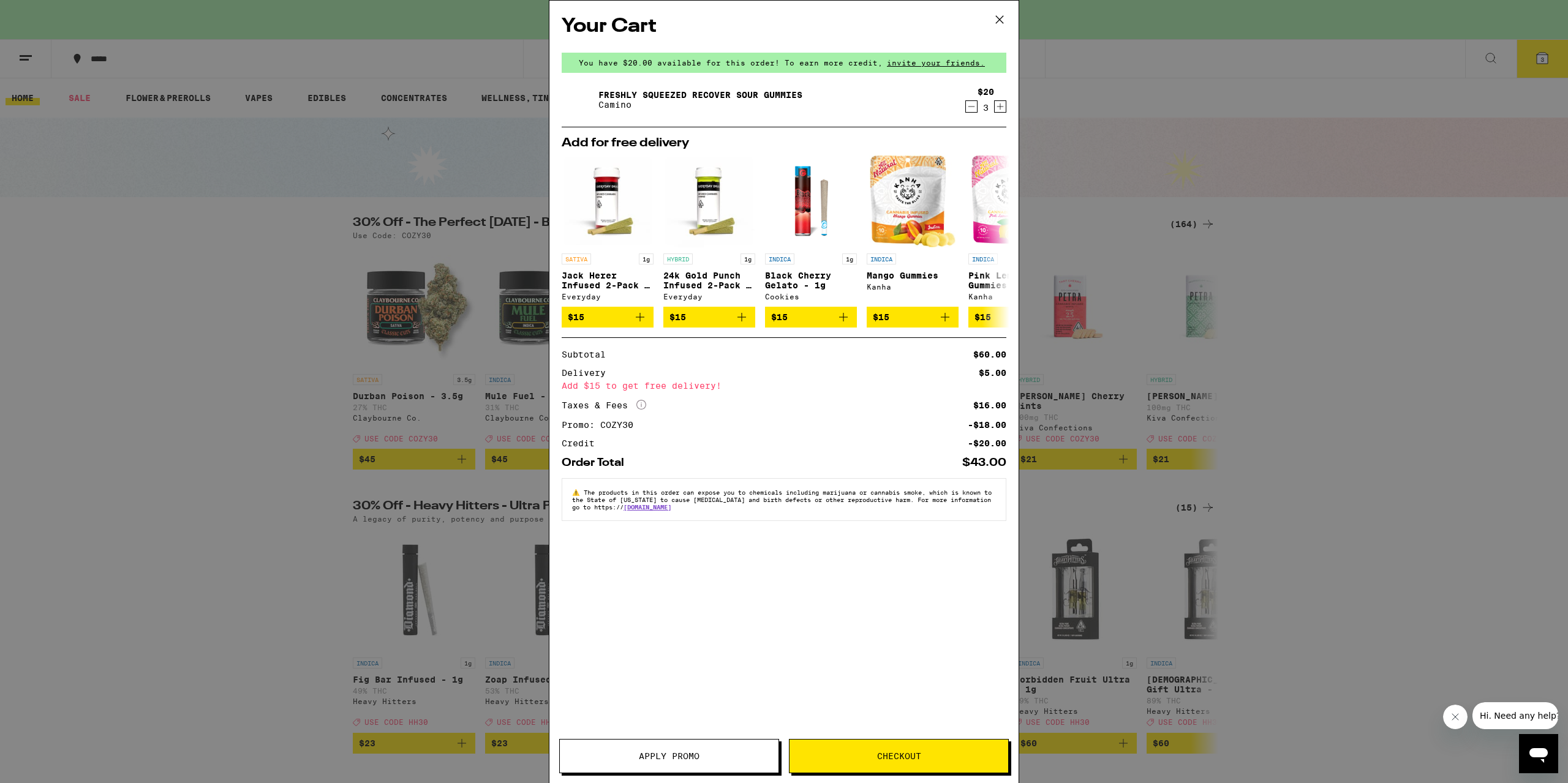
click at [997, 101] on icon "Increment" at bounding box center [1000, 106] width 11 height 15
click at [1382, 485] on div "Your Cart You have $20.00 available for this order! To earn more credit, invite…" at bounding box center [784, 391] width 1568 height 783
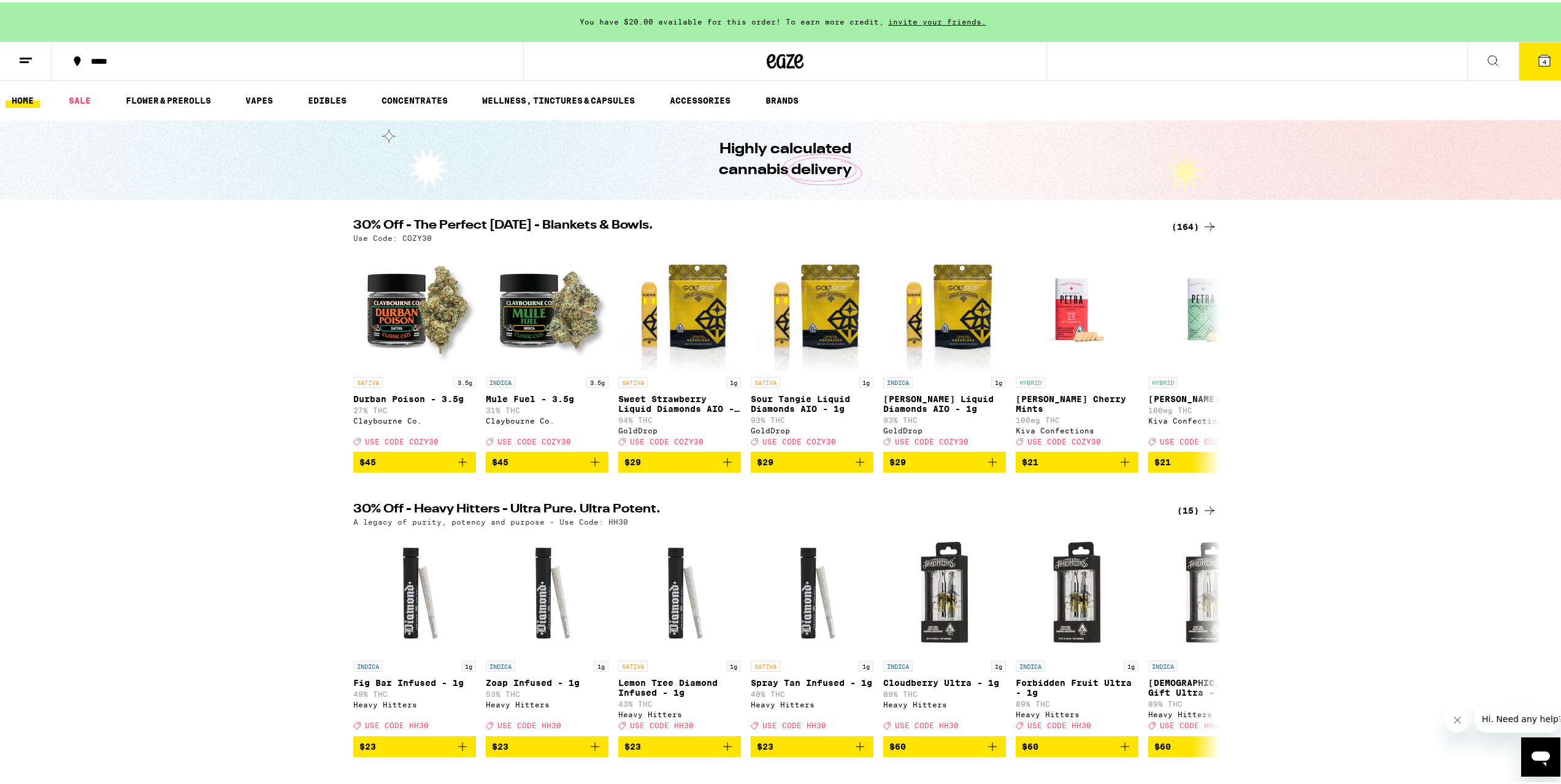
click at [253, 283] on div "30% Off - The Perfect Sunday - Blankets & Bowls. (164) Use Code: COZY30 SATIVA …" at bounding box center [785, 344] width 1570 height 253
click at [1539, 55] on icon at bounding box center [1544, 58] width 11 height 11
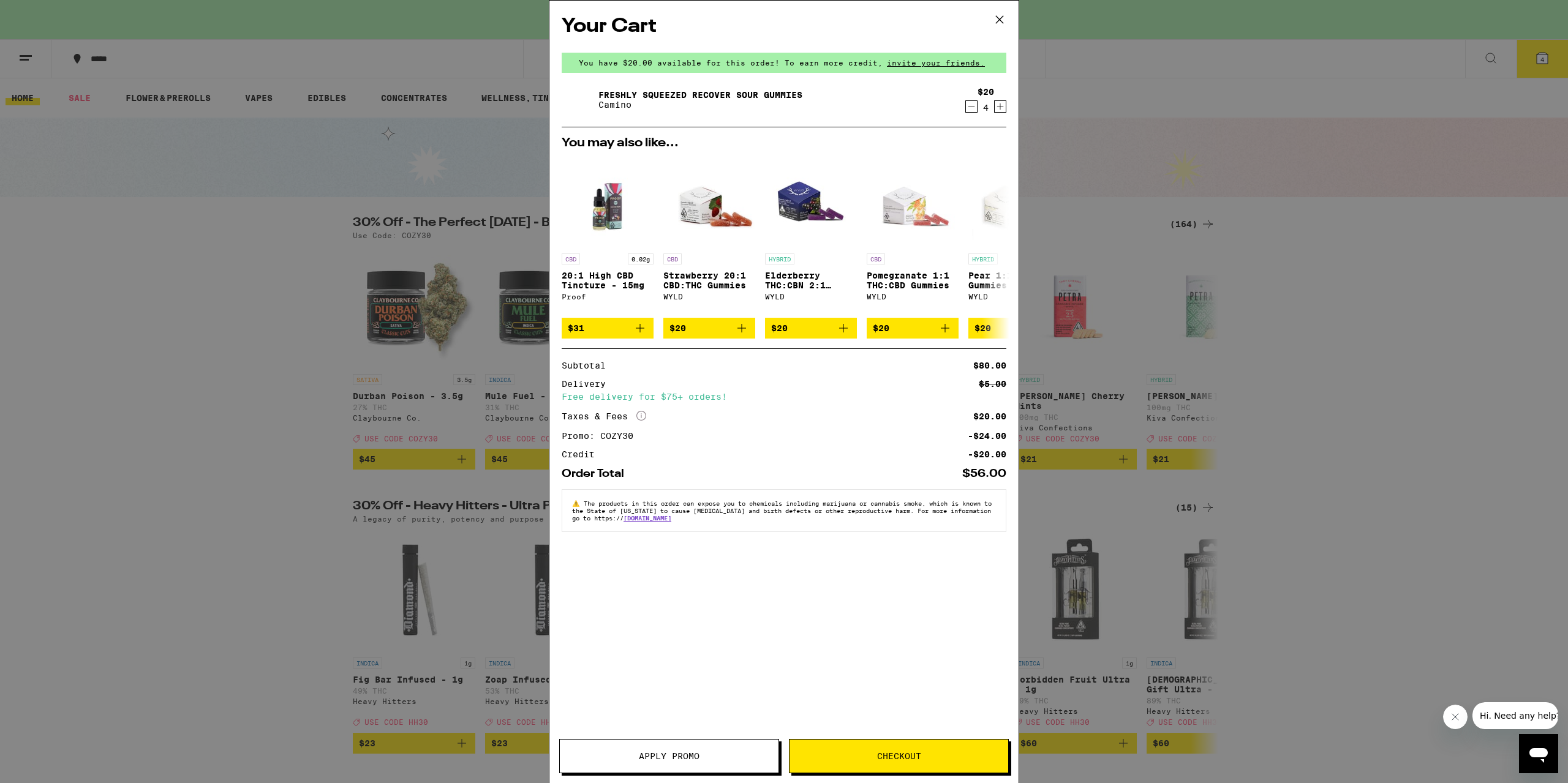
click at [893, 757] on span "Checkout" at bounding box center [899, 756] width 44 height 9
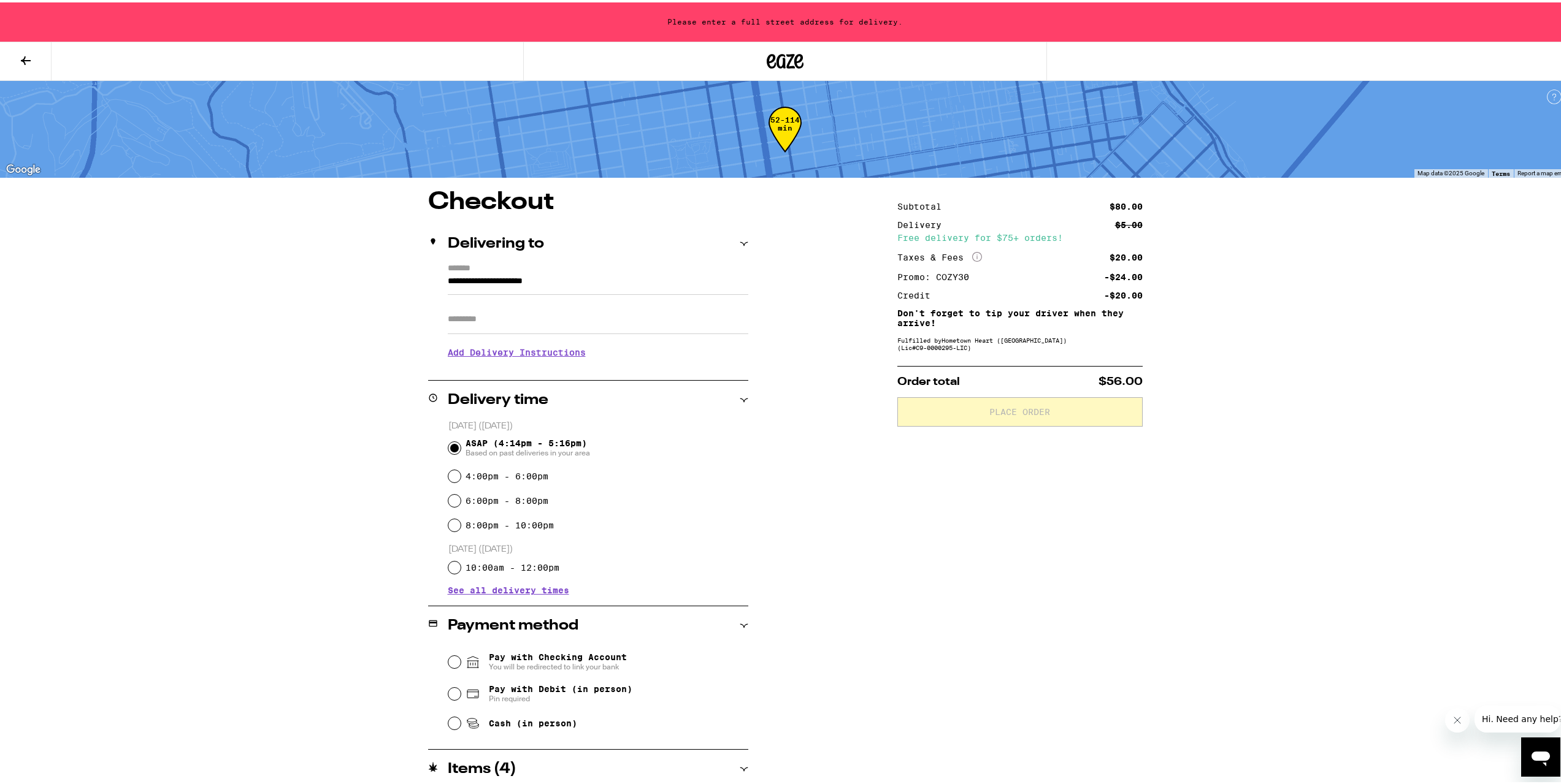
click at [546, 281] on input "**********" at bounding box center [598, 282] width 300 height 21
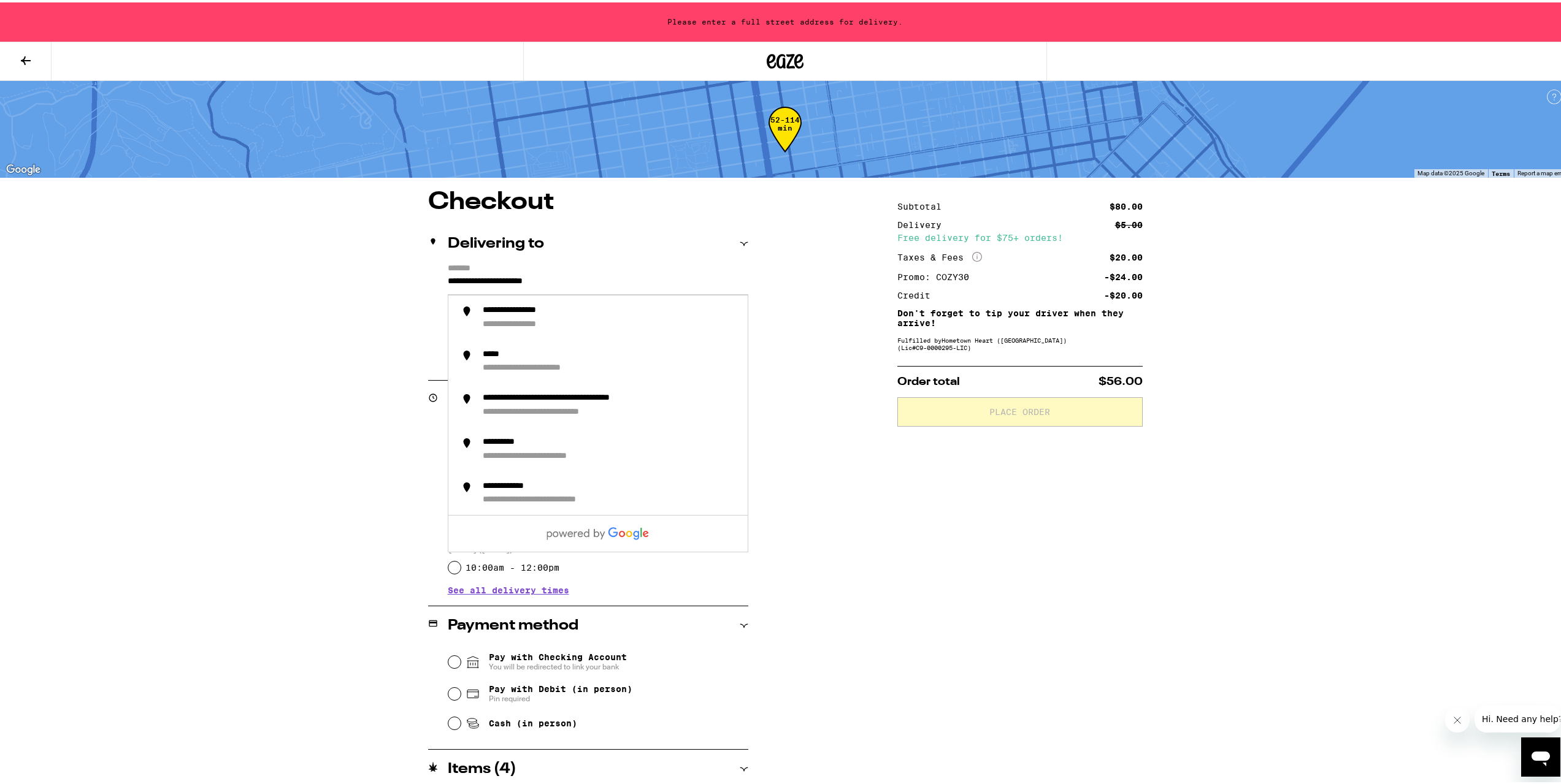
drag, startPoint x: 550, startPoint y: 281, endPoint x: 327, endPoint y: 248, distance: 225.4
click at [327, 248] on div "**********" at bounding box center [785, 415] width 1570 height 831
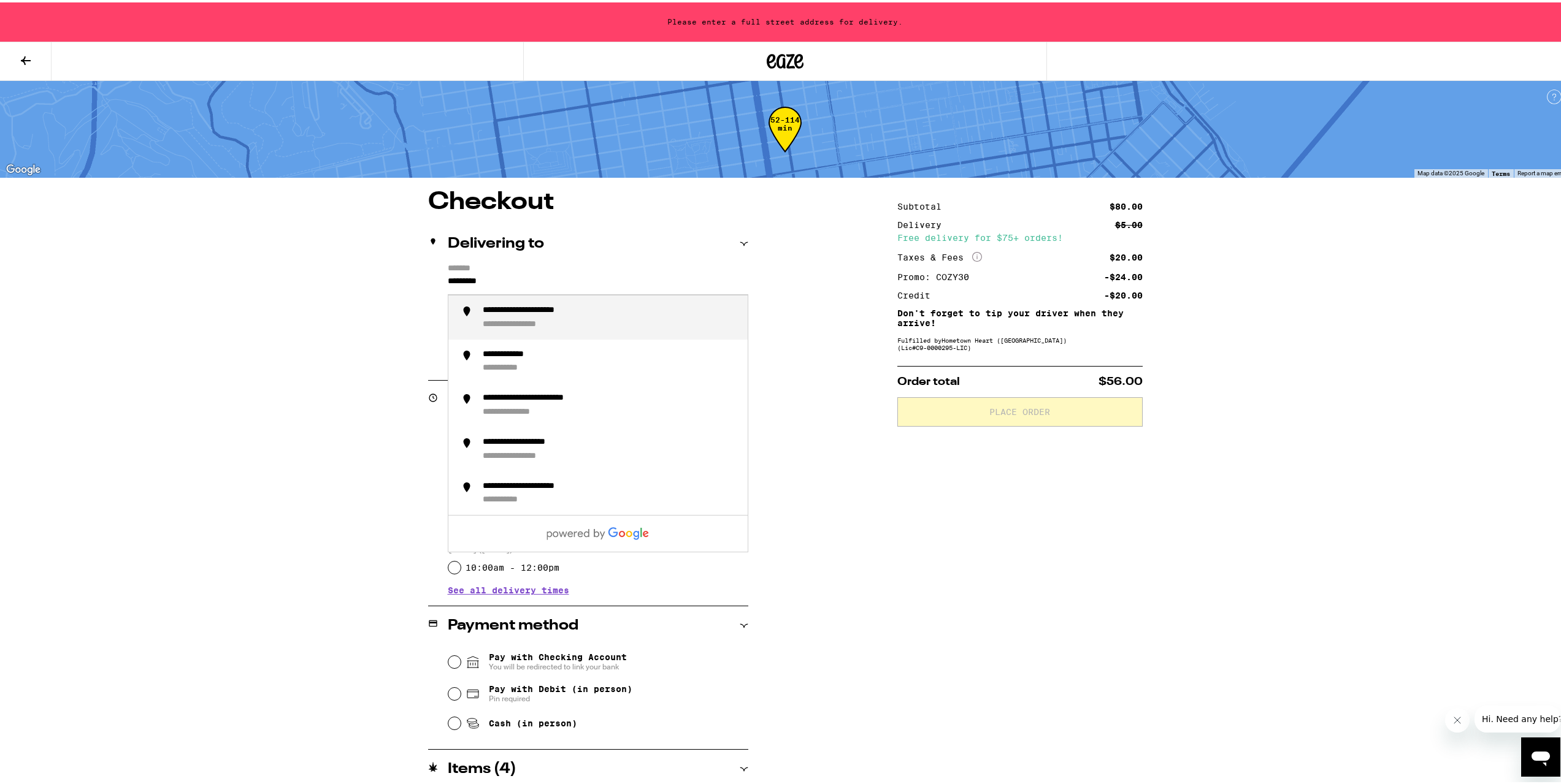
click at [495, 317] on div "**********" at bounding box center [523, 322] width 80 height 11
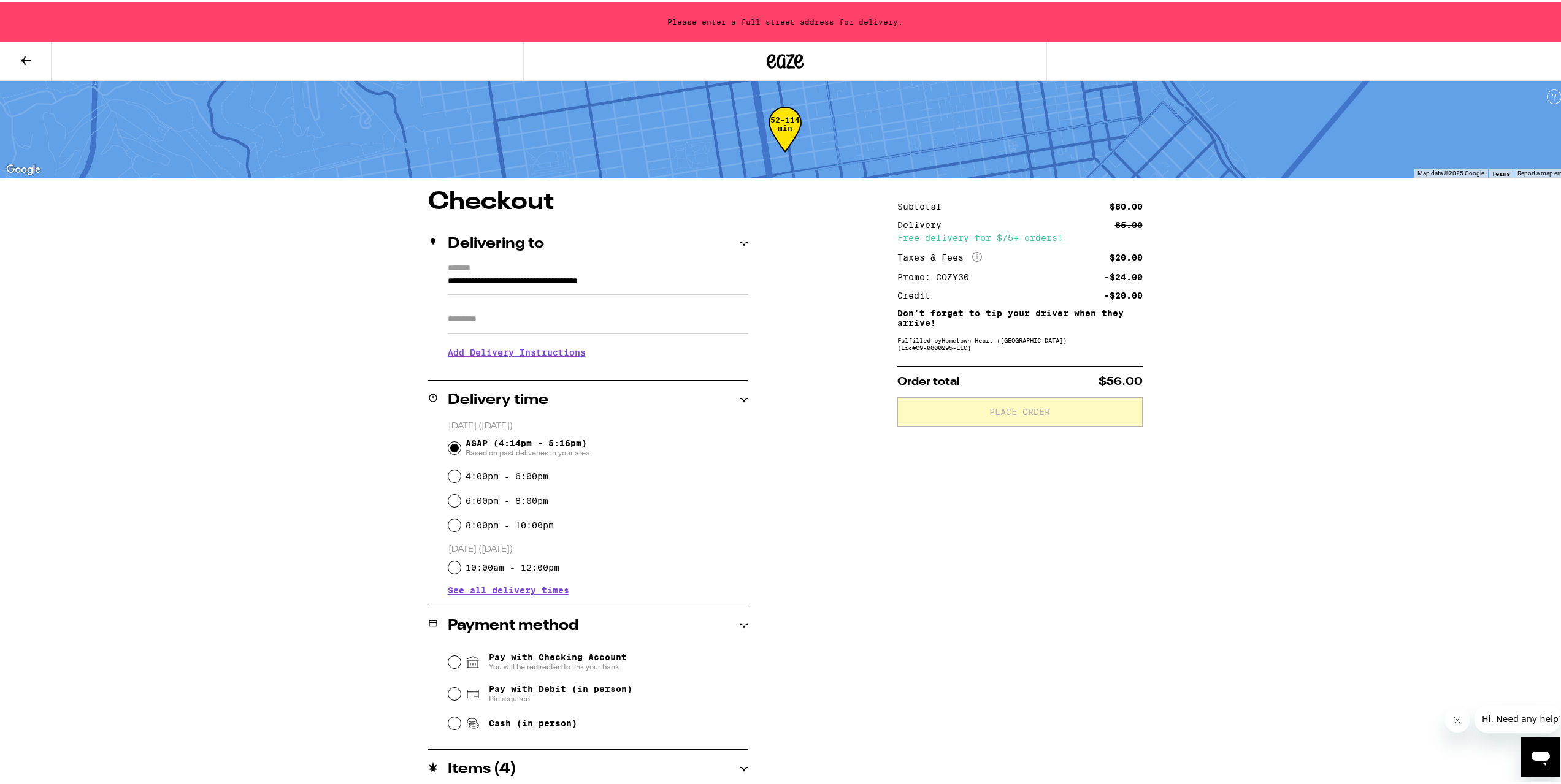
type input "**********"
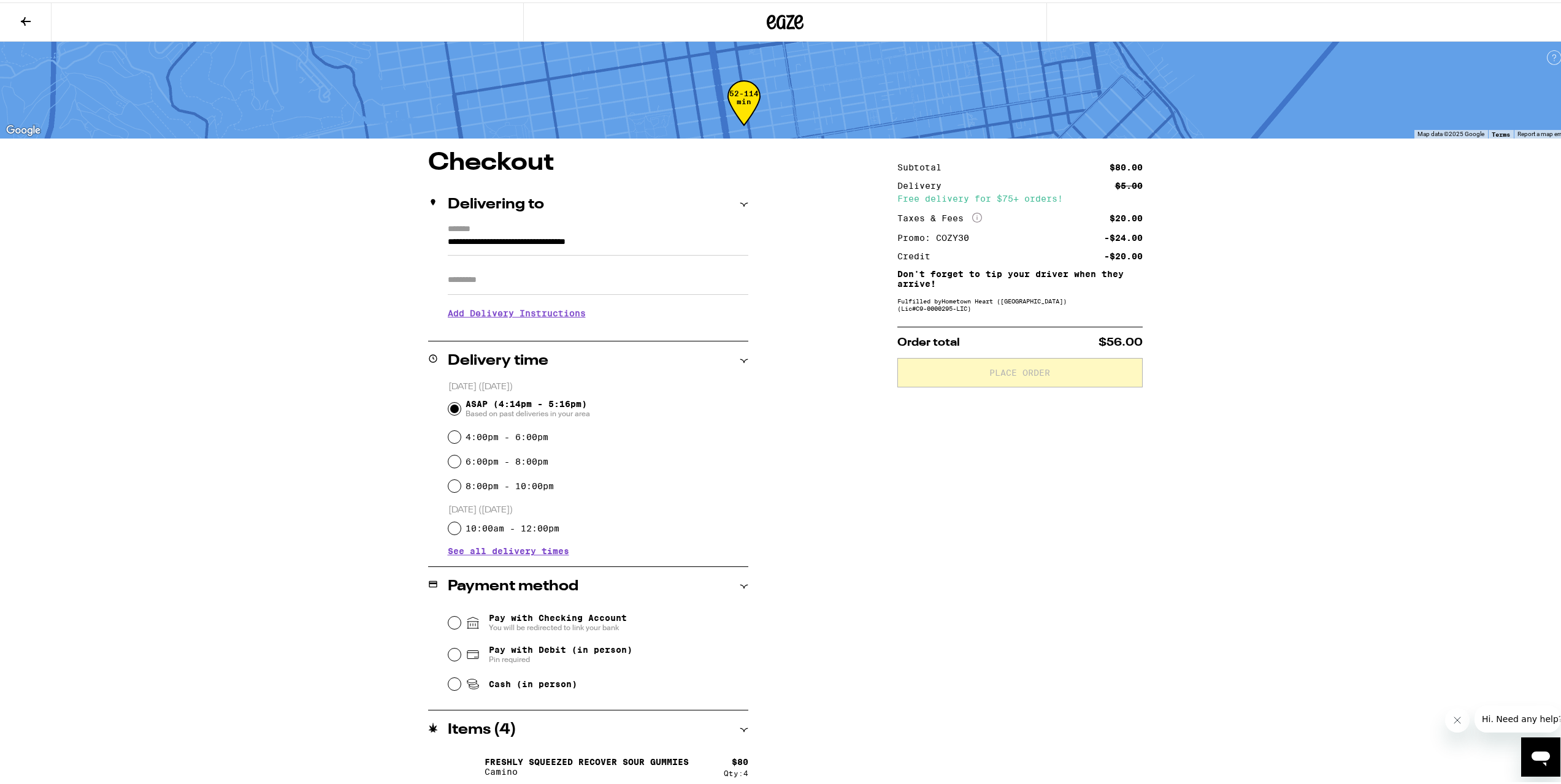
click at [498, 321] on h3 "Add Delivery Instructions" at bounding box center [598, 310] width 300 height 28
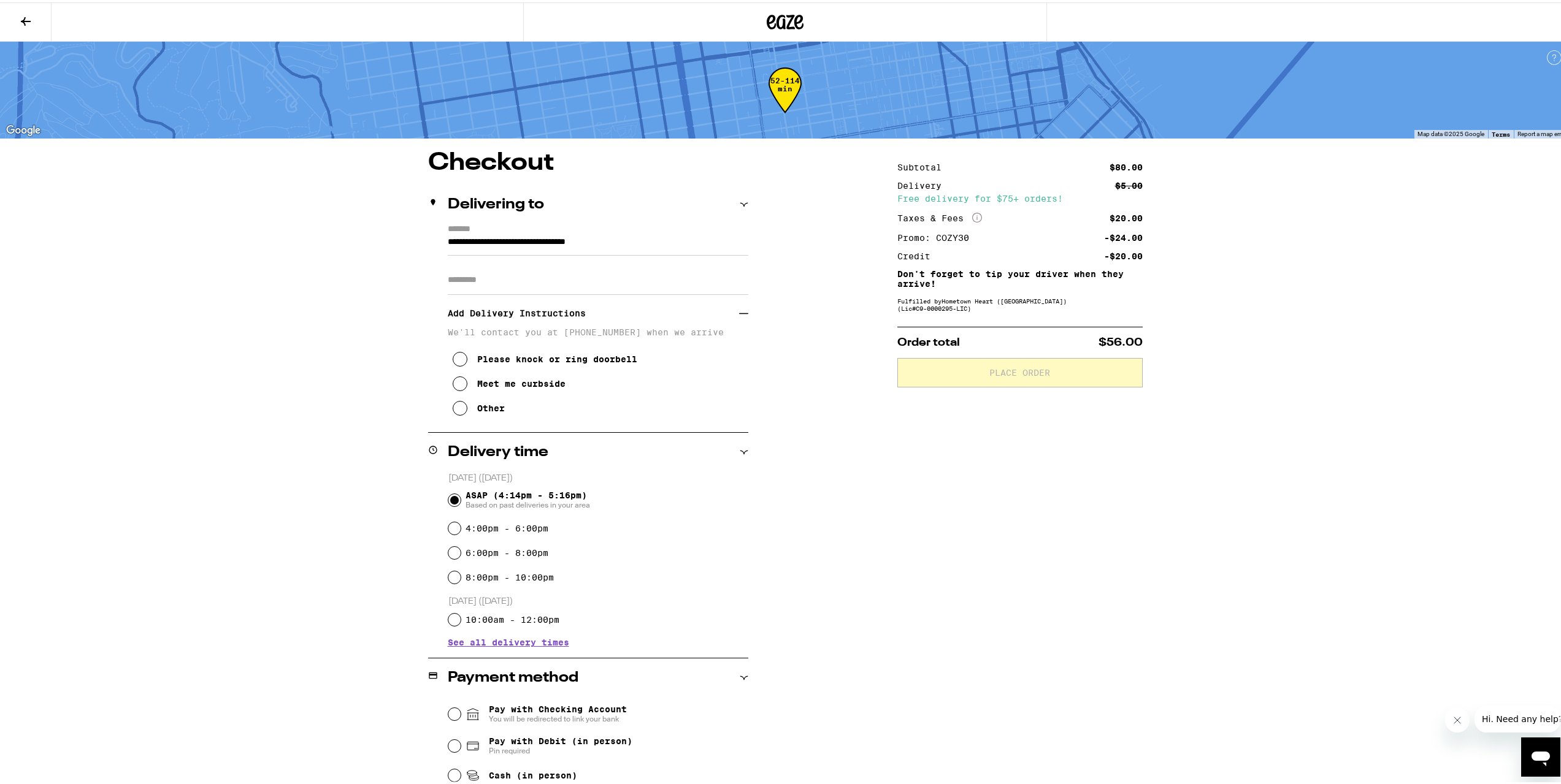
click at [506, 284] on input "Apt/Suite" at bounding box center [598, 277] width 300 height 29
click at [628, 316] on h3 "Add Delivery Instructions" at bounding box center [593, 310] width 291 height 28
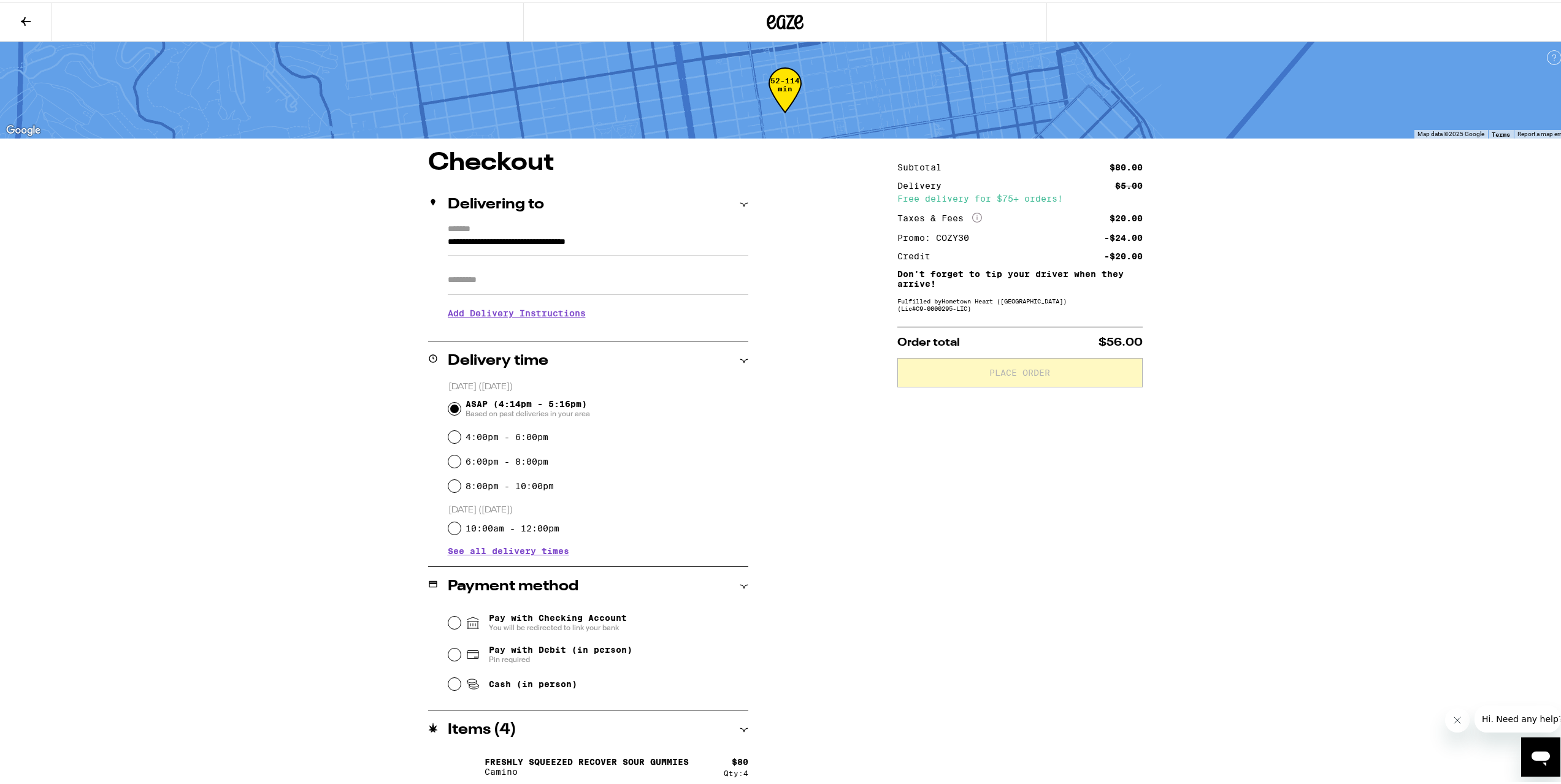
click at [489, 282] on input "Apt/Suite" at bounding box center [598, 277] width 300 height 29
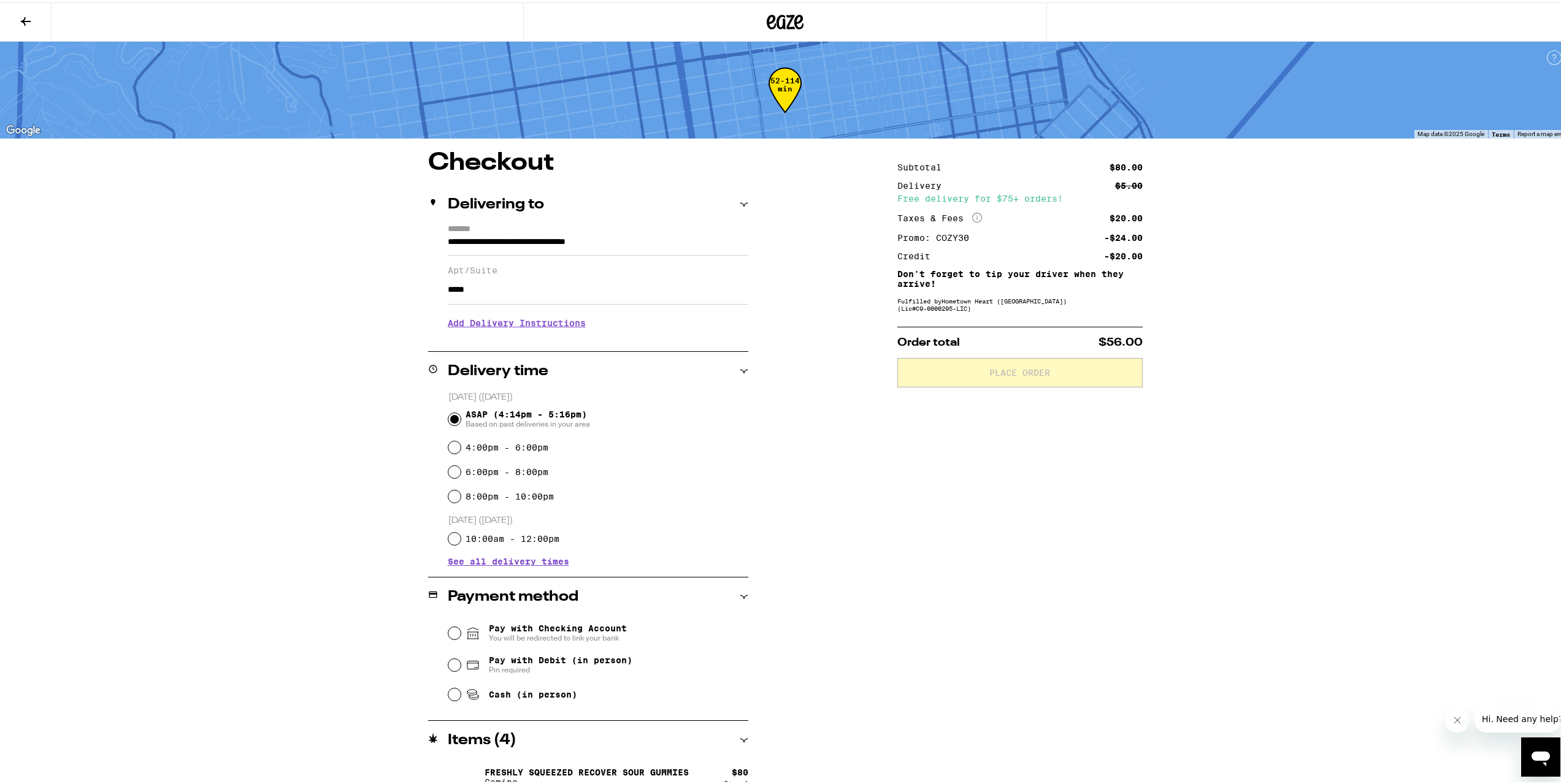
type input "*****"
click at [521, 324] on h3 "Add Delivery Instructions" at bounding box center [598, 320] width 300 height 28
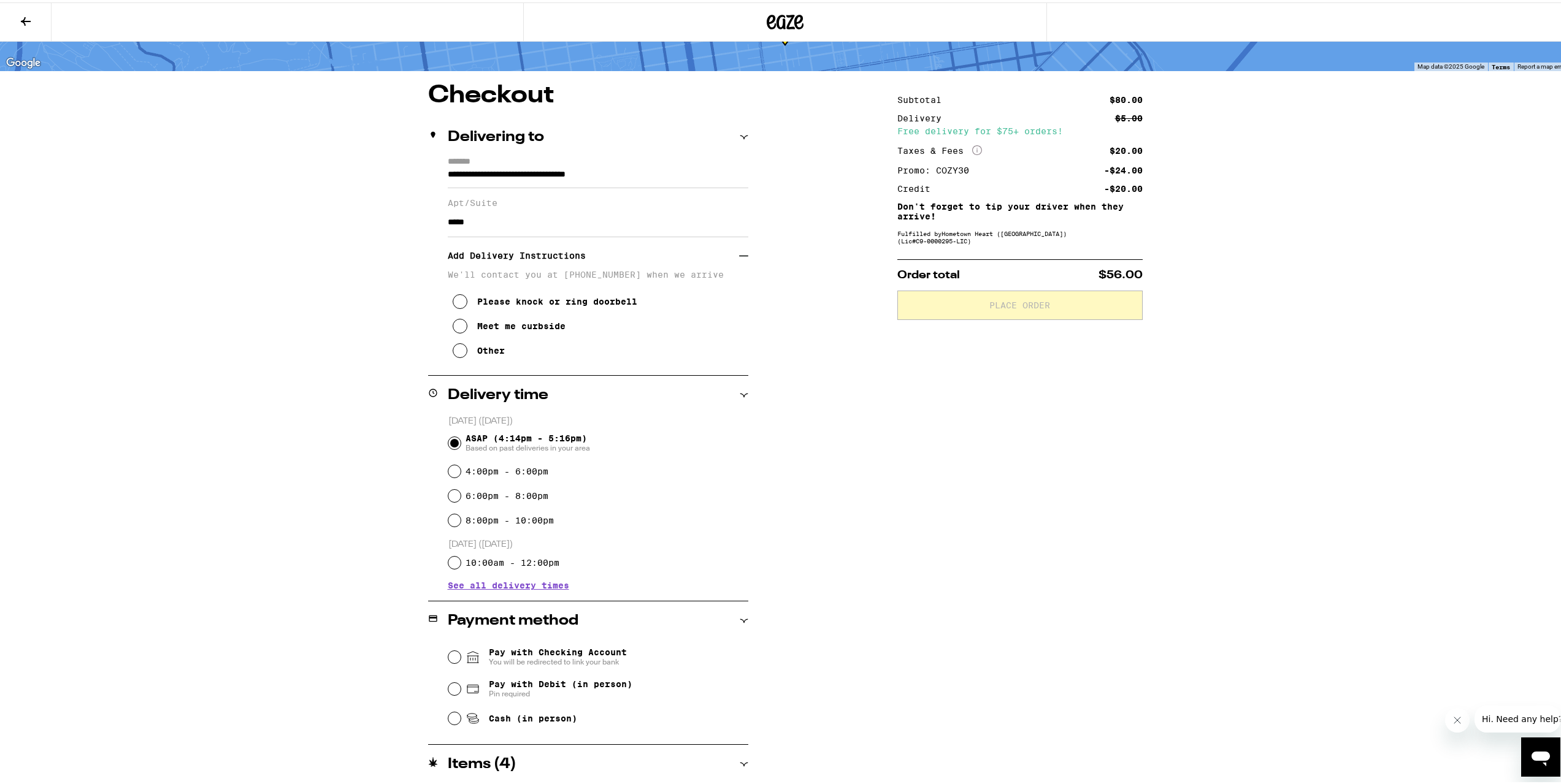
scroll to position [110, 0]
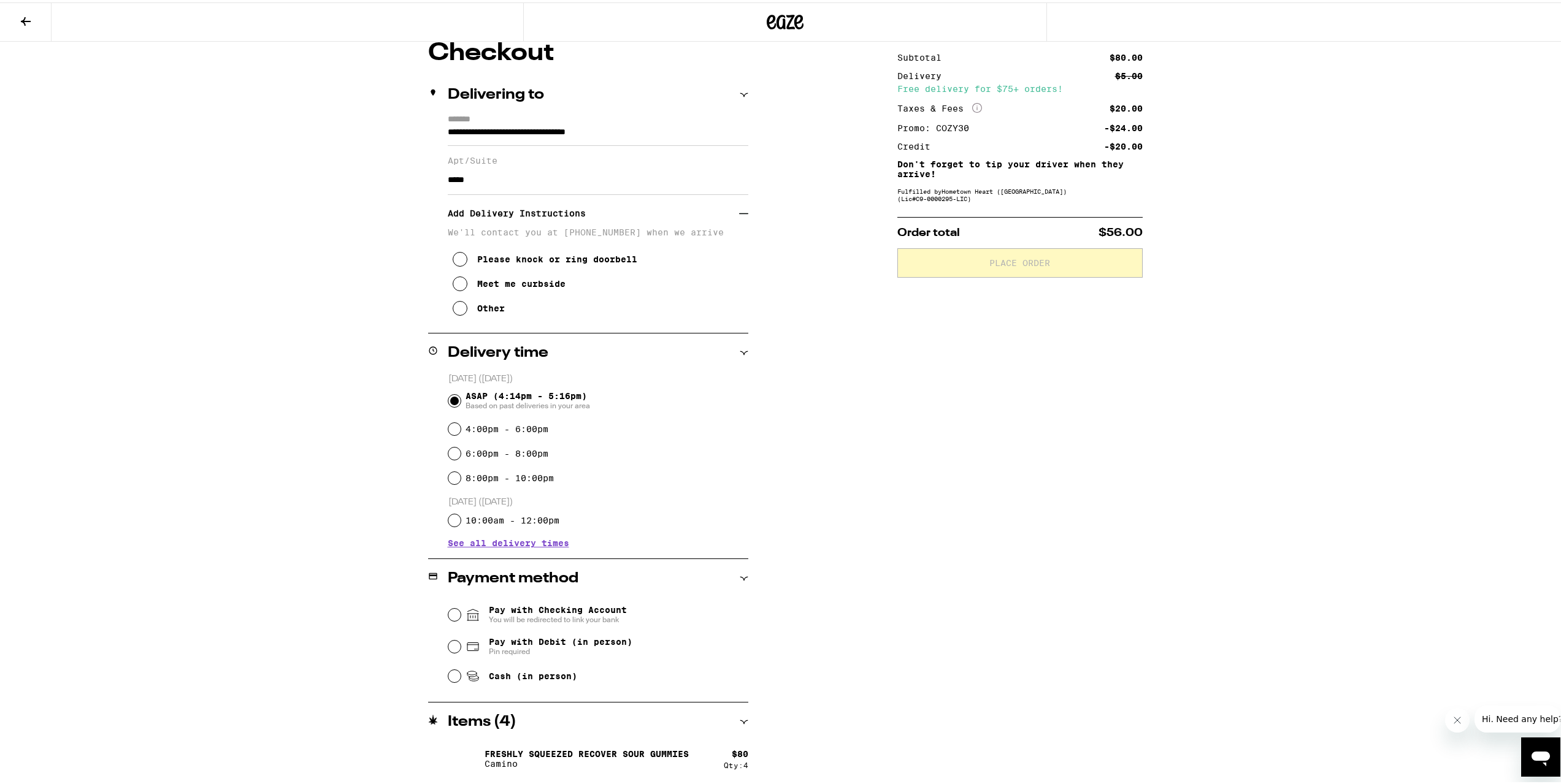
click at [515, 679] on span "Cash (in person)" at bounding box center [533, 674] width 89 height 10
click at [461, 680] on input "Cash (in person)" at bounding box center [454, 673] width 12 height 12
radio input "true"
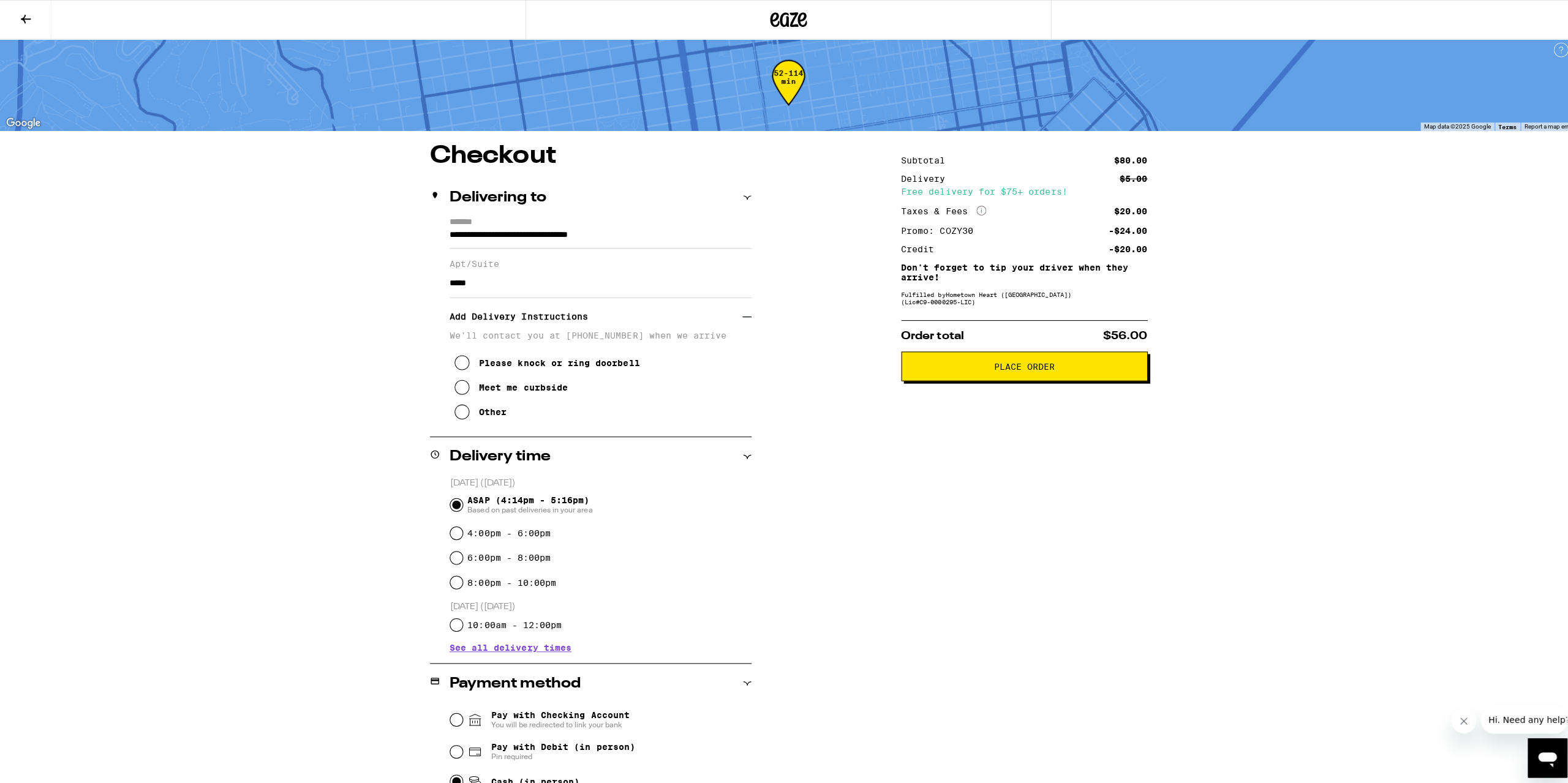
scroll to position [0, 0]
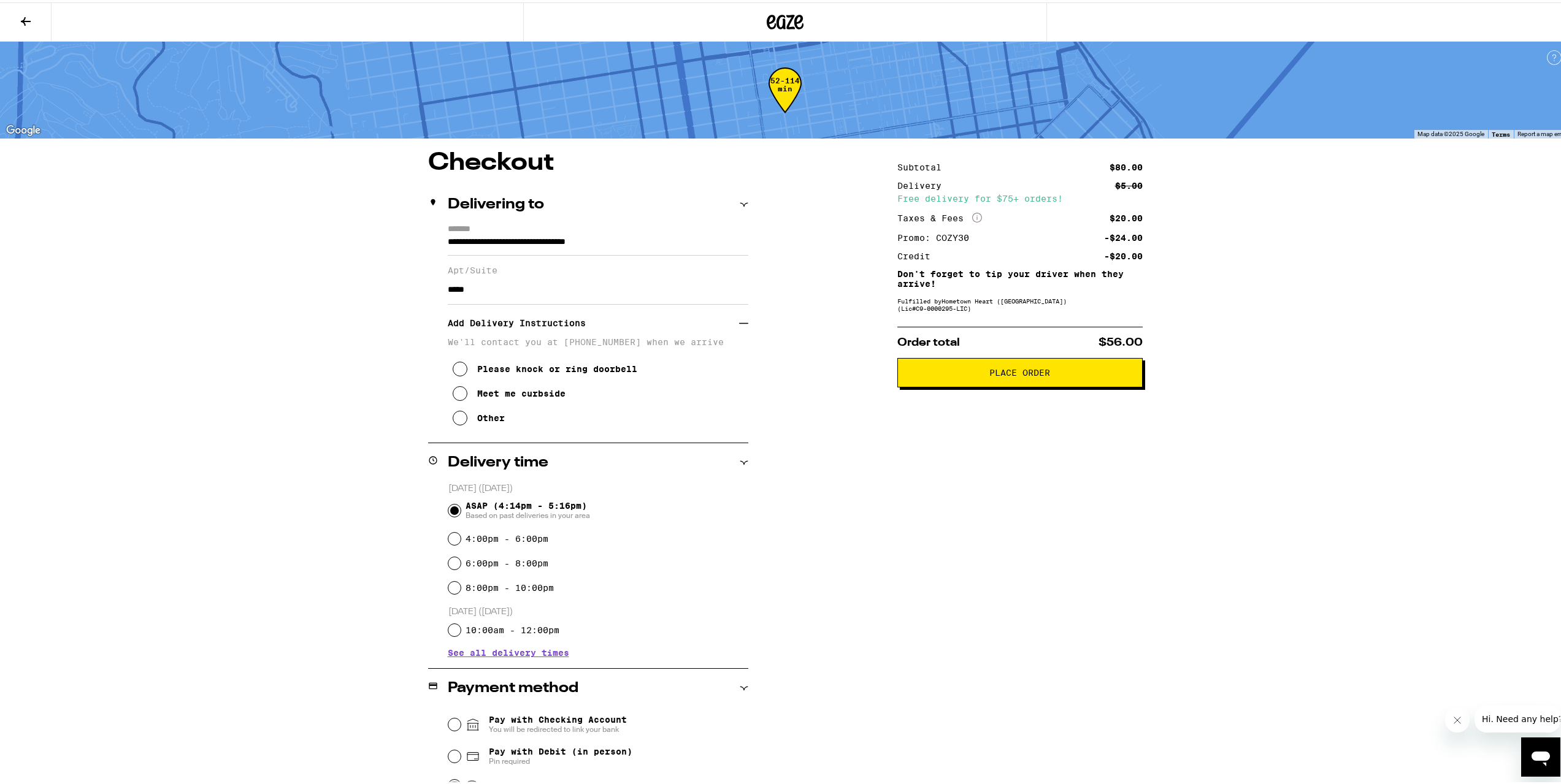
click at [977, 374] on span "Place Order" at bounding box center [1020, 370] width 225 height 9
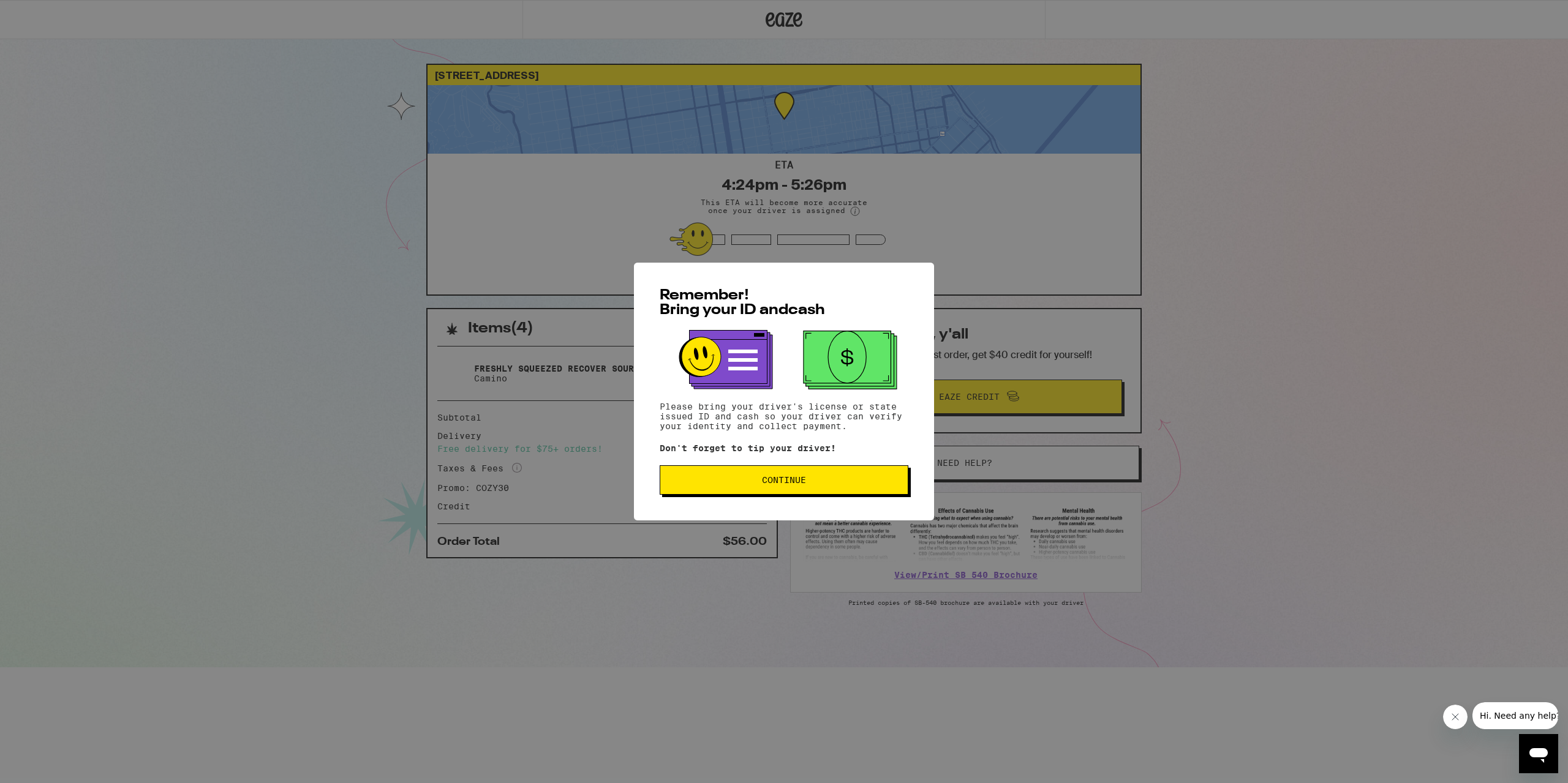
click at [808, 487] on button "Continue" at bounding box center [784, 480] width 248 height 29
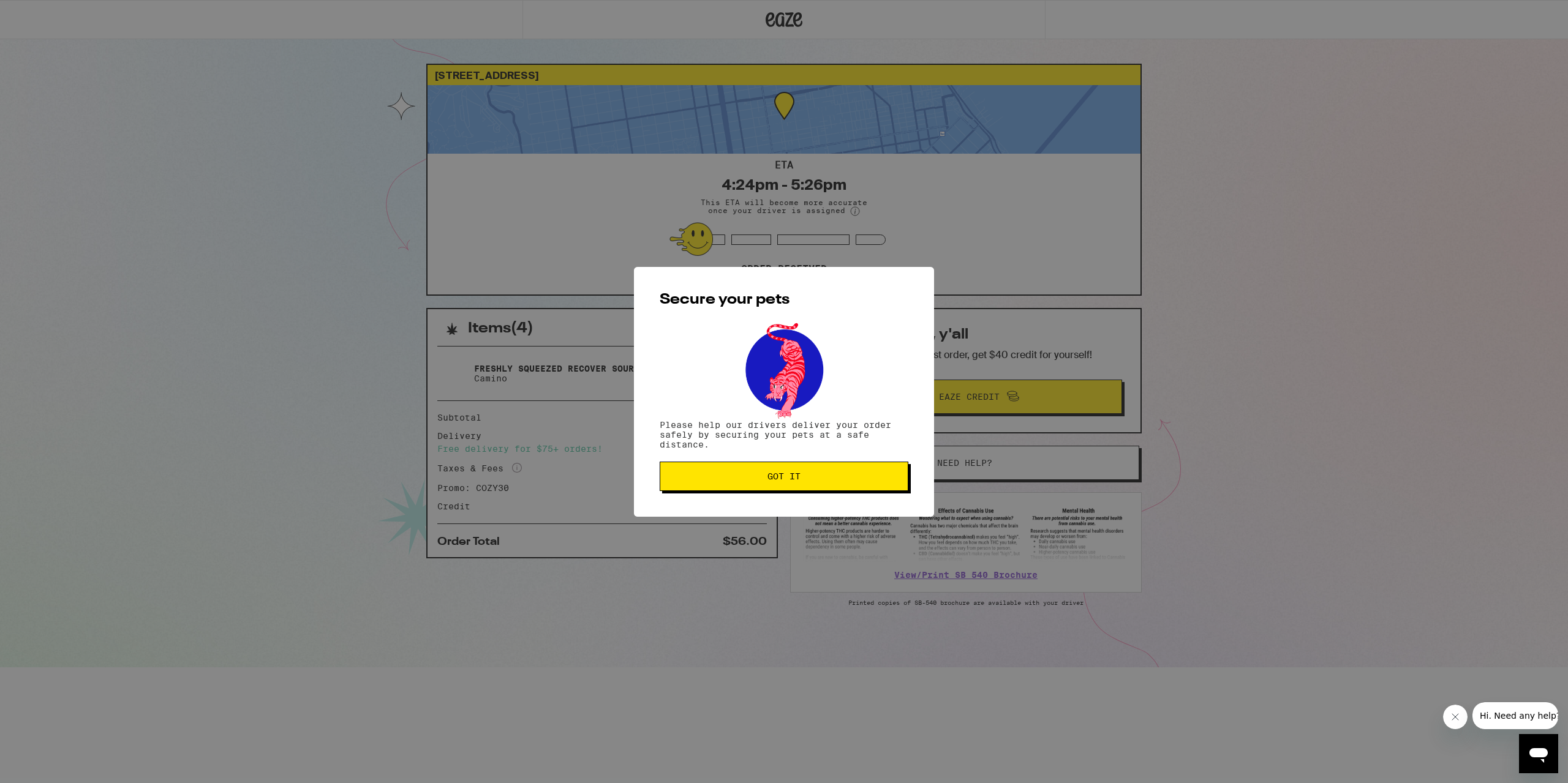
click at [808, 476] on span "Got it" at bounding box center [783, 476] width 228 height 9
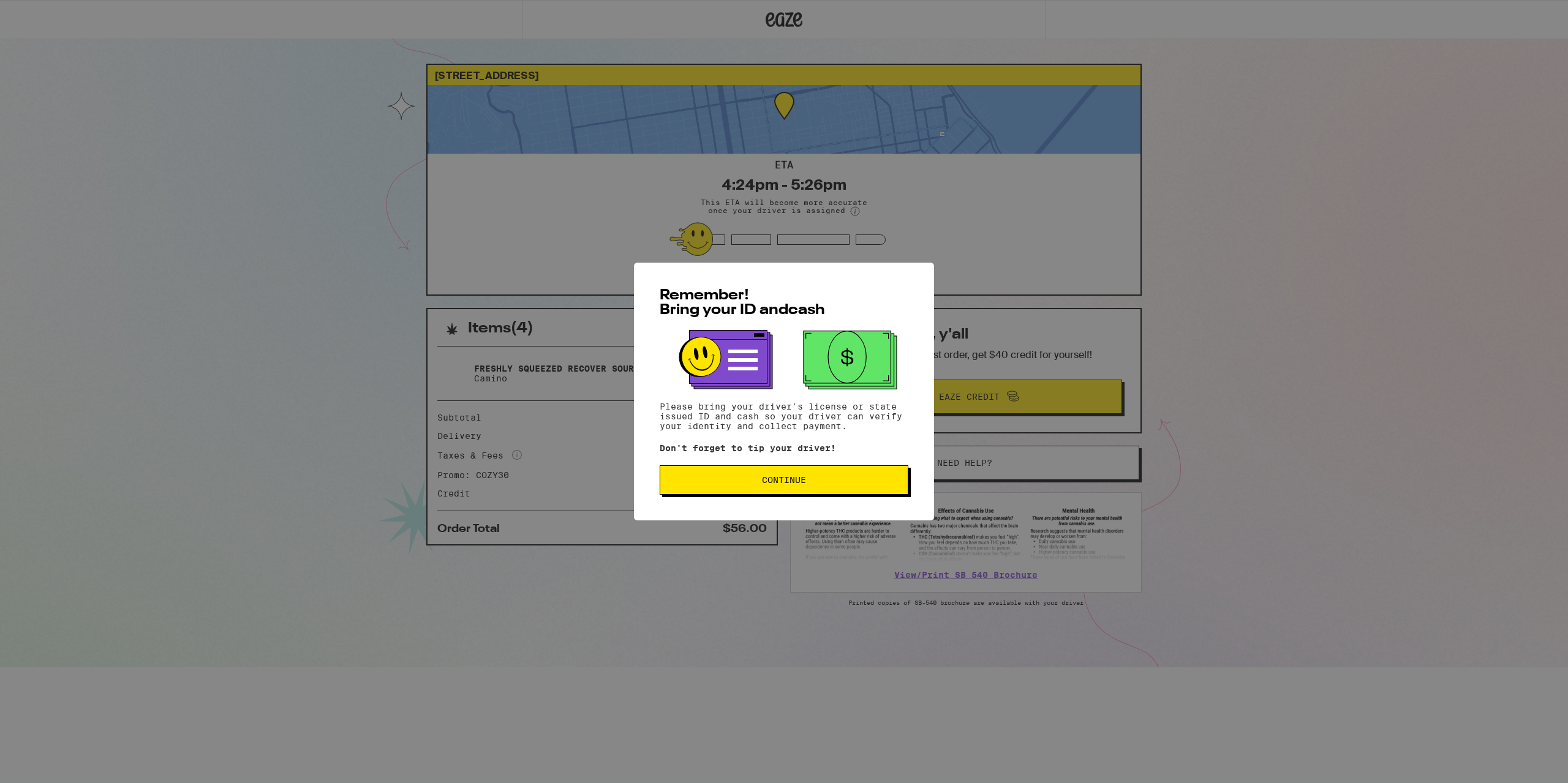
click at [767, 483] on span "Continue" at bounding box center [784, 480] width 44 height 9
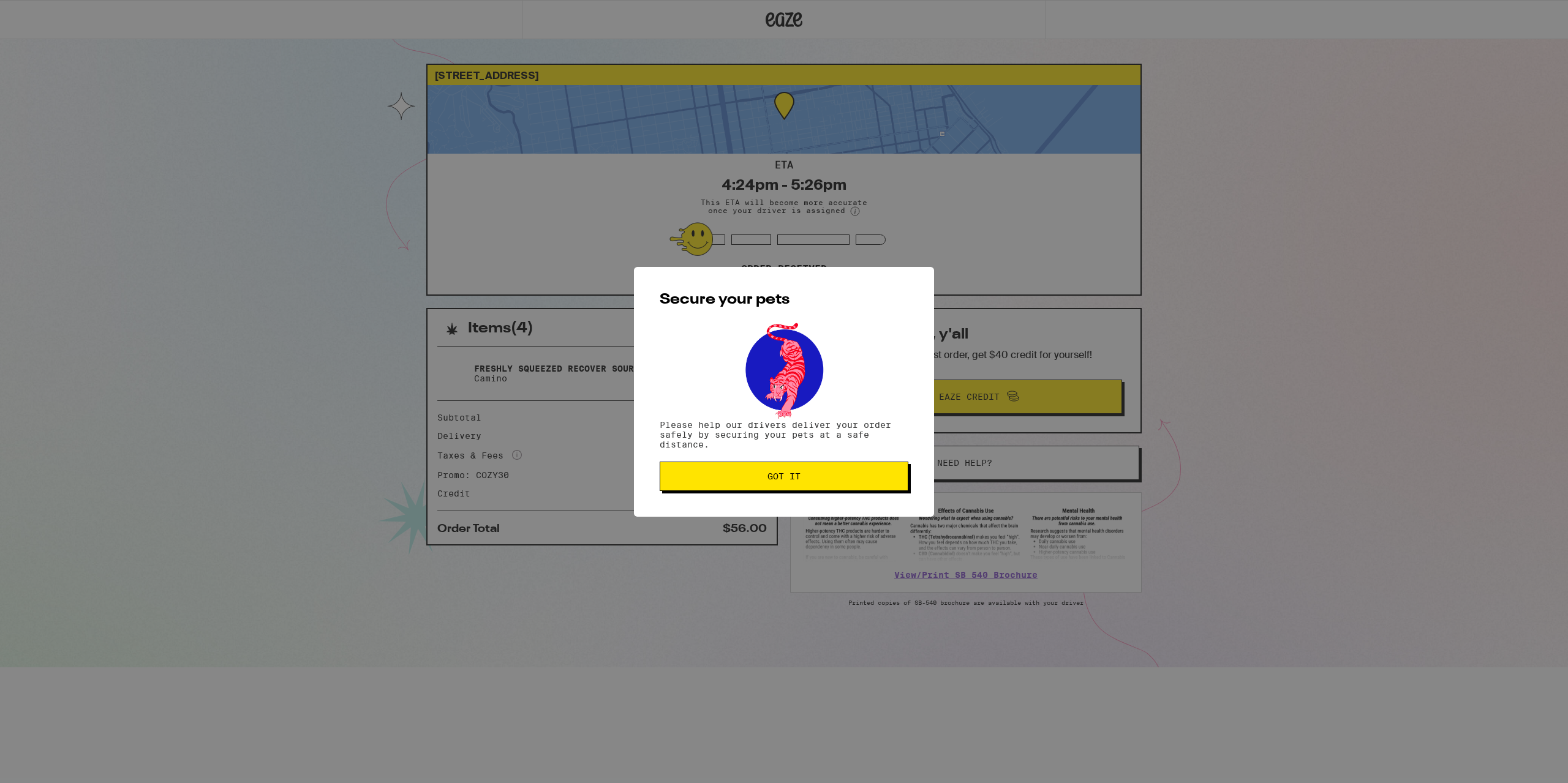
click at [770, 478] on span "Got it" at bounding box center [784, 476] width 33 height 9
